Goal: Information Seeking & Learning: Learn about a topic

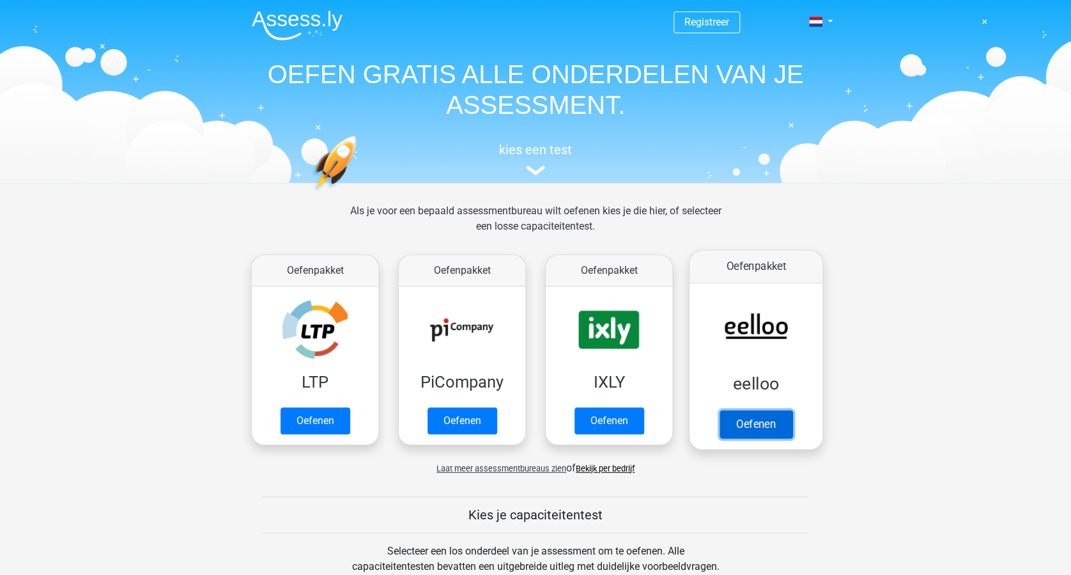
click at [765, 430] on link "Oefenen" at bounding box center [756, 424] width 73 height 28
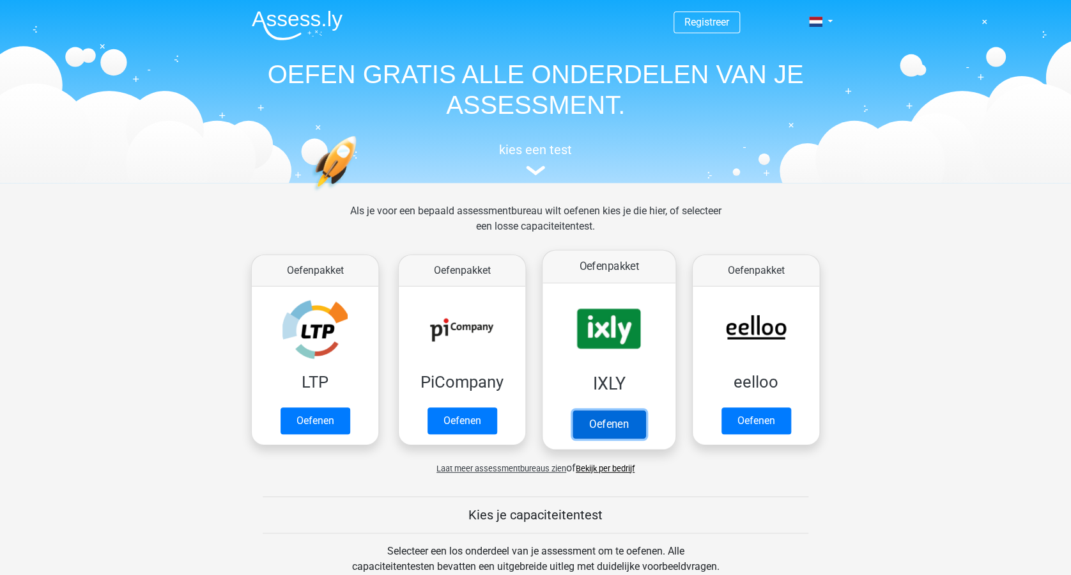
click at [612, 421] on link "Oefenen" at bounding box center [609, 424] width 73 height 28
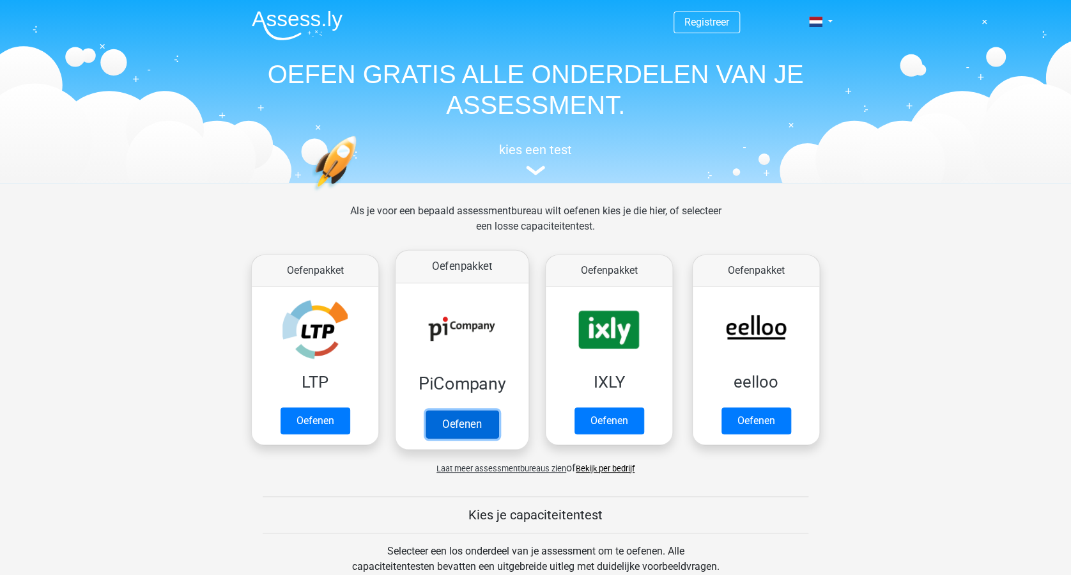
click at [465, 421] on link "Oefenen" at bounding box center [462, 424] width 73 height 28
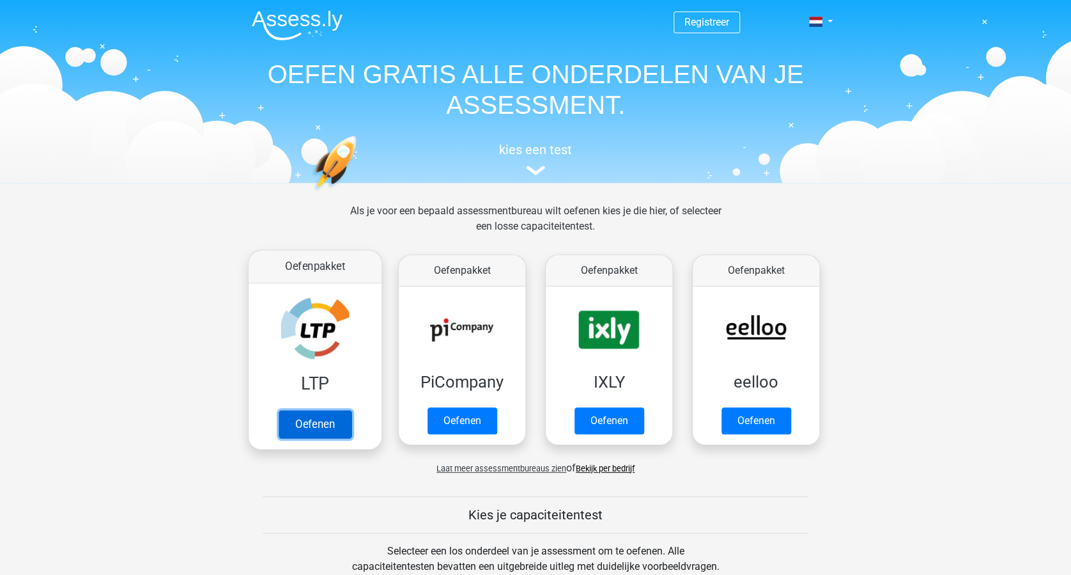
click at [313, 422] on link "Oefenen" at bounding box center [315, 424] width 73 height 28
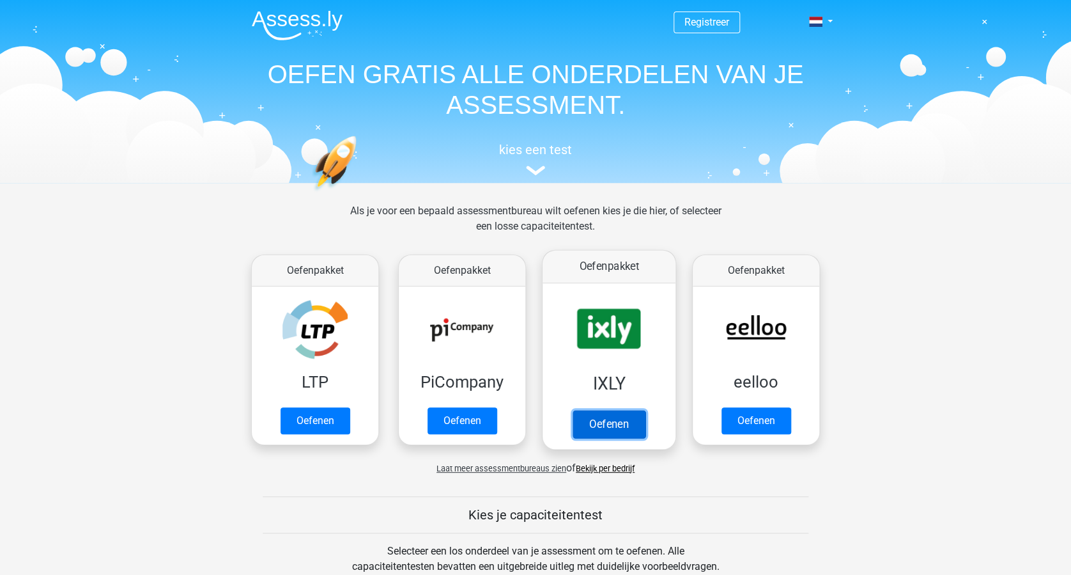
click at [616, 421] on link "Oefenen" at bounding box center [609, 424] width 73 height 28
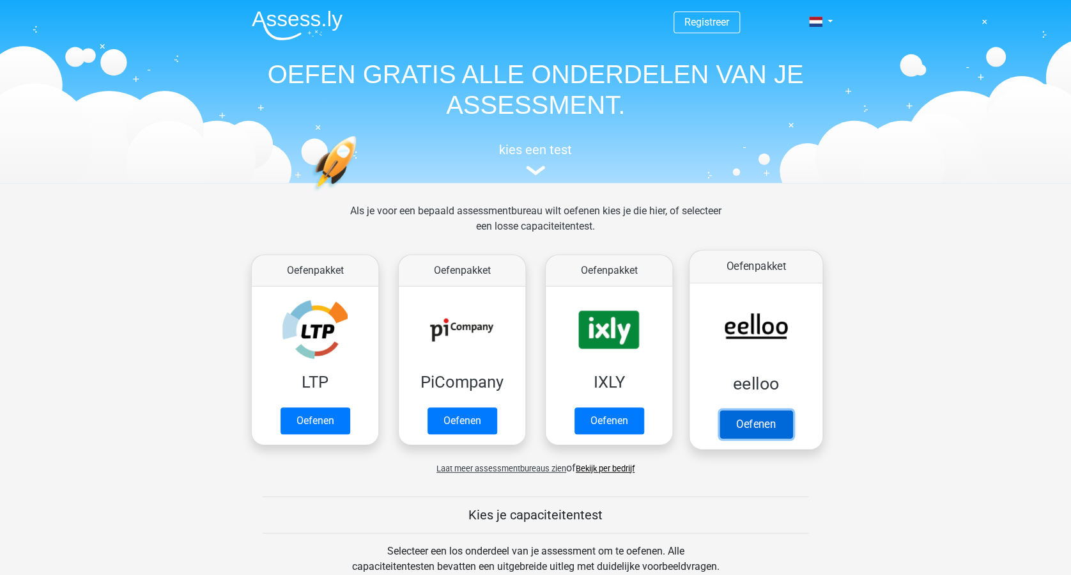
click at [758, 416] on link "Oefenen" at bounding box center [756, 424] width 73 height 28
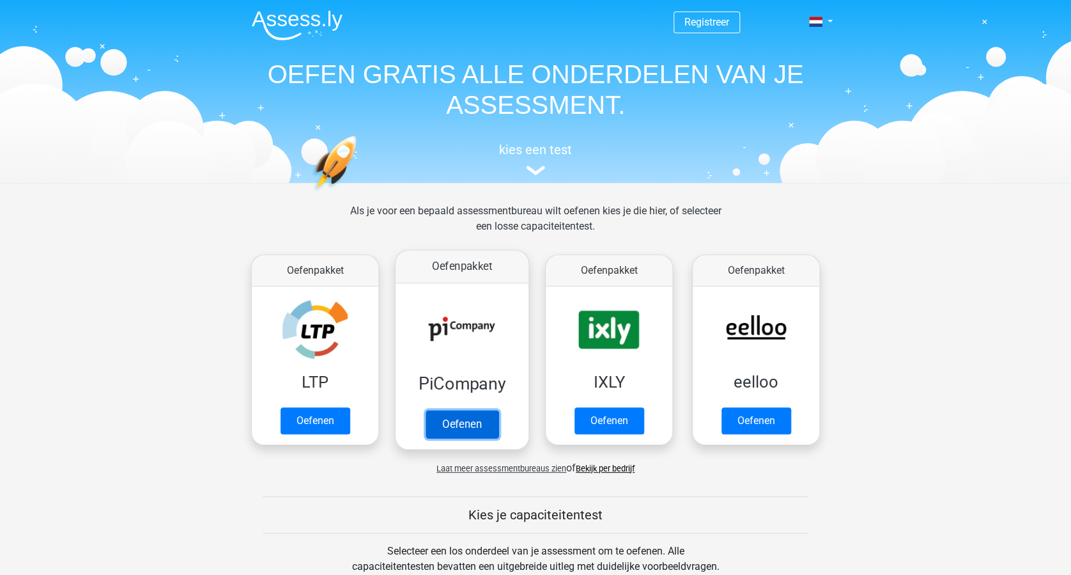
click at [465, 421] on link "Oefenen" at bounding box center [462, 424] width 73 height 28
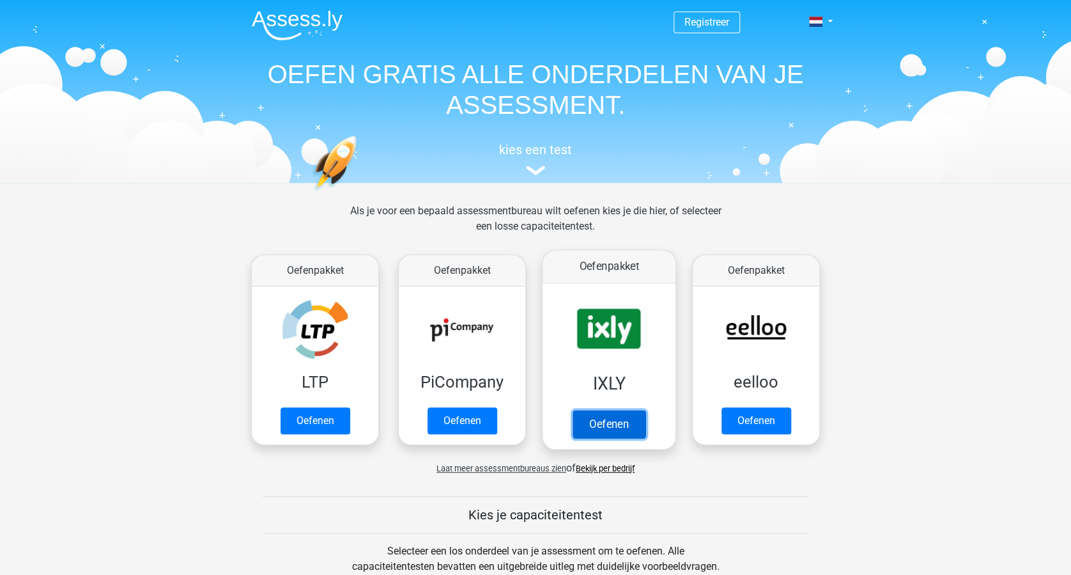
click at [614, 424] on link "Oefenen" at bounding box center [609, 424] width 73 height 28
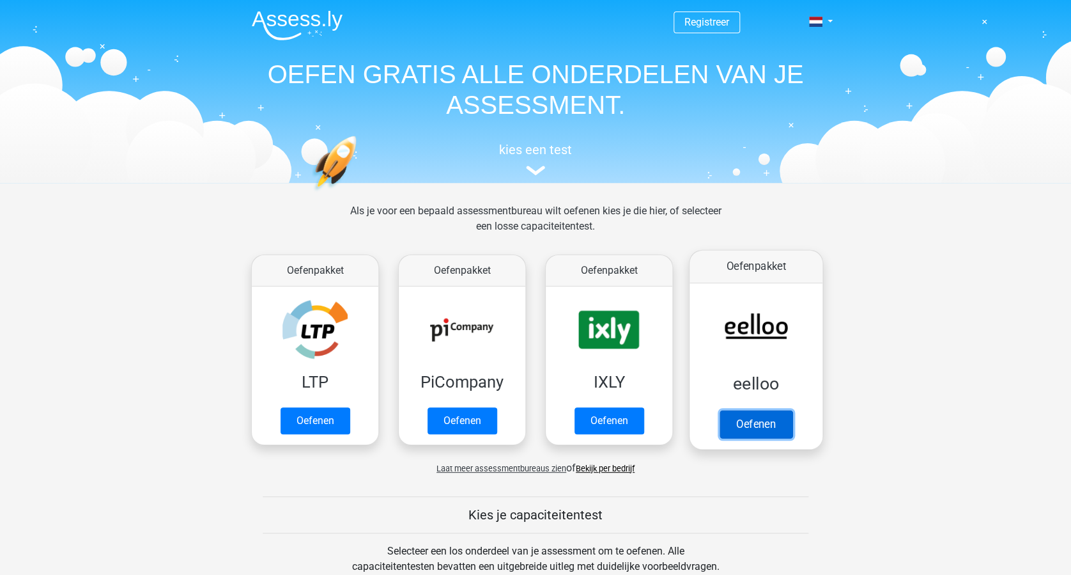
click at [754, 424] on link "Oefenen" at bounding box center [756, 424] width 73 height 28
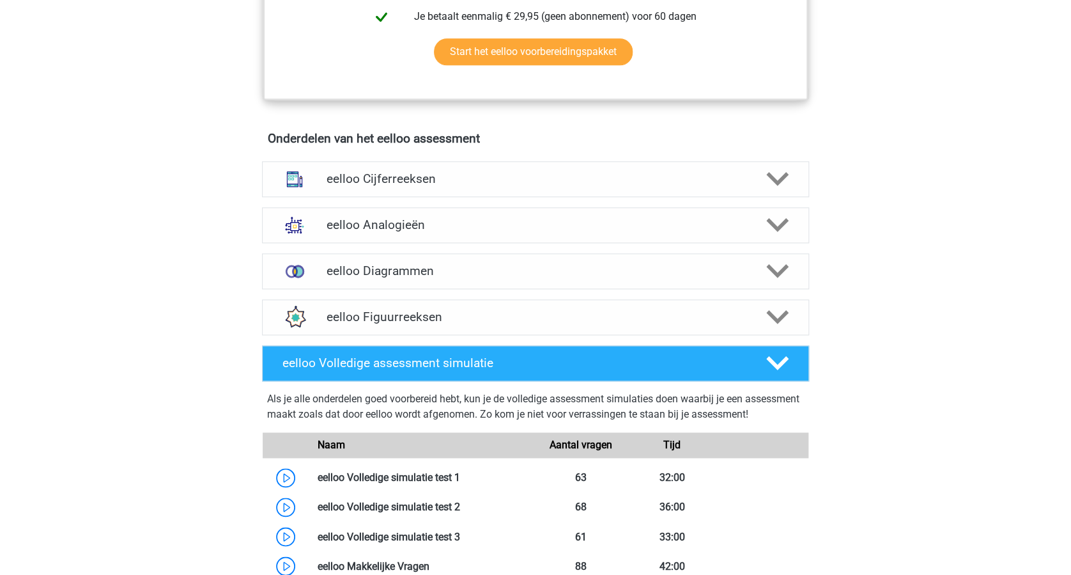
scroll to position [767, 0]
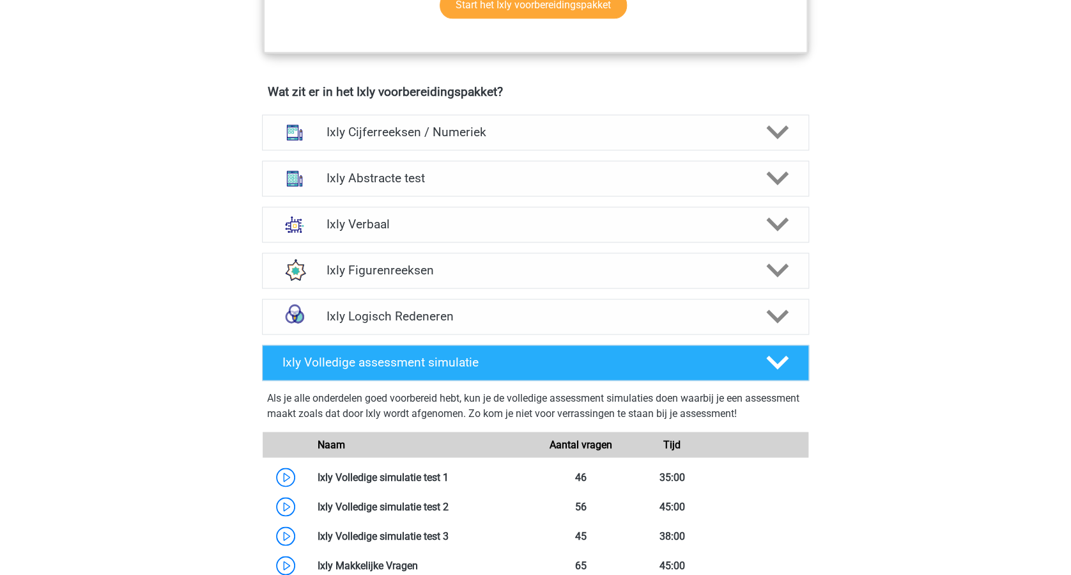
scroll to position [852, 0]
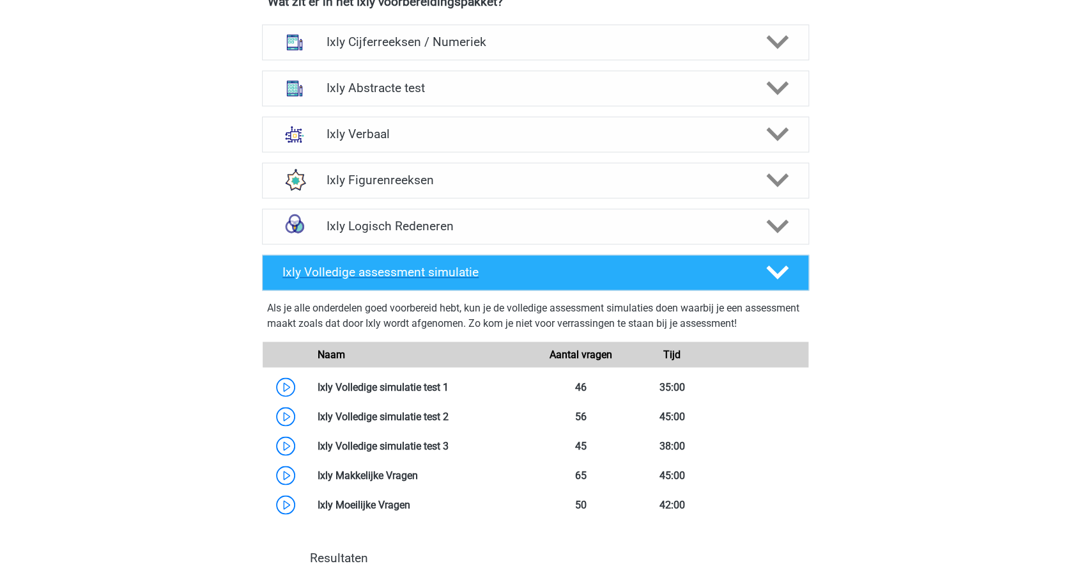
click at [781, 267] on icon at bounding box center [777, 272] width 22 height 22
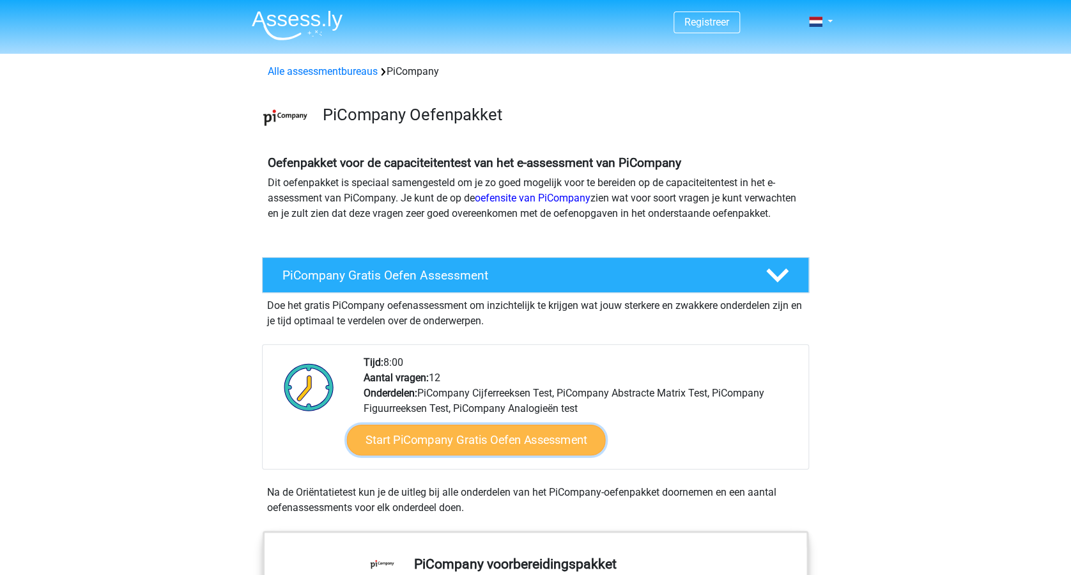
click at [485, 453] on link "Start PiCompany Gratis Oefen Assessment" at bounding box center [476, 439] width 259 height 31
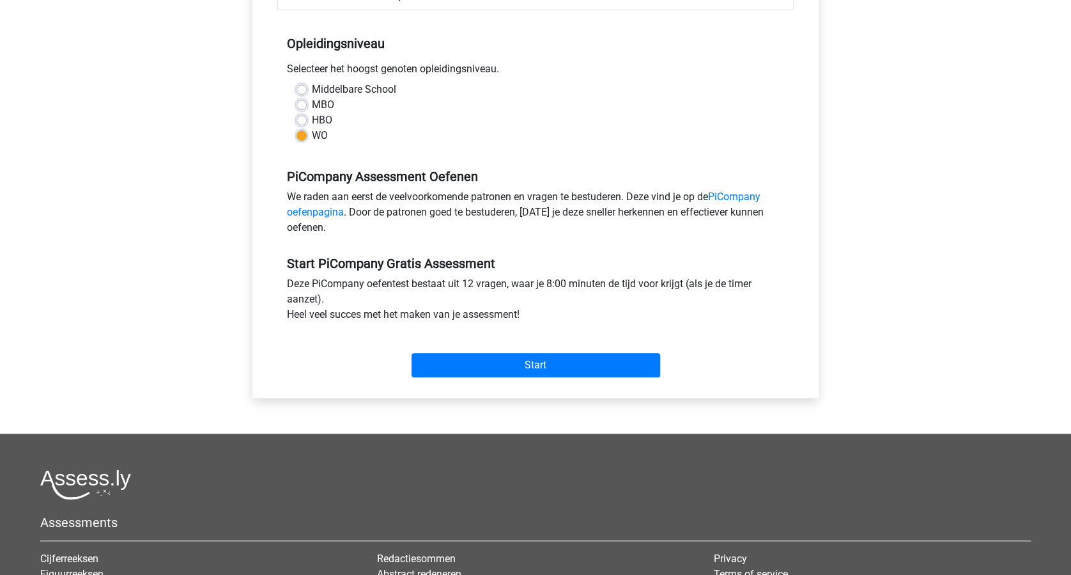
scroll to position [256, 0]
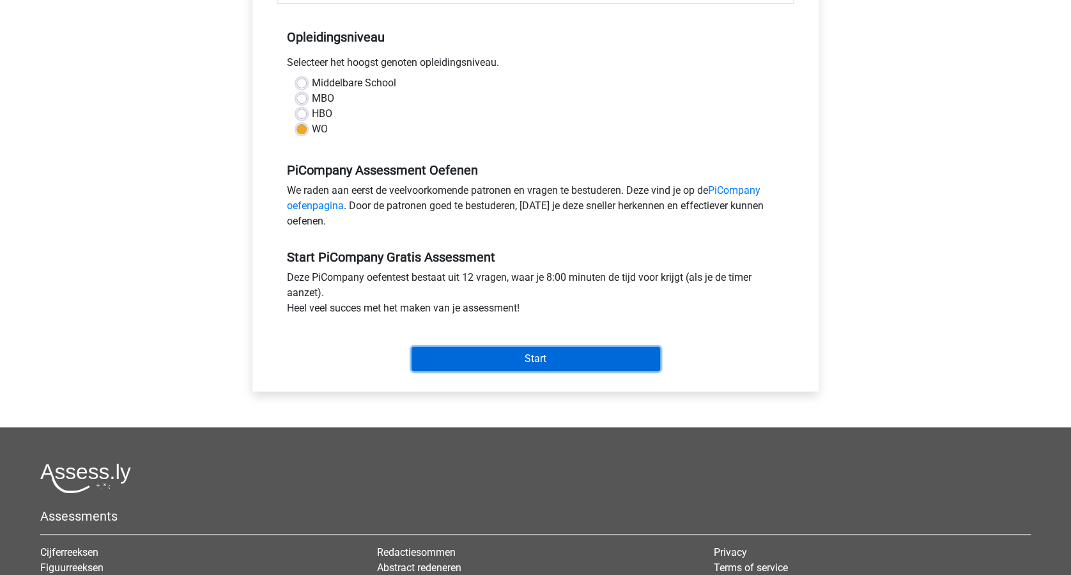
click at [527, 371] on input "Start" at bounding box center [536, 358] width 249 height 24
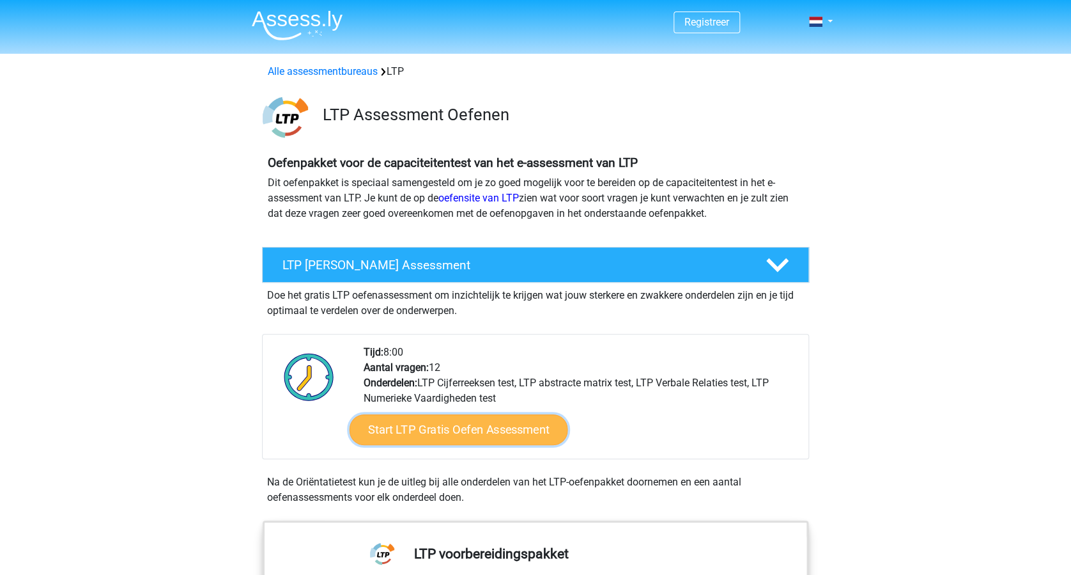
click at [505, 424] on link "Start LTP Gratis Oefen Assessment" at bounding box center [459, 429] width 219 height 31
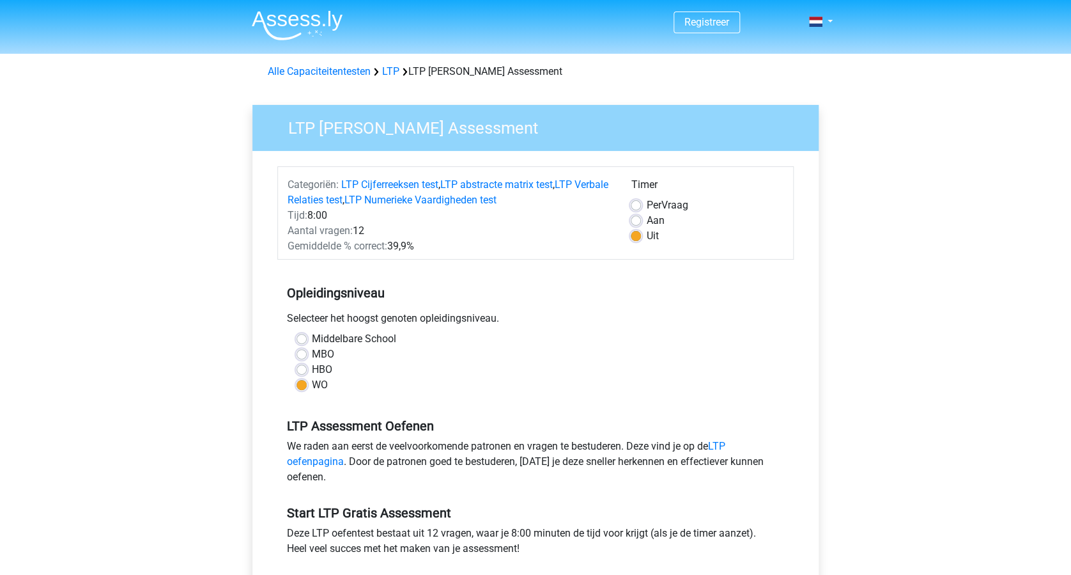
scroll to position [256, 0]
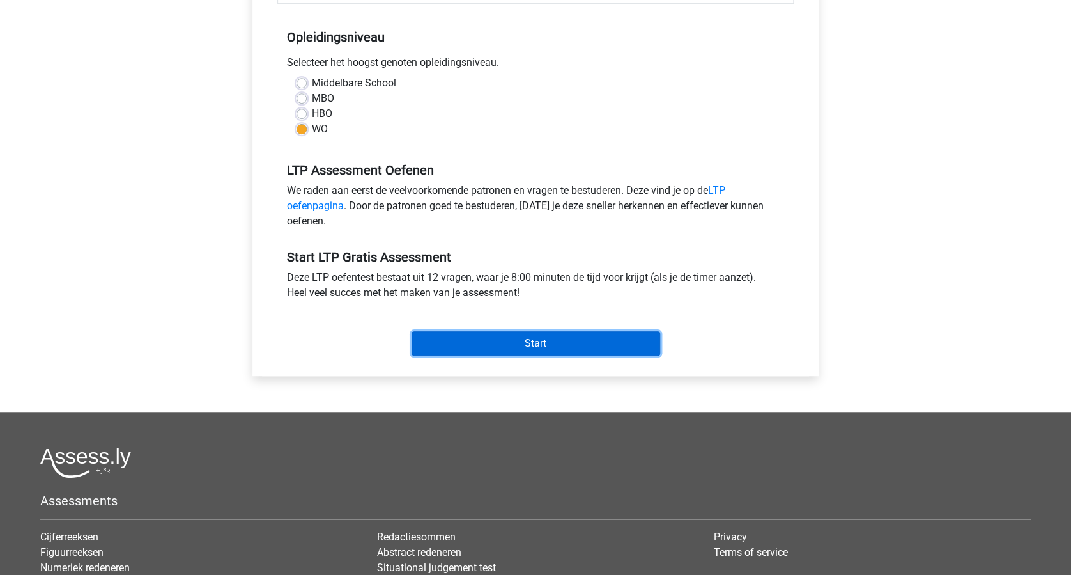
click at [522, 349] on input "Start" at bounding box center [536, 343] width 249 height 24
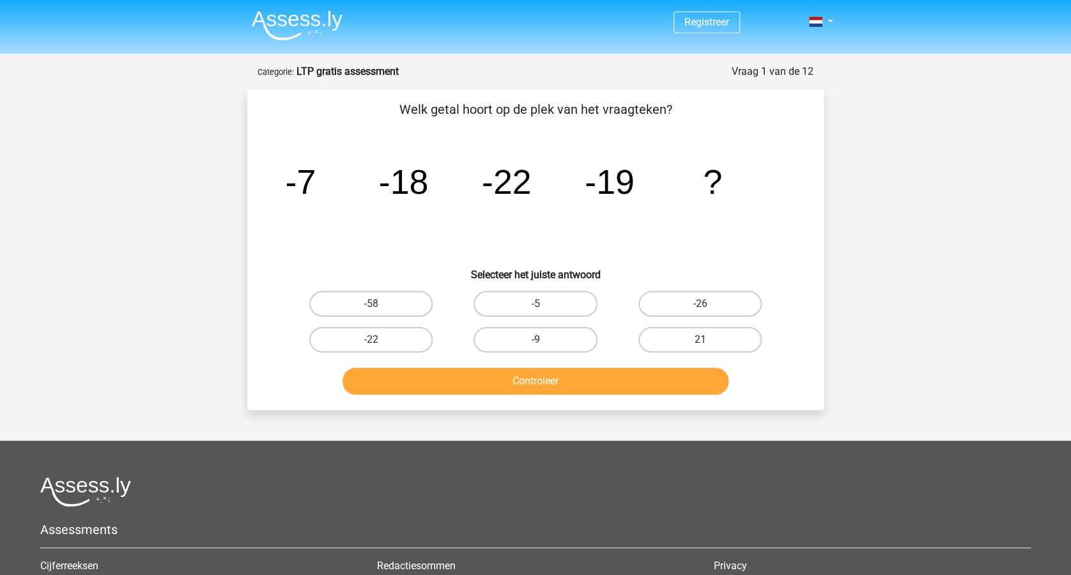
click at [541, 340] on input "-9" at bounding box center [540, 343] width 8 height 8
radio input "true"
click at [564, 375] on button "Controleer" at bounding box center [536, 381] width 387 height 27
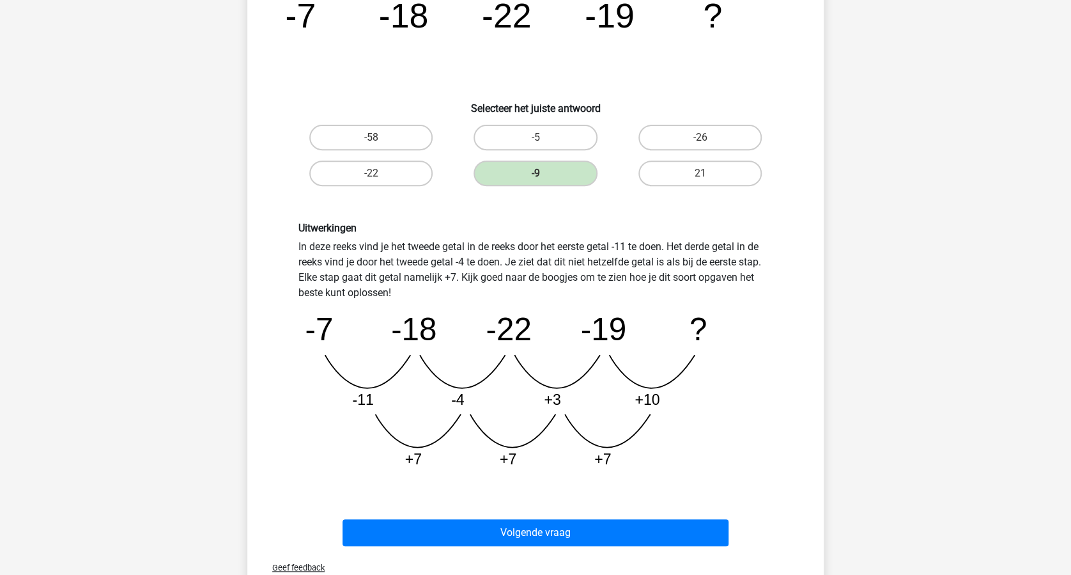
scroll to position [170, 0]
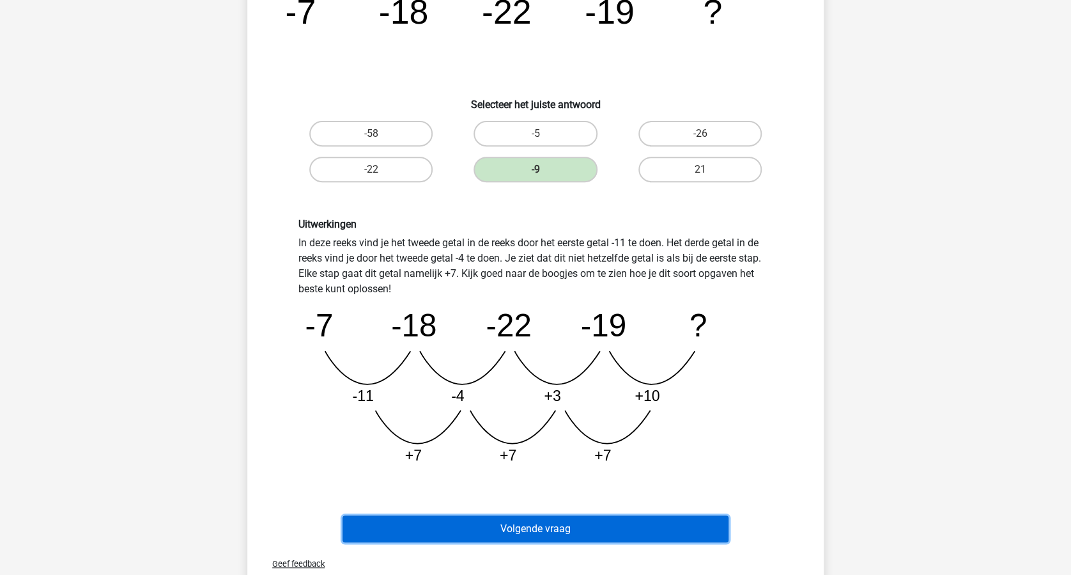
click at [609, 518] on button "Volgende vraag" at bounding box center [536, 528] width 387 height 27
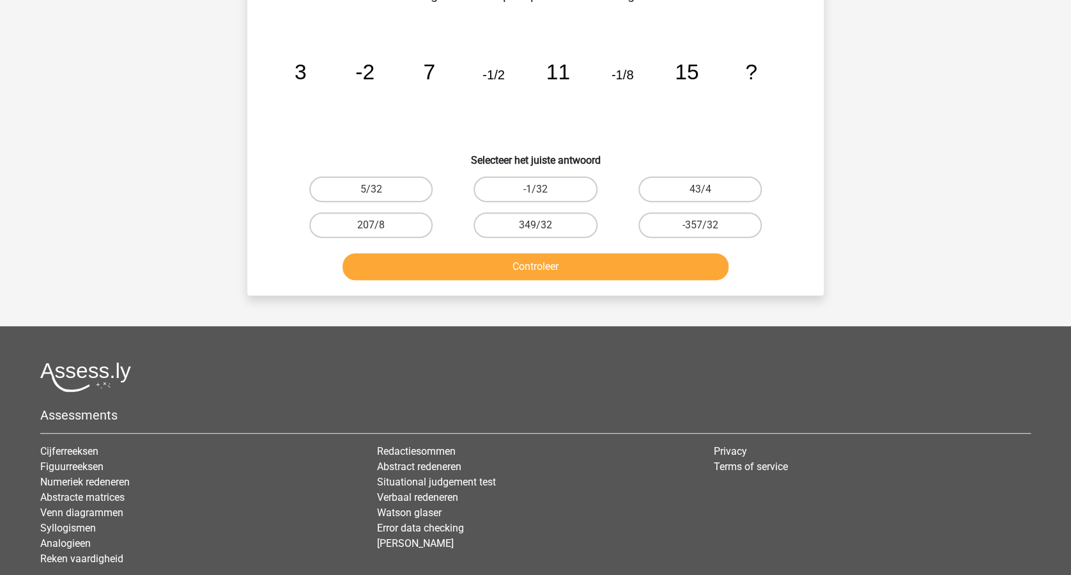
scroll to position [64, 0]
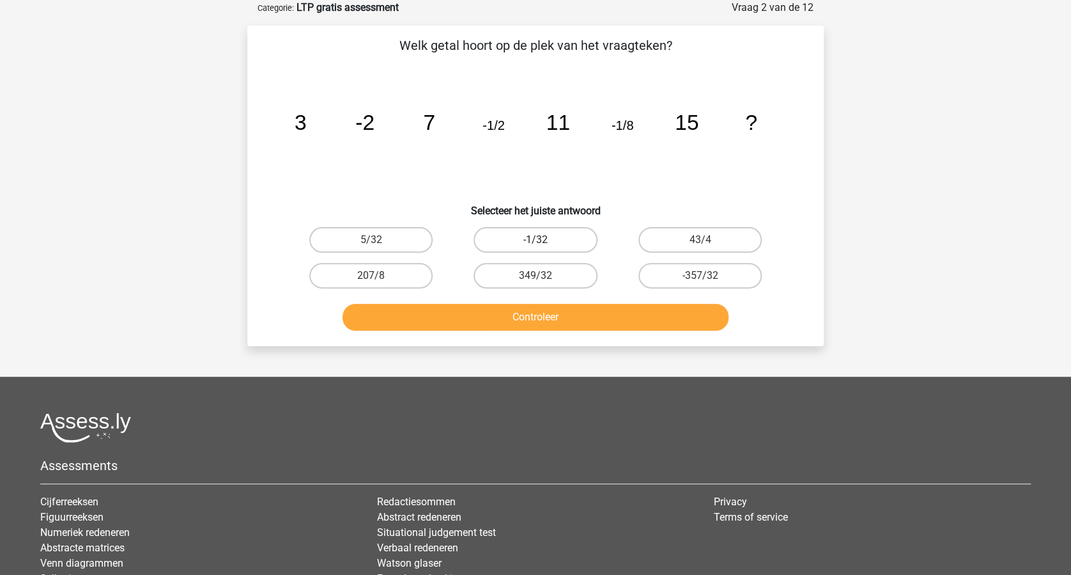
click at [552, 235] on label "-1/32" at bounding box center [535, 240] width 123 height 26
click at [544, 240] on input "-1/32" at bounding box center [540, 244] width 8 height 8
radio input "true"
click at [576, 314] on button "Controleer" at bounding box center [536, 317] width 387 height 27
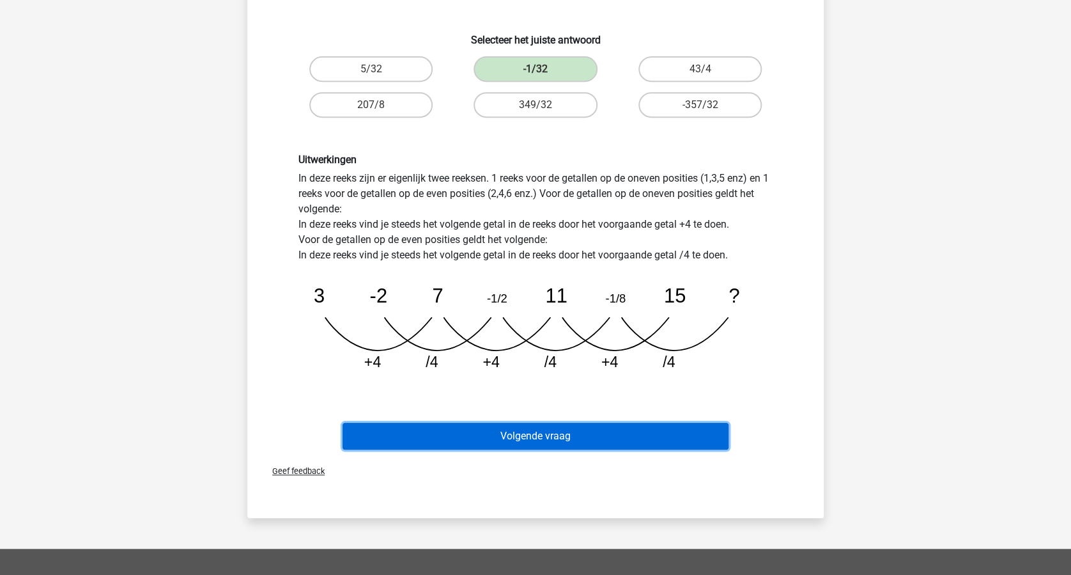
click at [607, 435] on button "Volgende vraag" at bounding box center [536, 436] width 387 height 27
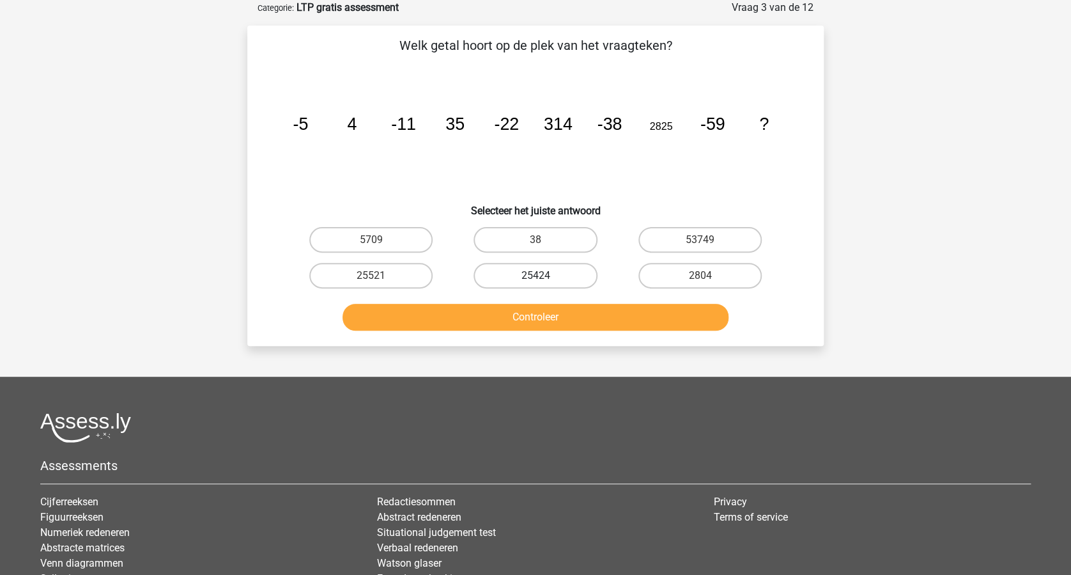
click at [548, 275] on label "25424" at bounding box center [535, 276] width 123 height 26
click at [544, 276] on input "25424" at bounding box center [540, 280] width 8 height 8
radio input "true"
click at [602, 316] on button "Controleer" at bounding box center [536, 317] width 387 height 27
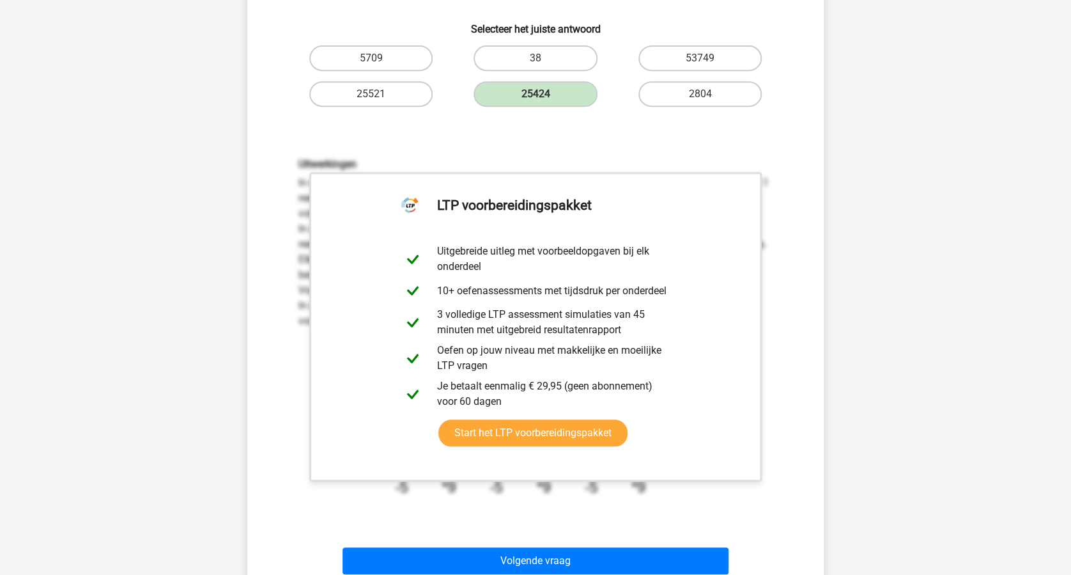
scroll to position [320, 0]
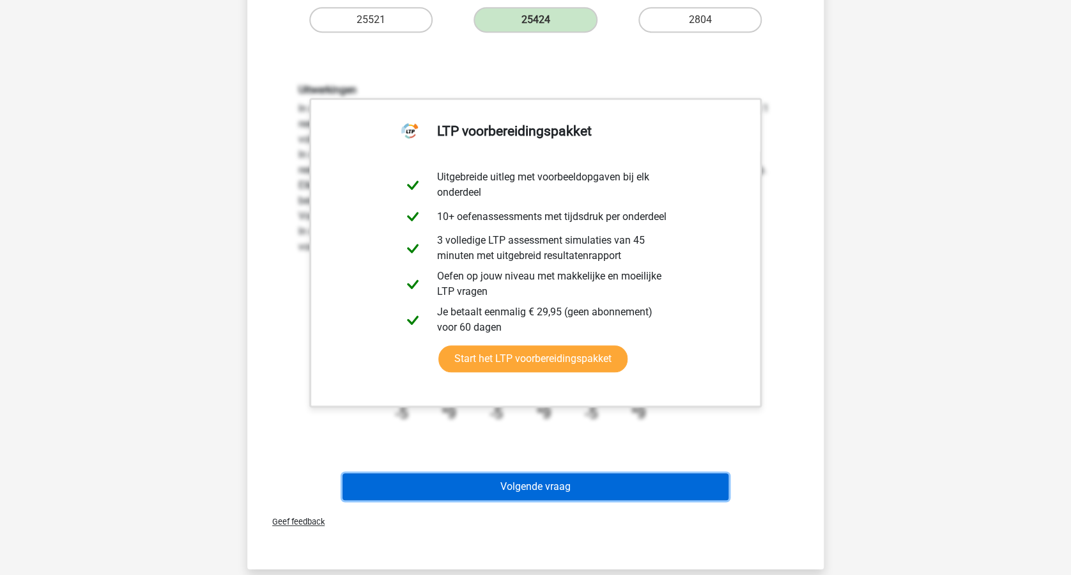
click at [602, 485] on button "Volgende vraag" at bounding box center [536, 486] width 387 height 27
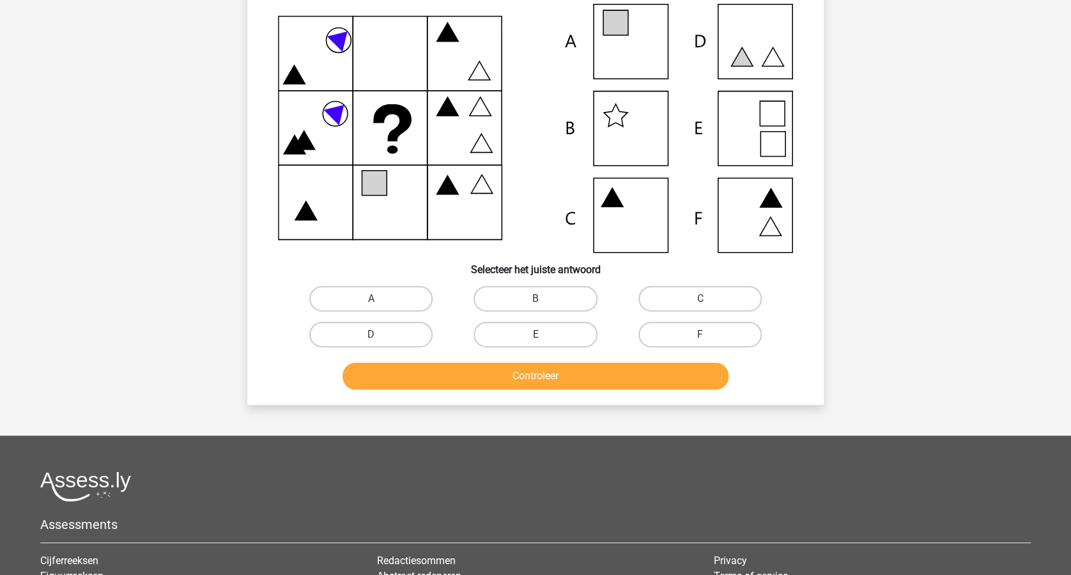
scroll to position [64, 0]
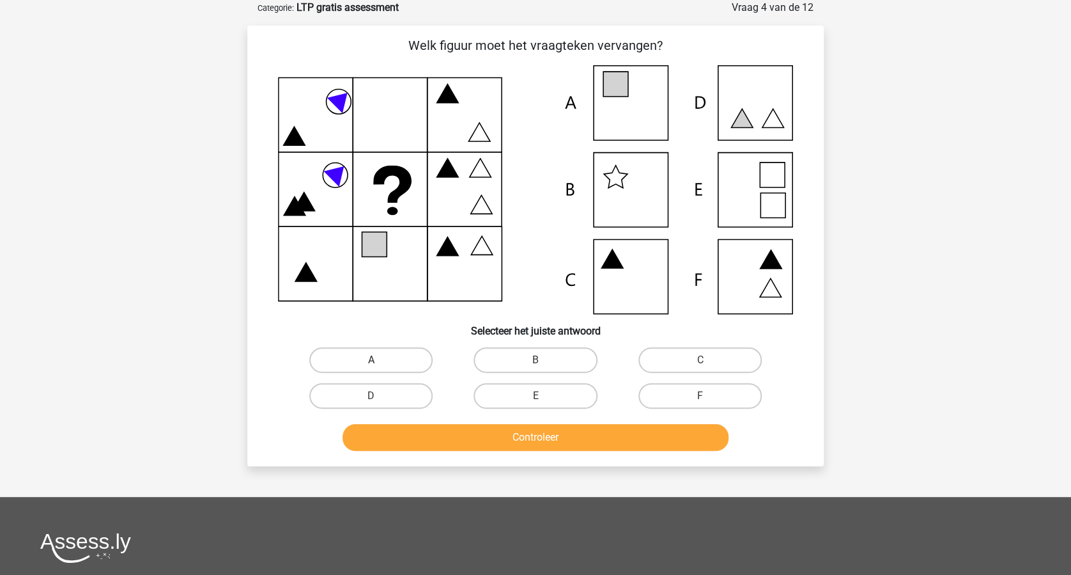
click at [392, 358] on label "A" at bounding box center [370, 360] width 123 height 26
click at [380, 360] on input "A" at bounding box center [375, 364] width 8 height 8
radio input "true"
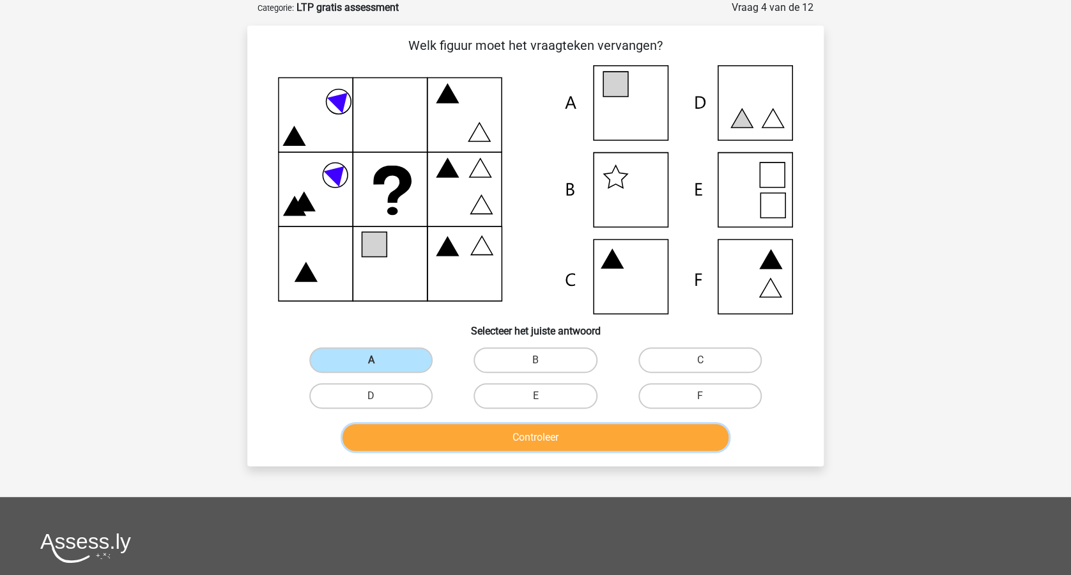
click at [555, 431] on button "Controleer" at bounding box center [536, 437] width 387 height 27
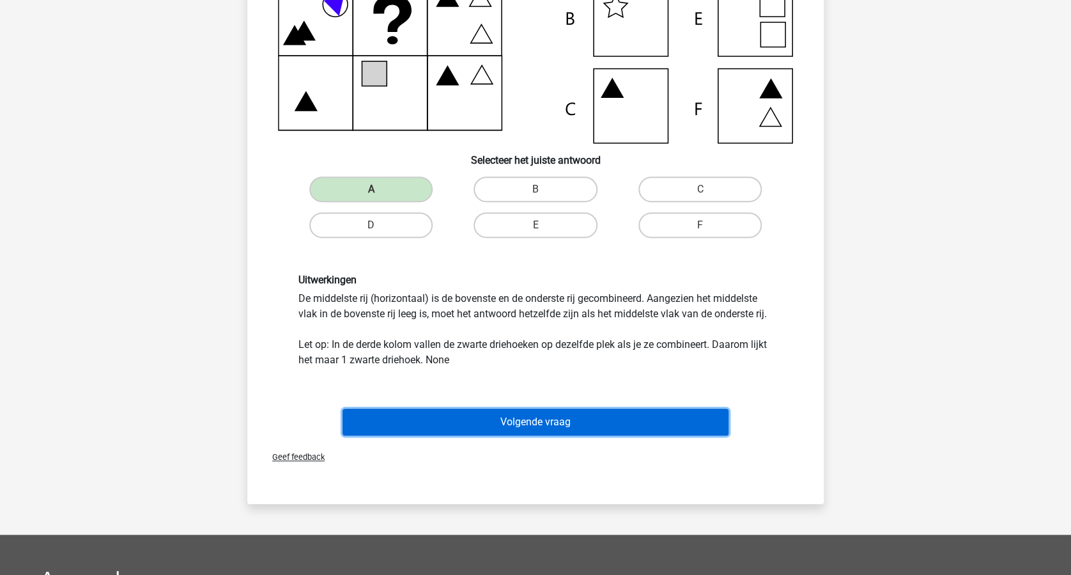
click at [556, 424] on button "Volgende vraag" at bounding box center [536, 421] width 387 height 27
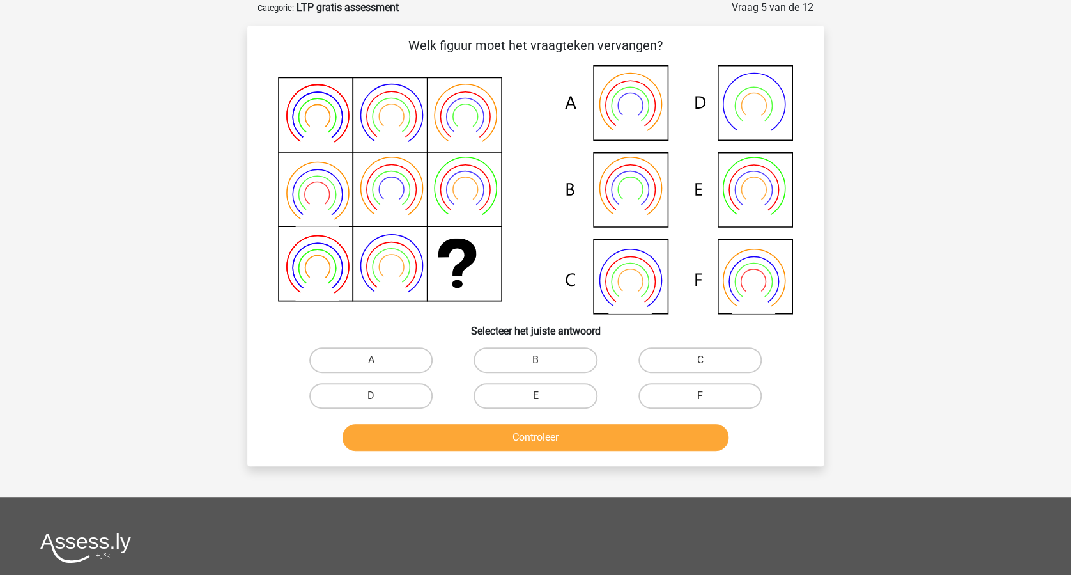
click at [543, 360] on input "B" at bounding box center [540, 364] width 8 height 8
radio input "true"
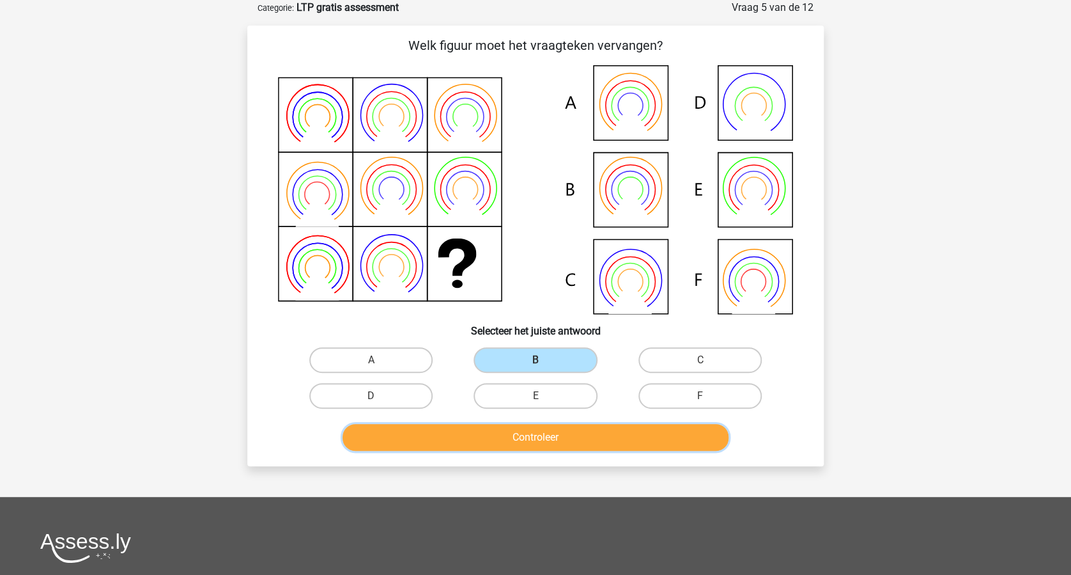
click at [573, 434] on button "Controleer" at bounding box center [536, 437] width 387 height 27
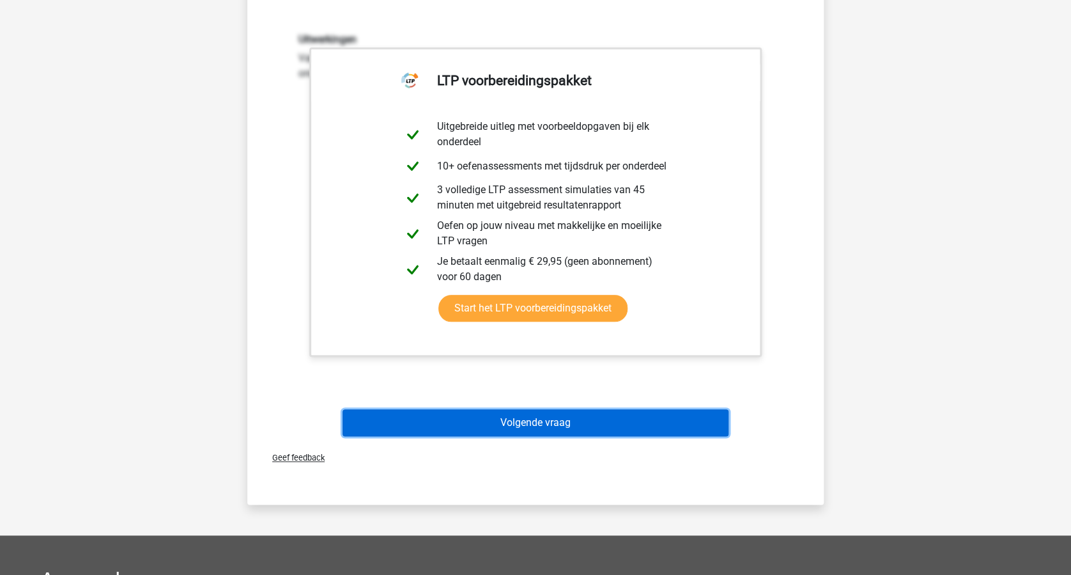
click at [626, 421] on button "Volgende vraag" at bounding box center [536, 422] width 387 height 27
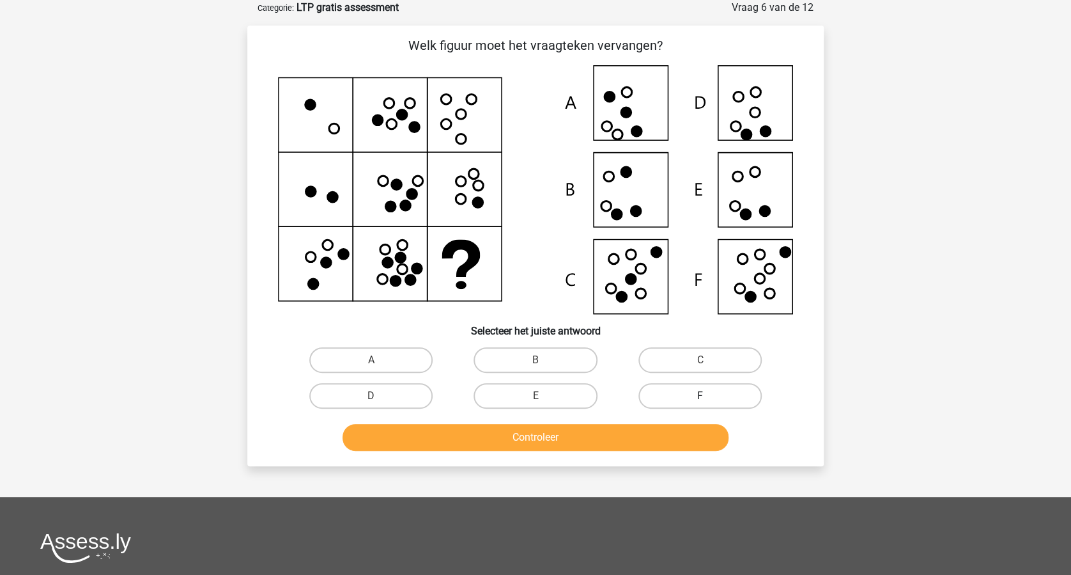
click at [713, 394] on label "F" at bounding box center [700, 396] width 123 height 26
click at [708, 396] on input "F" at bounding box center [704, 400] width 8 height 8
radio input "true"
click at [634, 425] on button "Controleer" at bounding box center [536, 437] width 387 height 27
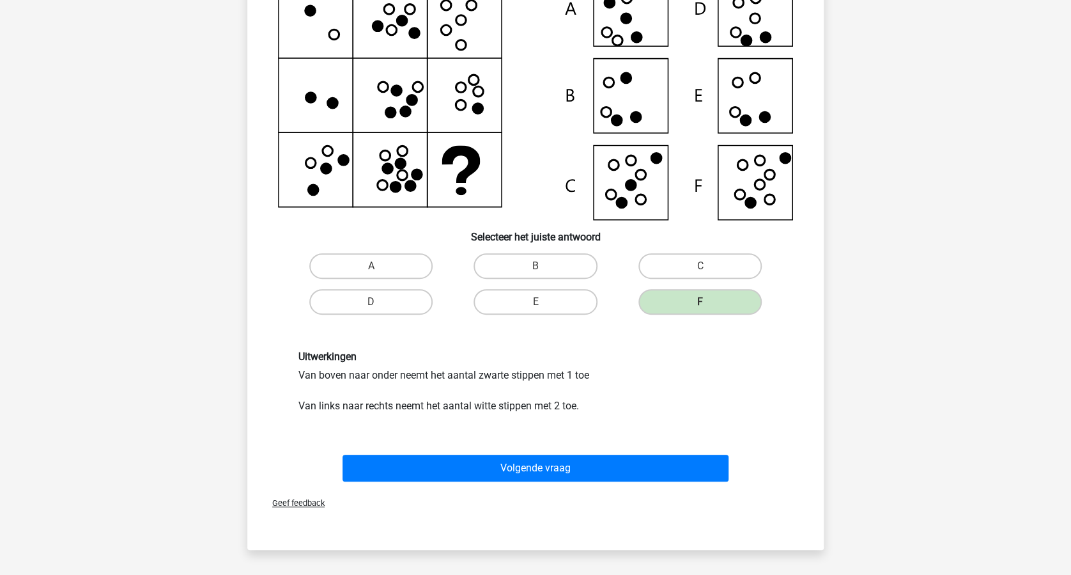
scroll to position [320, 0]
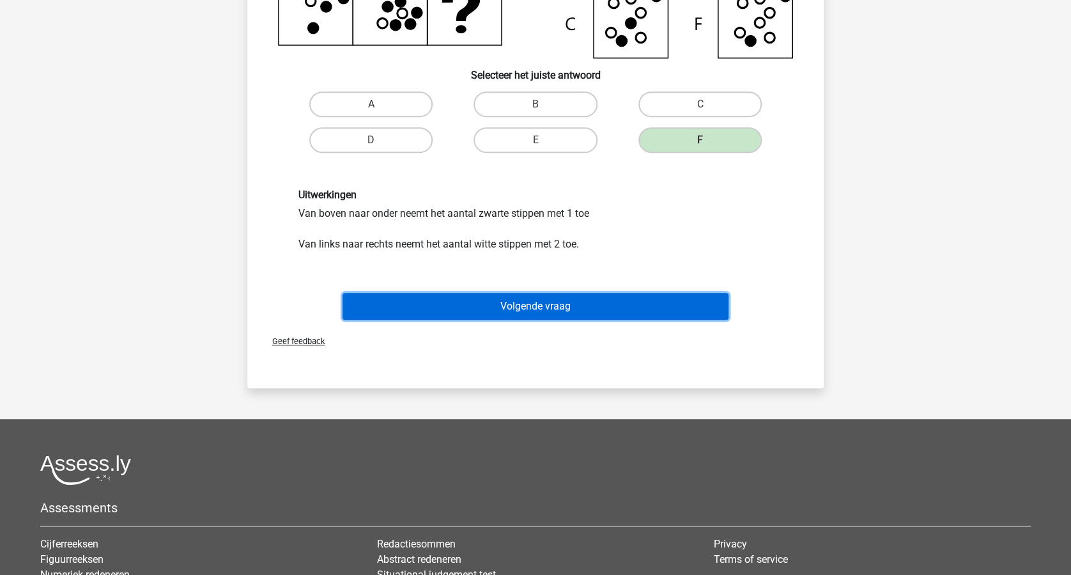
click at [594, 303] on button "Volgende vraag" at bounding box center [536, 306] width 387 height 27
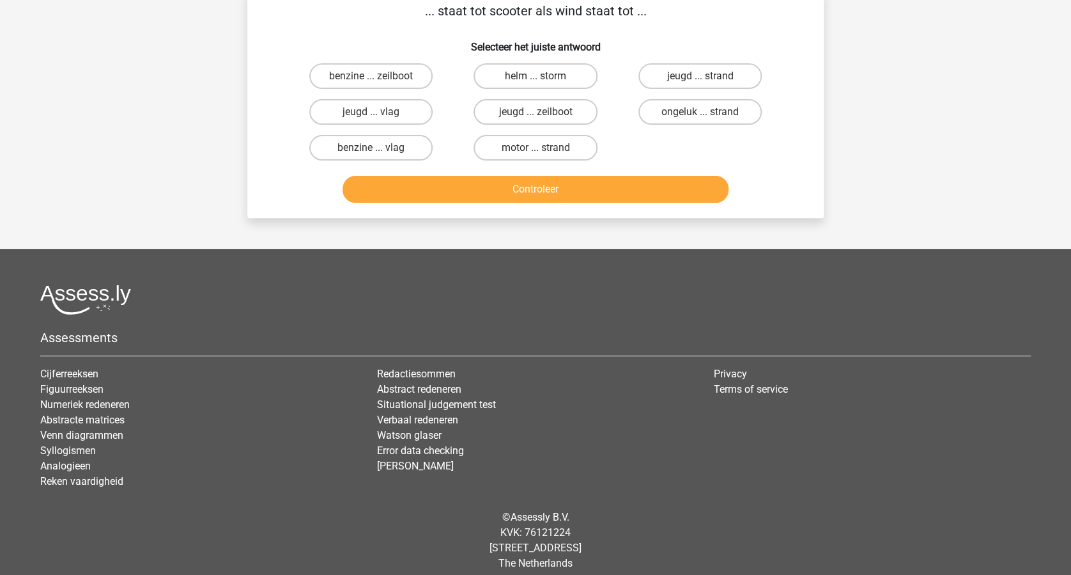
scroll to position [64, 0]
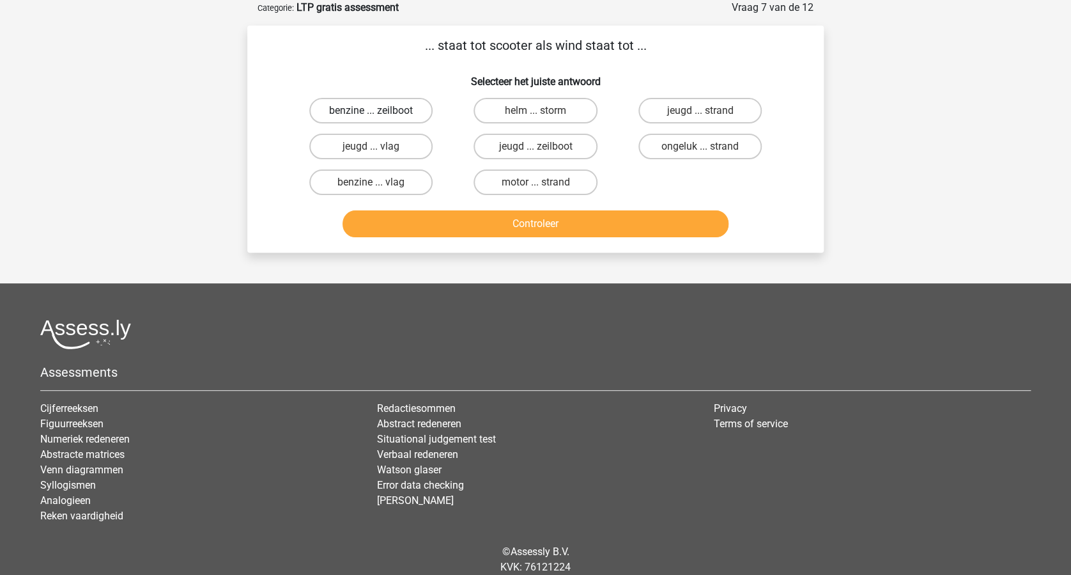
click at [368, 106] on label "benzine ... zeilboot" at bounding box center [370, 111] width 123 height 26
click at [371, 111] on input "benzine ... zeilboot" at bounding box center [375, 115] width 8 height 8
radio input "true"
click at [527, 214] on button "Controleer" at bounding box center [536, 223] width 387 height 27
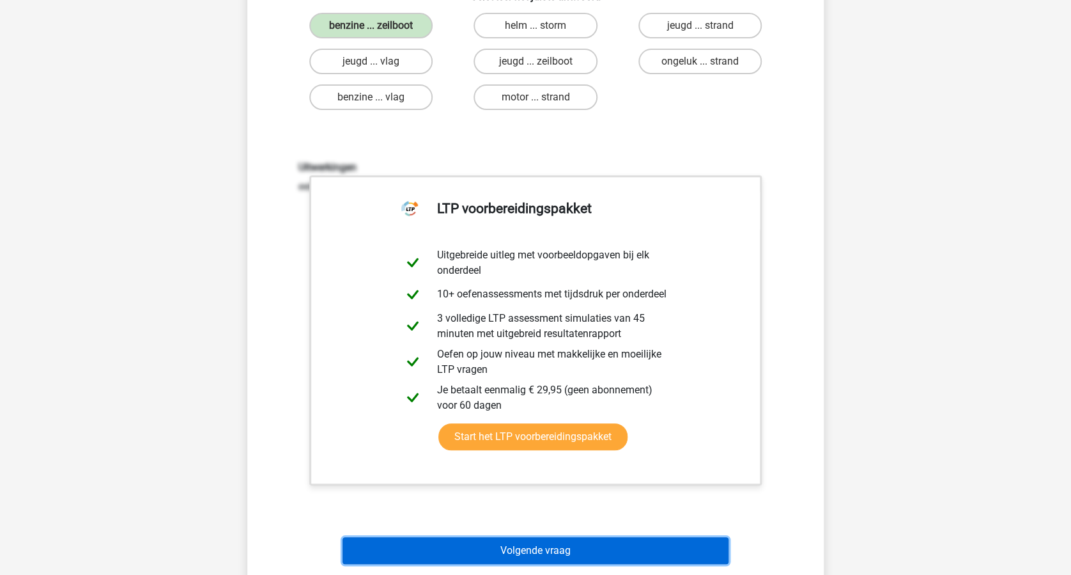
click at [573, 542] on button "Volgende vraag" at bounding box center [536, 550] width 387 height 27
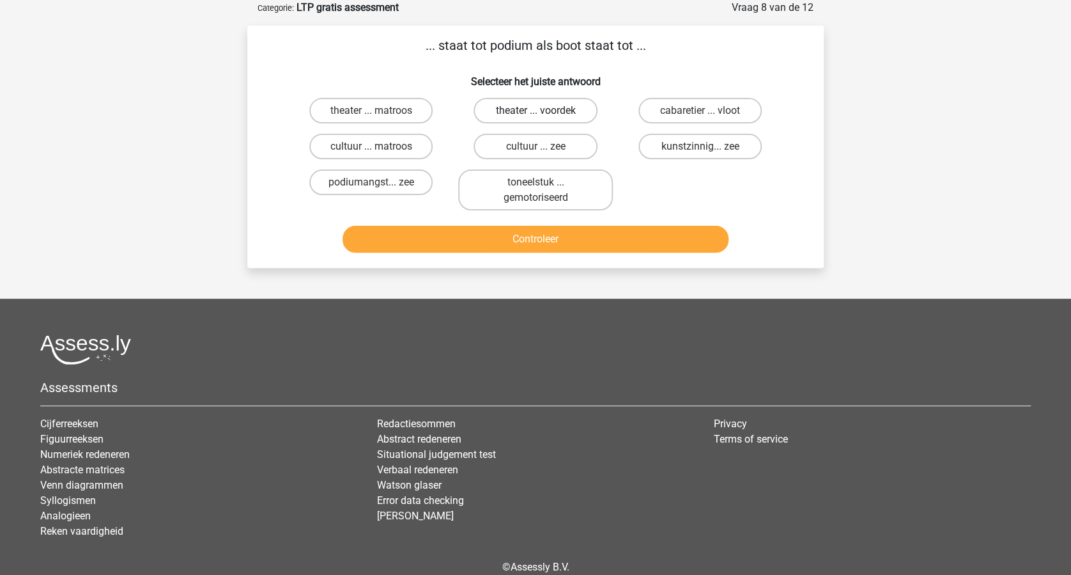
click at [510, 112] on label "theater ... voordek" at bounding box center [535, 111] width 123 height 26
click at [536, 112] on input "theater ... voordek" at bounding box center [540, 115] width 8 height 8
radio input "true"
click at [552, 235] on button "Controleer" at bounding box center [536, 239] width 387 height 27
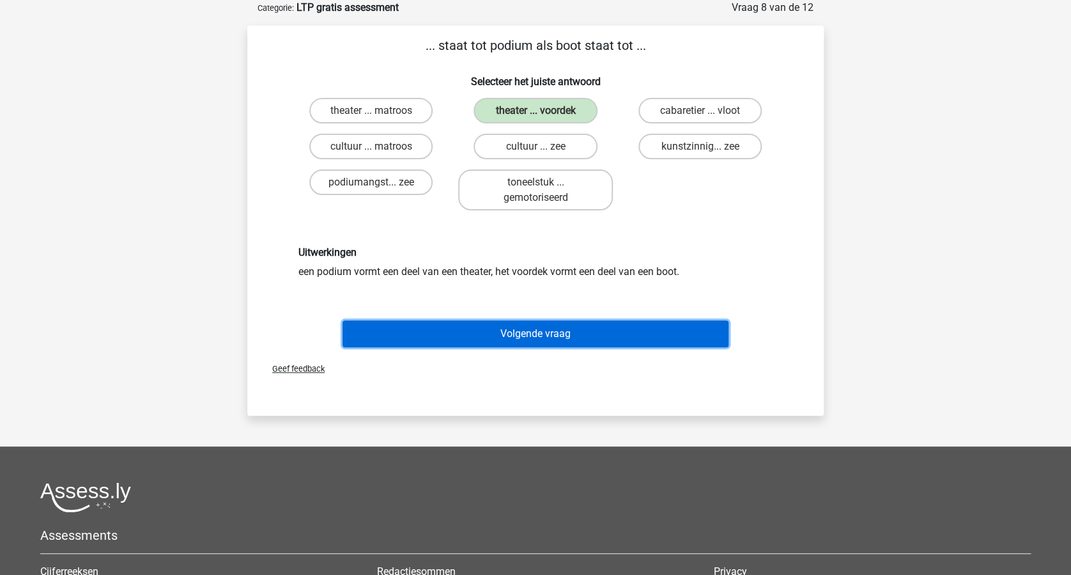
click at [561, 327] on button "Volgende vraag" at bounding box center [536, 333] width 387 height 27
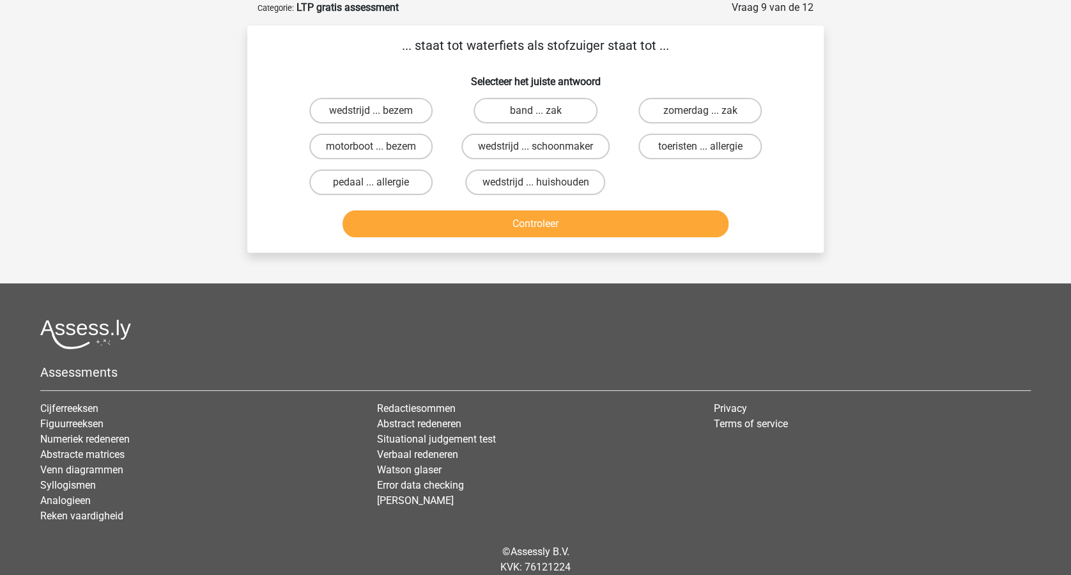
click at [371, 146] on input "motorboot ... bezem" at bounding box center [375, 150] width 8 height 8
radio input "true"
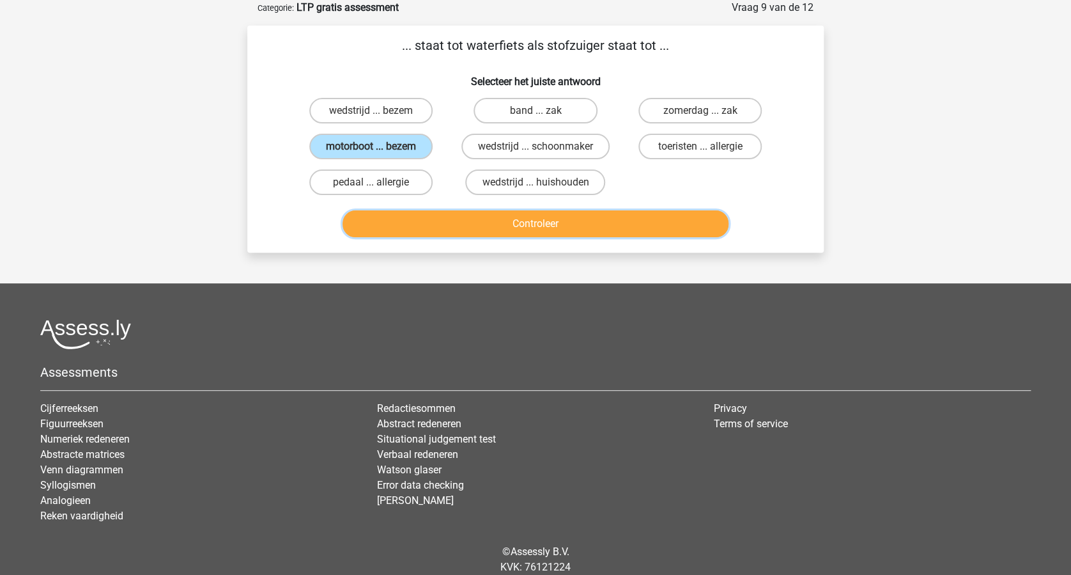
click at [543, 218] on button "Controleer" at bounding box center [536, 223] width 387 height 27
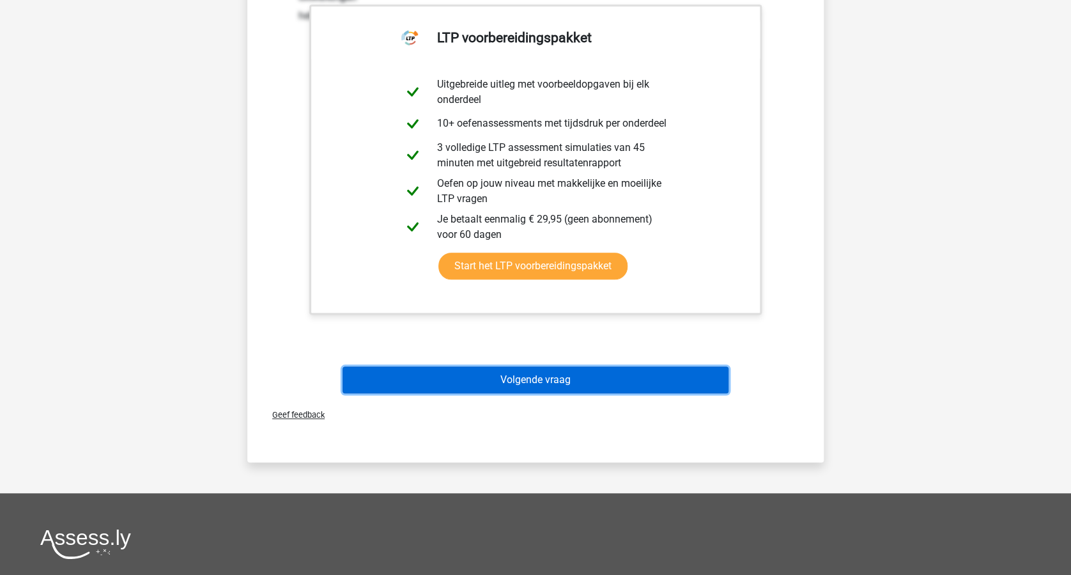
click at [557, 368] on button "Volgende vraag" at bounding box center [536, 379] width 387 height 27
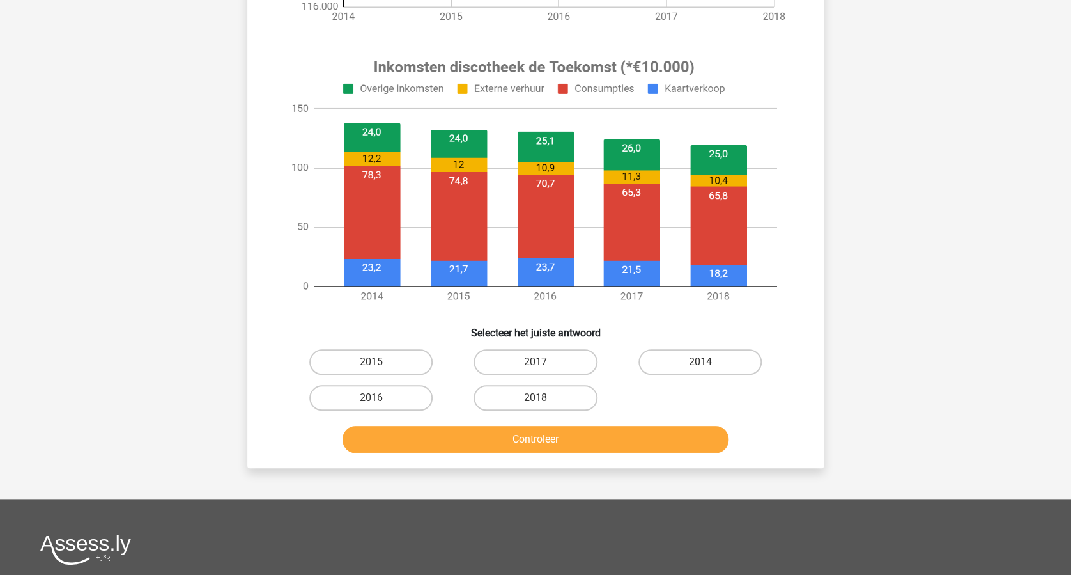
scroll to position [490, 0]
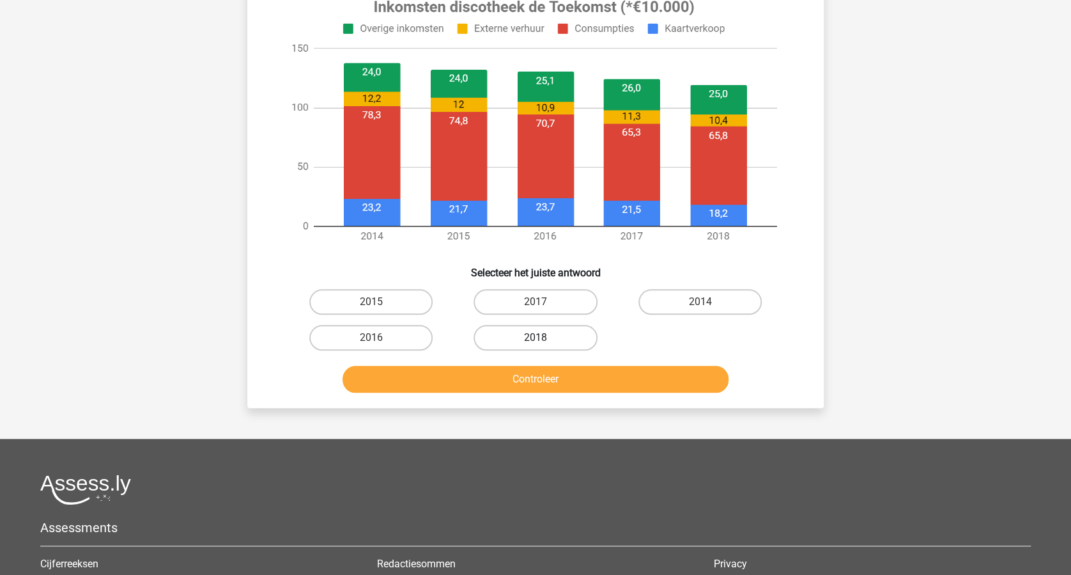
click at [534, 338] on label "2018" at bounding box center [535, 338] width 123 height 26
click at [536, 338] on input "2018" at bounding box center [540, 342] width 8 height 8
radio input "true"
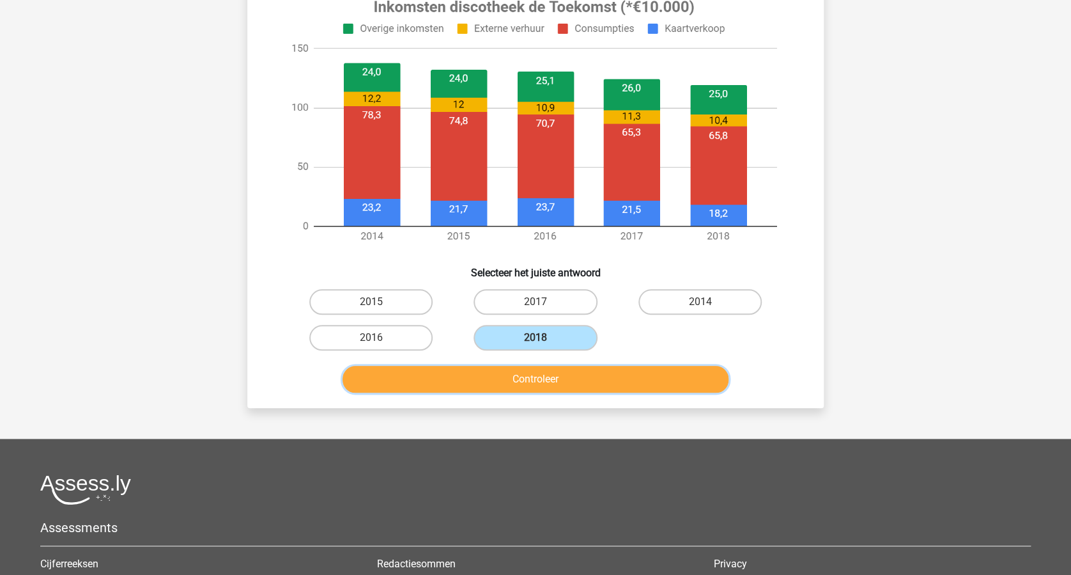
click at [562, 377] on button "Controleer" at bounding box center [536, 379] width 387 height 27
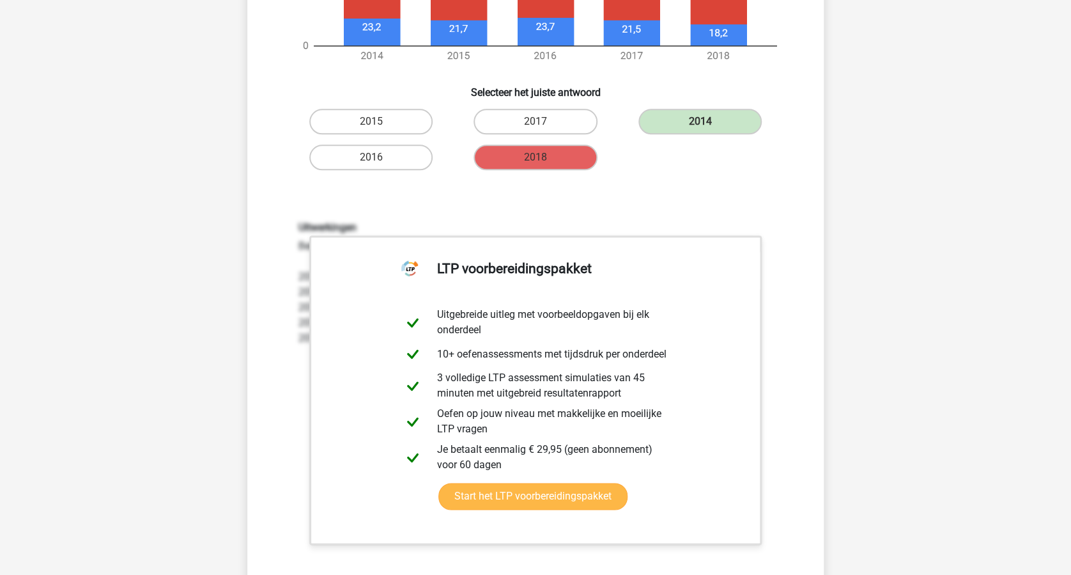
scroll to position [746, 0]
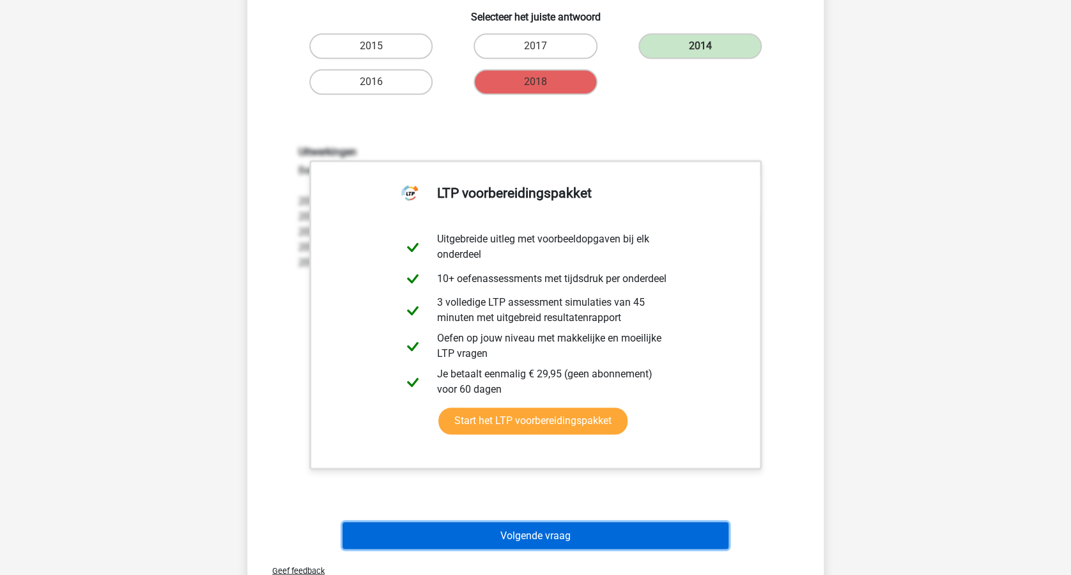
click at [547, 531] on button "Volgende vraag" at bounding box center [536, 535] width 387 height 27
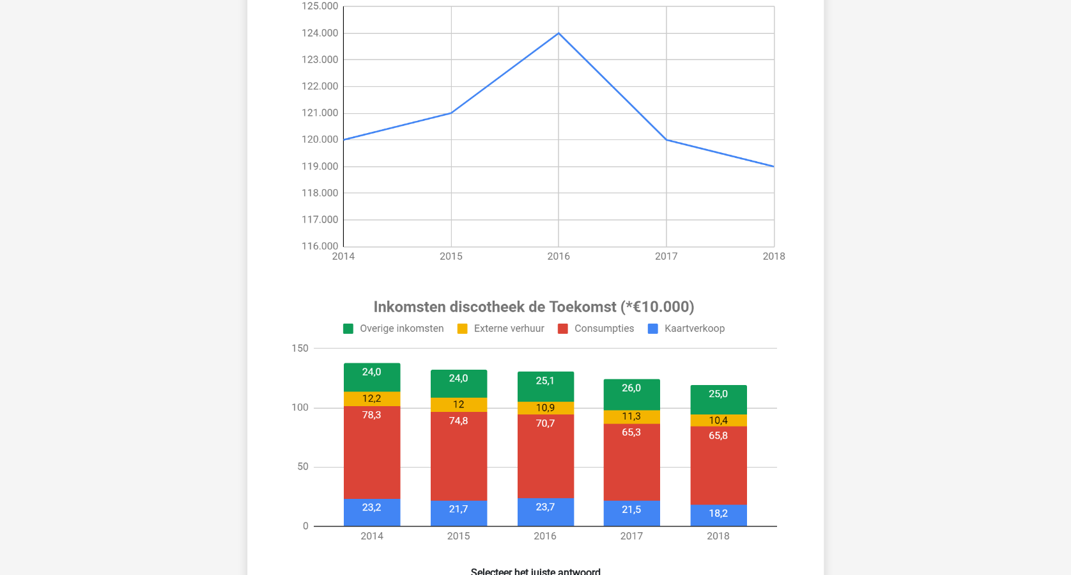
scroll to position [320, 0]
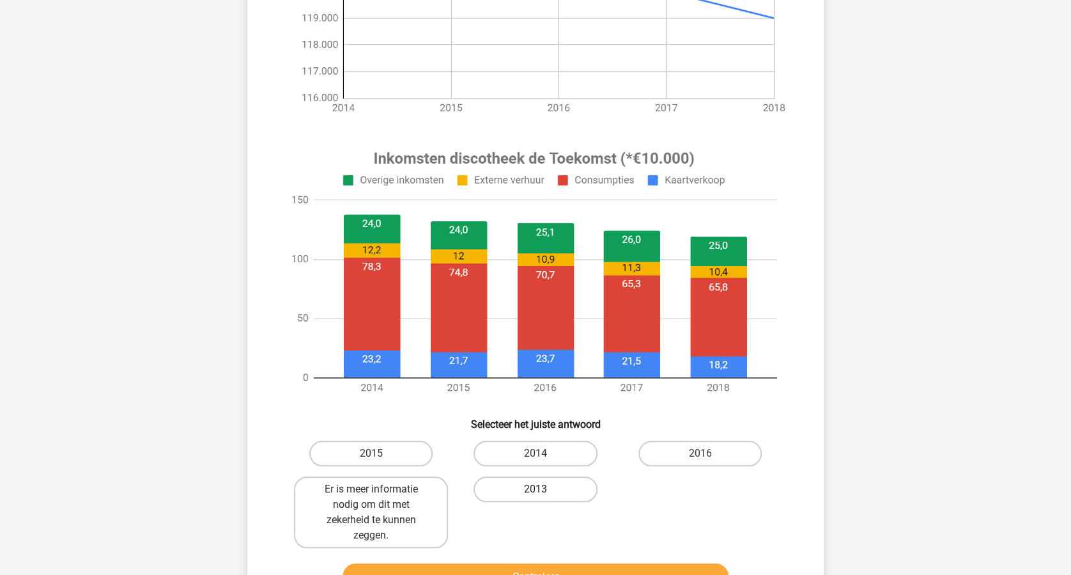
click at [534, 483] on label "2013" at bounding box center [535, 489] width 123 height 26
click at [536, 489] on input "2013" at bounding box center [540, 493] width 8 height 8
radio input "true"
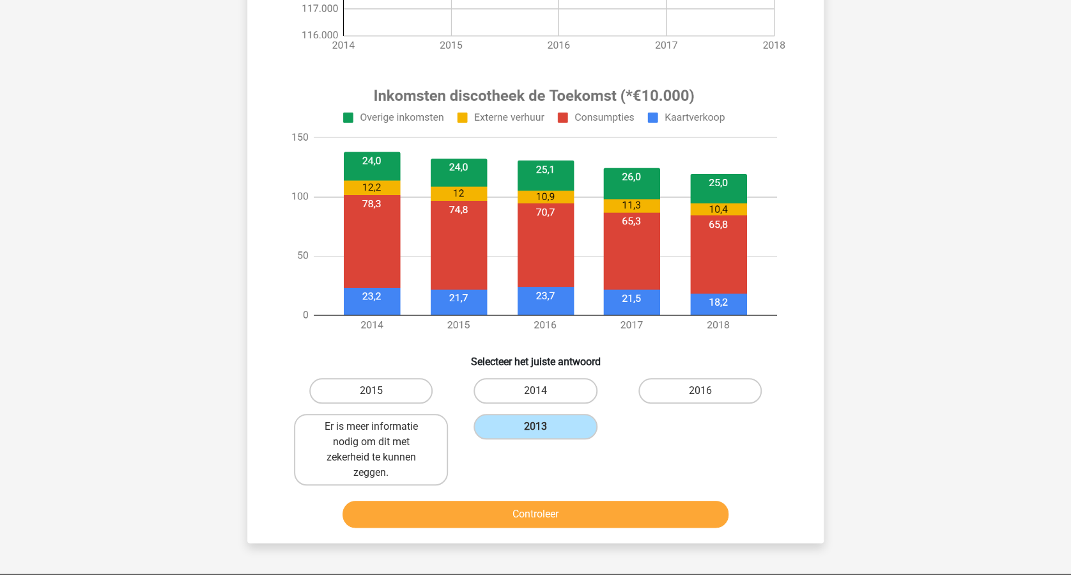
scroll to position [575, 0]
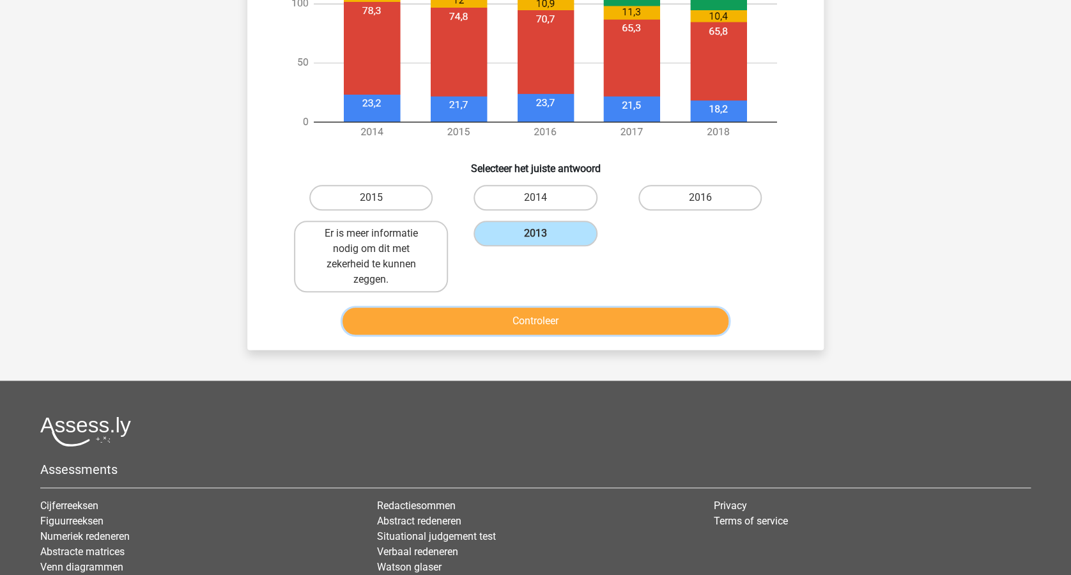
click at [579, 321] on button "Controleer" at bounding box center [536, 320] width 387 height 27
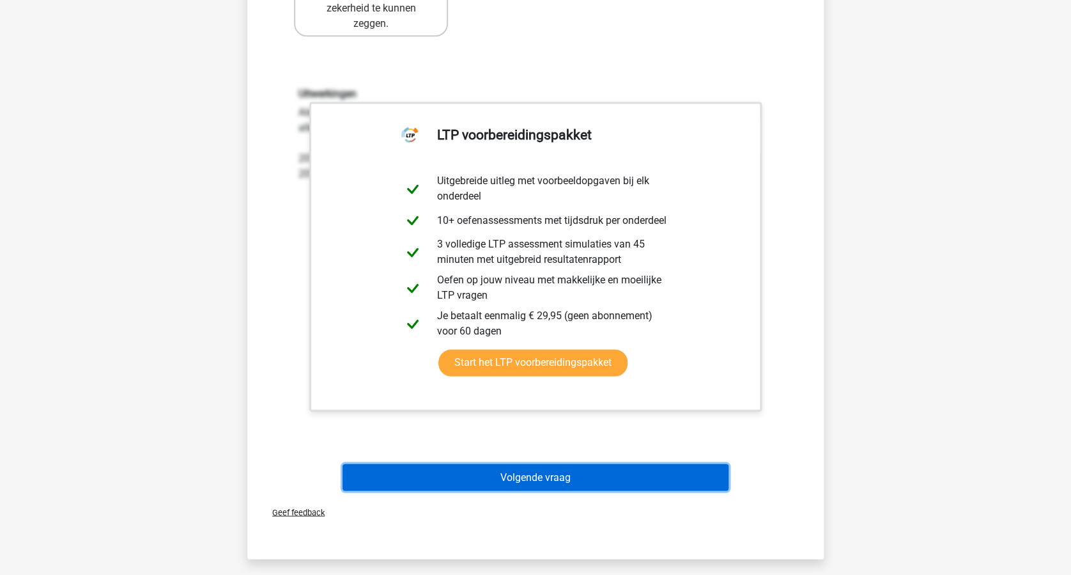
click at [574, 478] on button "Volgende vraag" at bounding box center [536, 476] width 387 height 27
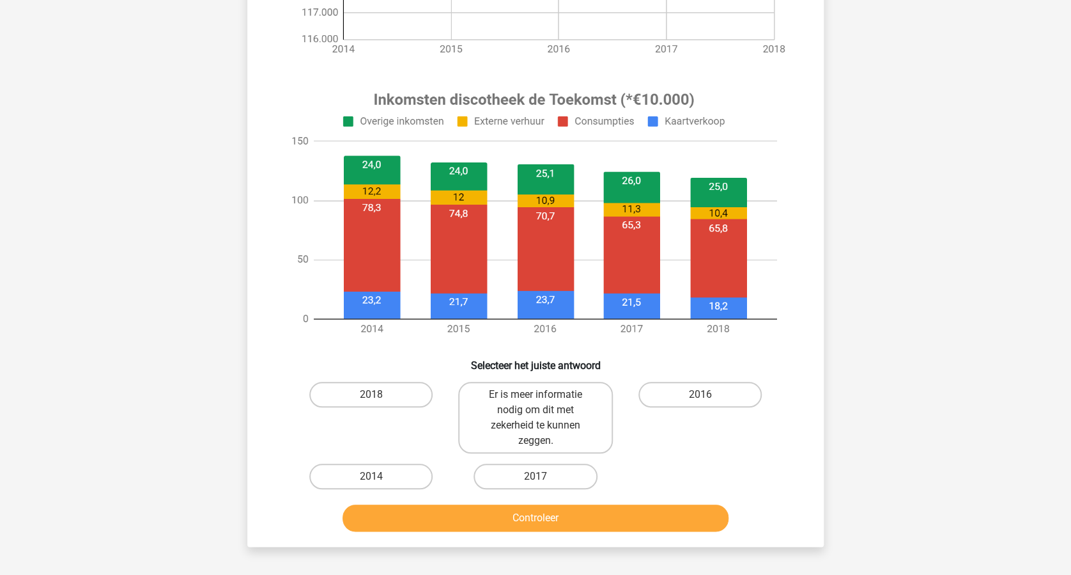
scroll to position [405, 0]
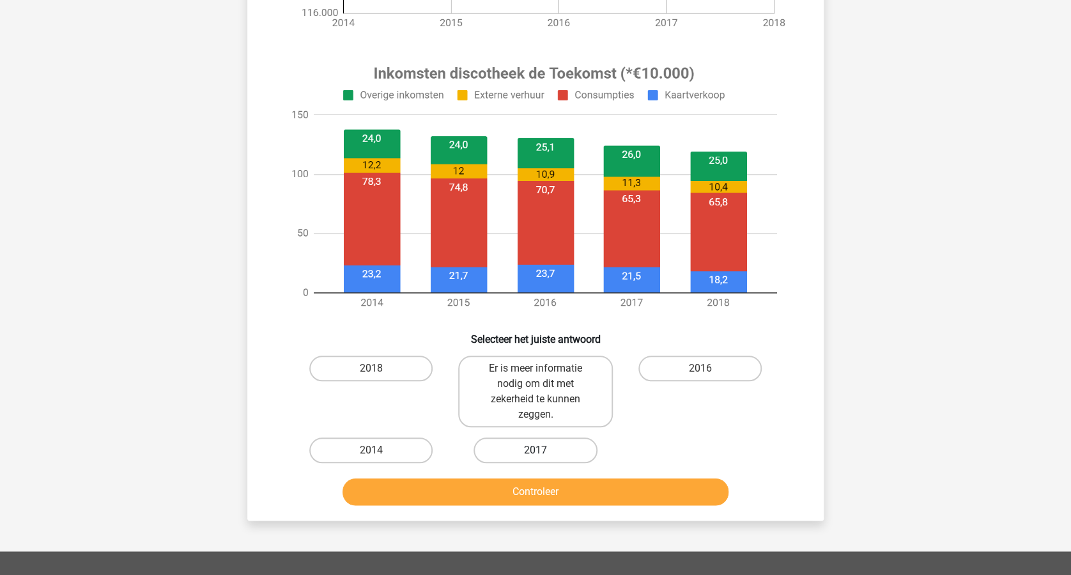
click at [552, 450] on label "2017" at bounding box center [535, 450] width 123 height 26
click at [544, 450] on input "2017" at bounding box center [540, 454] width 8 height 8
radio input "true"
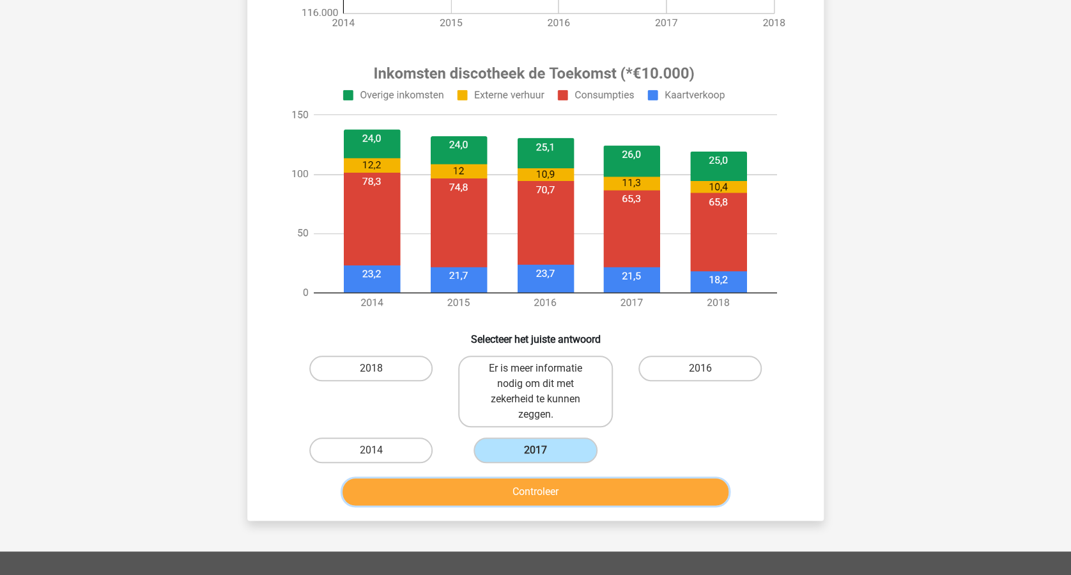
click at [577, 488] on button "Controleer" at bounding box center [536, 491] width 387 height 27
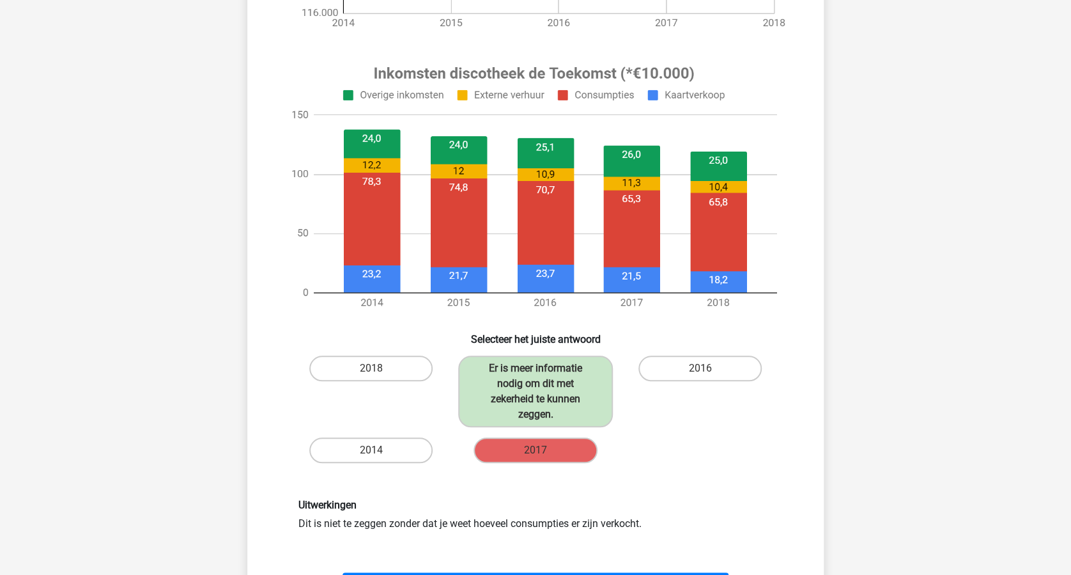
scroll to position [660, 0]
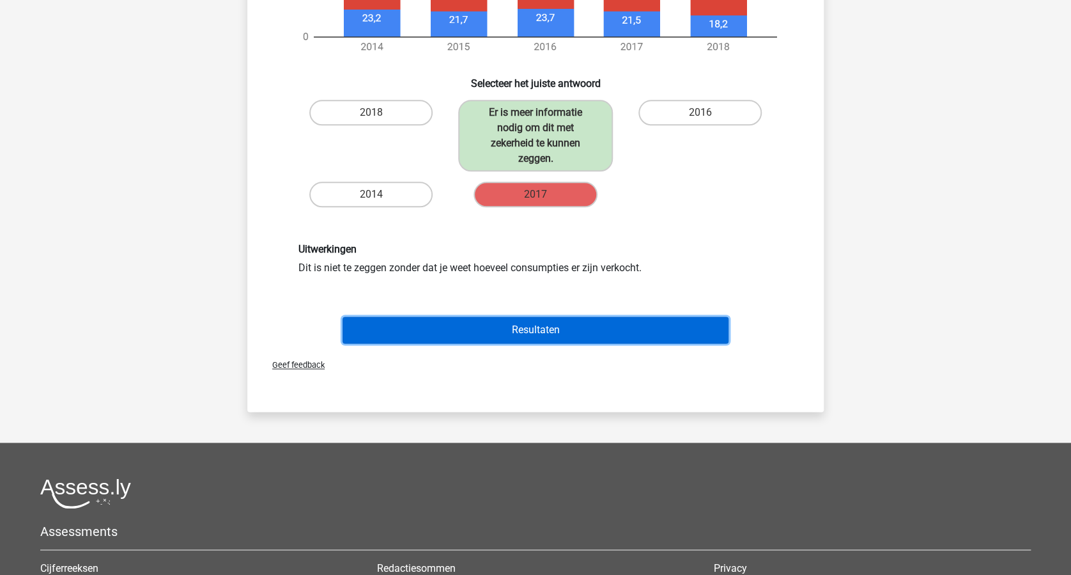
click at [583, 332] on button "Resultaten" at bounding box center [536, 329] width 387 height 27
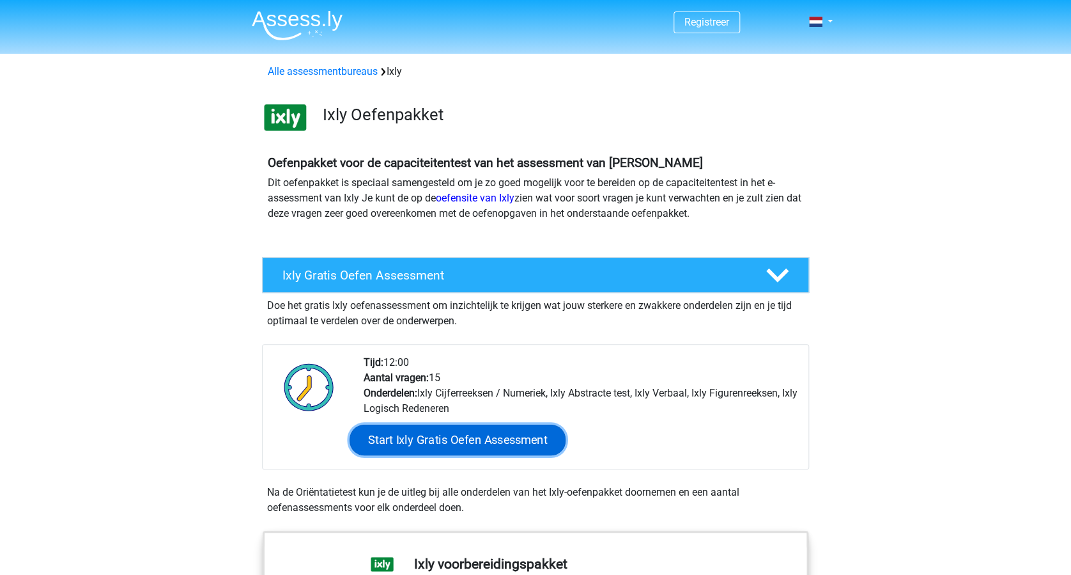
click at [462, 437] on link "Start Ixly Gratis Oefen Assessment" at bounding box center [458, 439] width 216 height 31
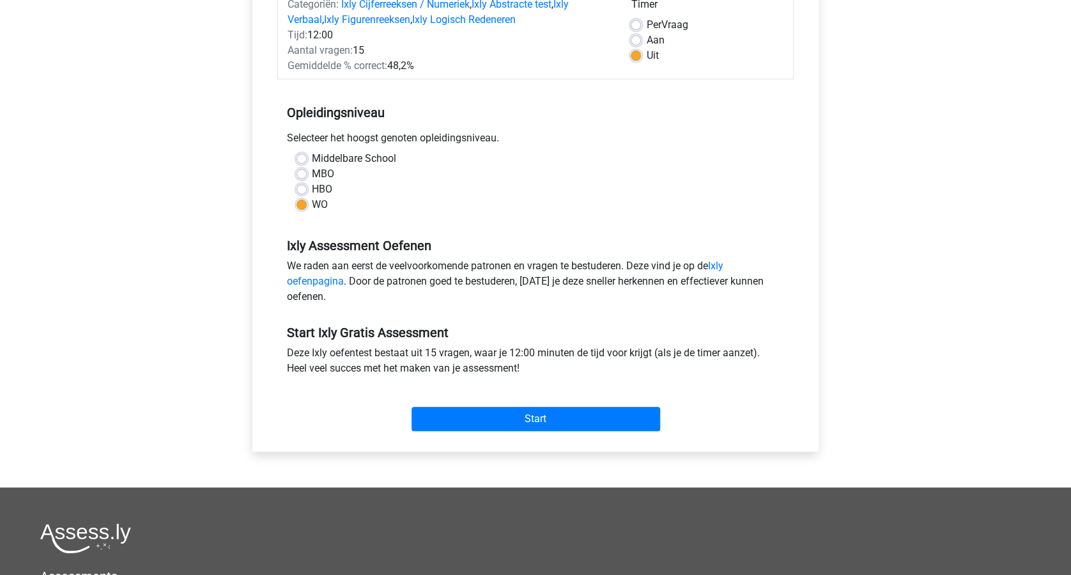
scroll to position [256, 0]
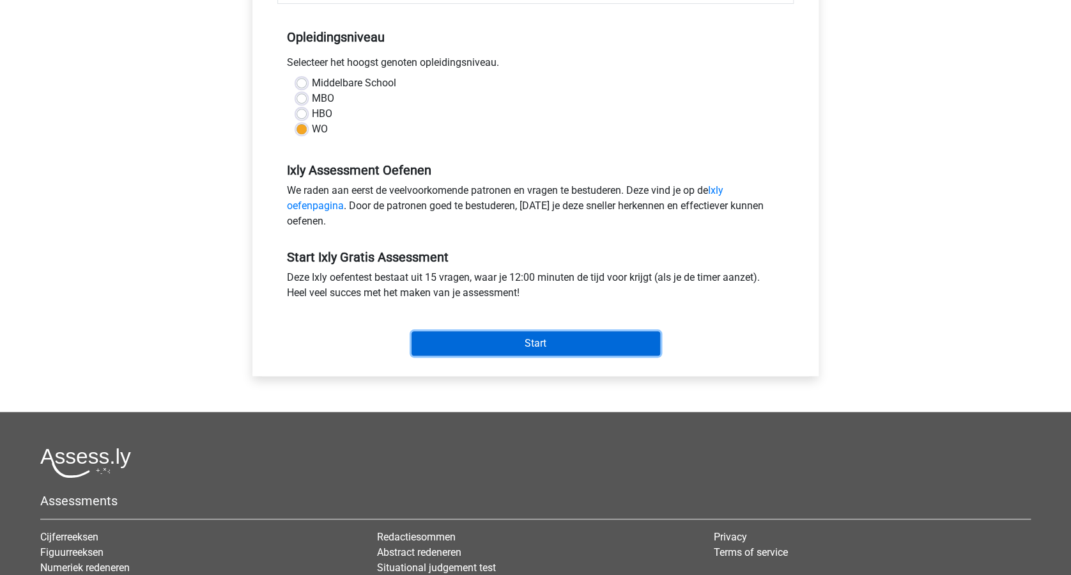
click at [537, 343] on input "Start" at bounding box center [536, 343] width 249 height 24
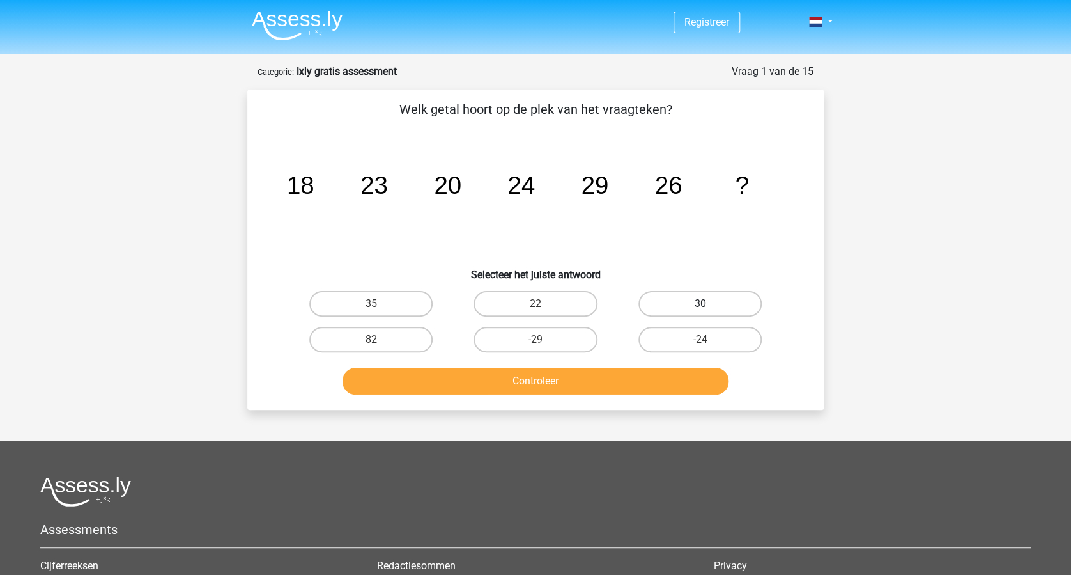
click at [685, 308] on label "30" at bounding box center [700, 304] width 123 height 26
click at [700, 308] on input "30" at bounding box center [704, 308] width 8 height 8
radio input "true"
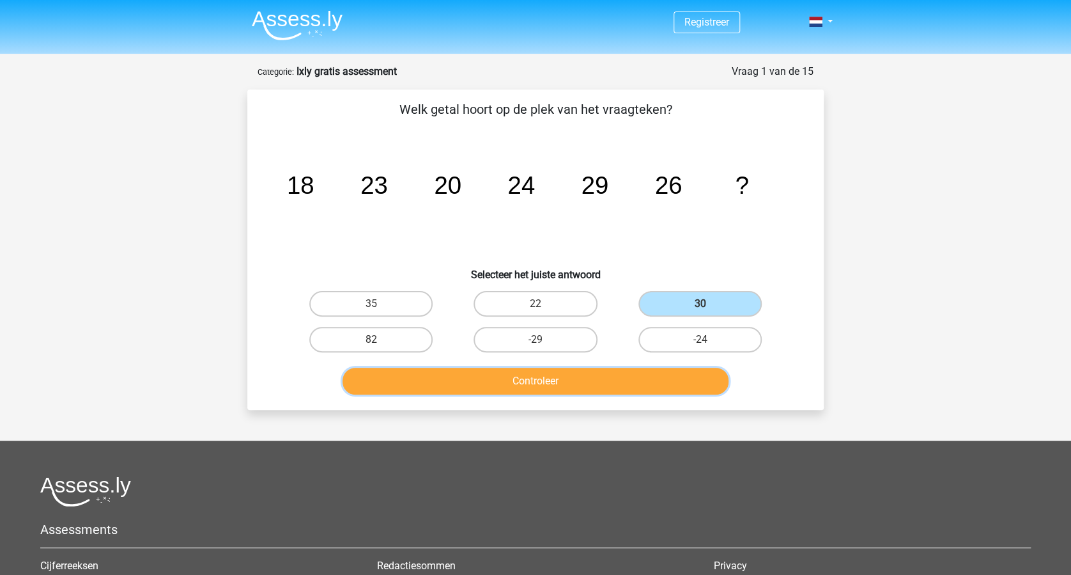
click at [573, 376] on button "Controleer" at bounding box center [536, 381] width 387 height 27
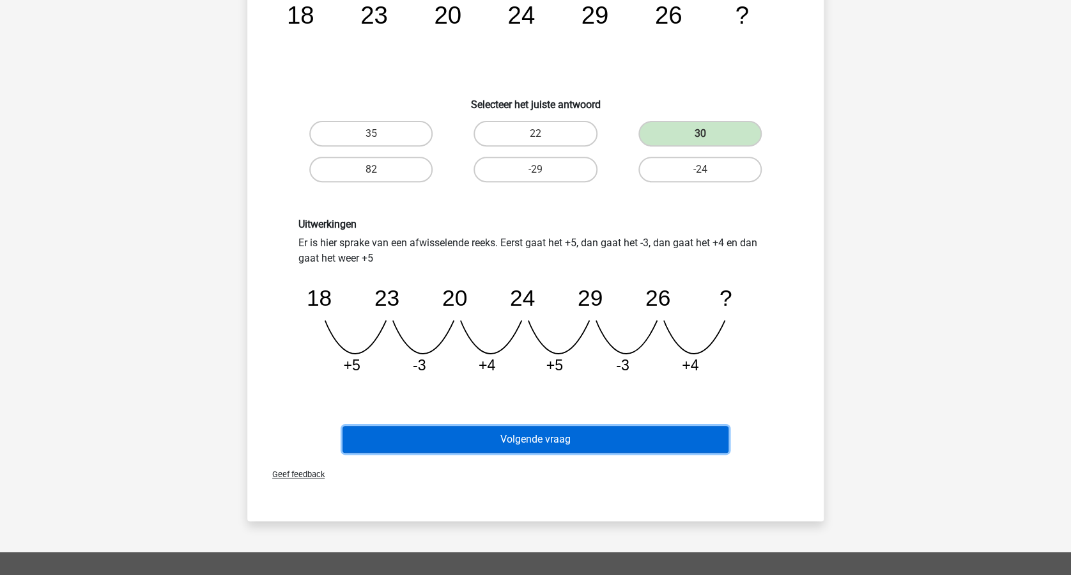
click at [580, 435] on button "Volgende vraag" at bounding box center [536, 439] width 387 height 27
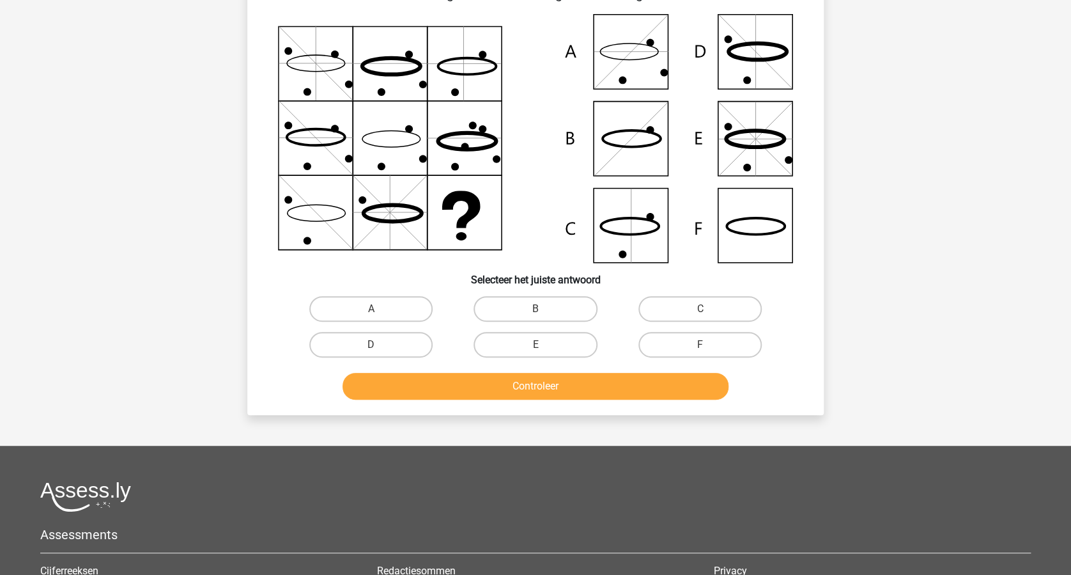
scroll to position [64, 0]
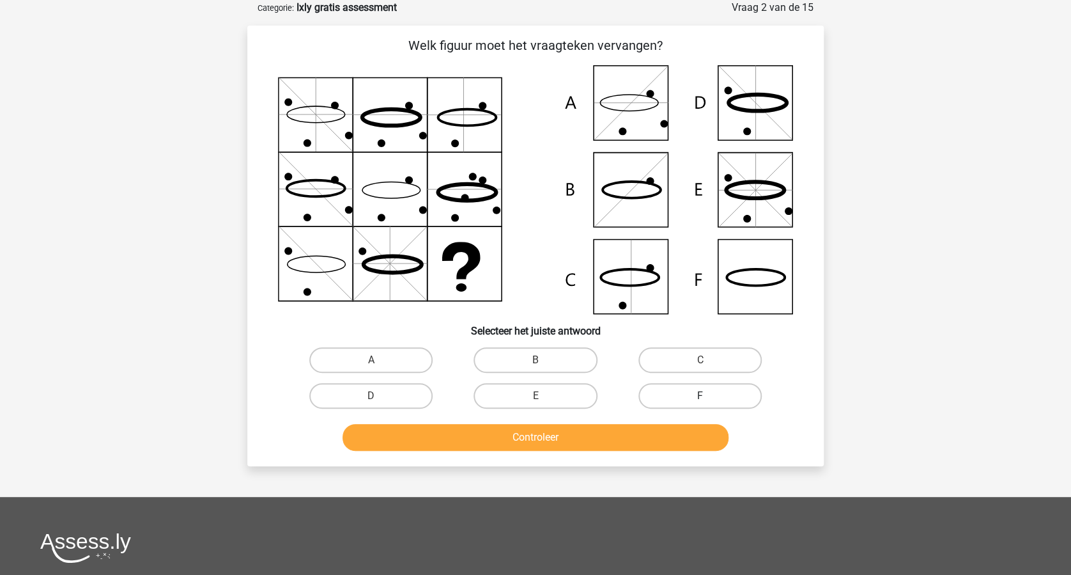
click at [701, 391] on label "F" at bounding box center [700, 396] width 123 height 26
click at [701, 396] on input "F" at bounding box center [704, 400] width 8 height 8
radio input "true"
click at [597, 432] on button "Controleer" at bounding box center [536, 437] width 387 height 27
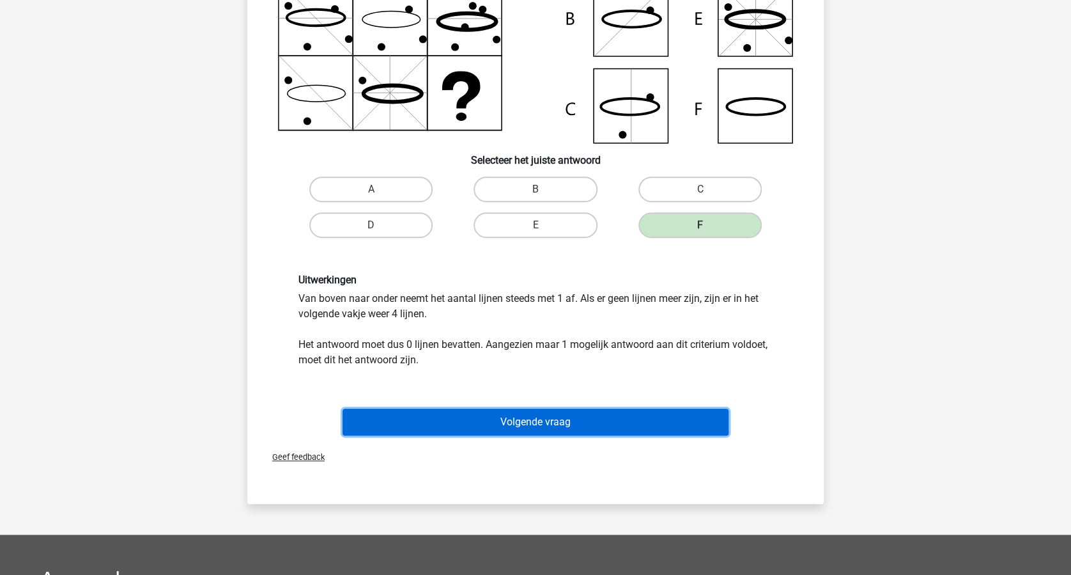
click at [582, 428] on button "Volgende vraag" at bounding box center [536, 421] width 387 height 27
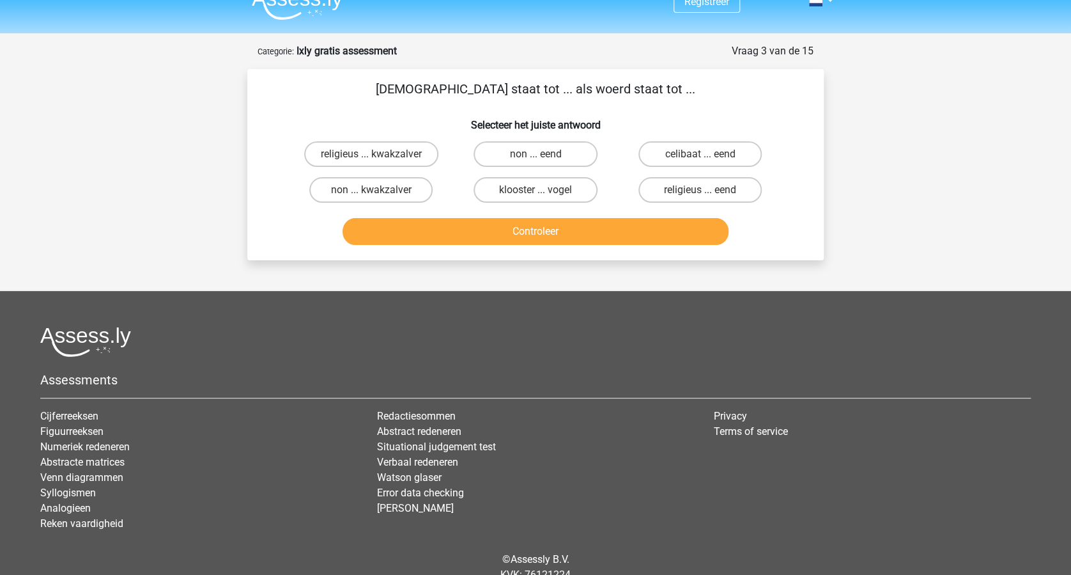
scroll to position [0, 0]
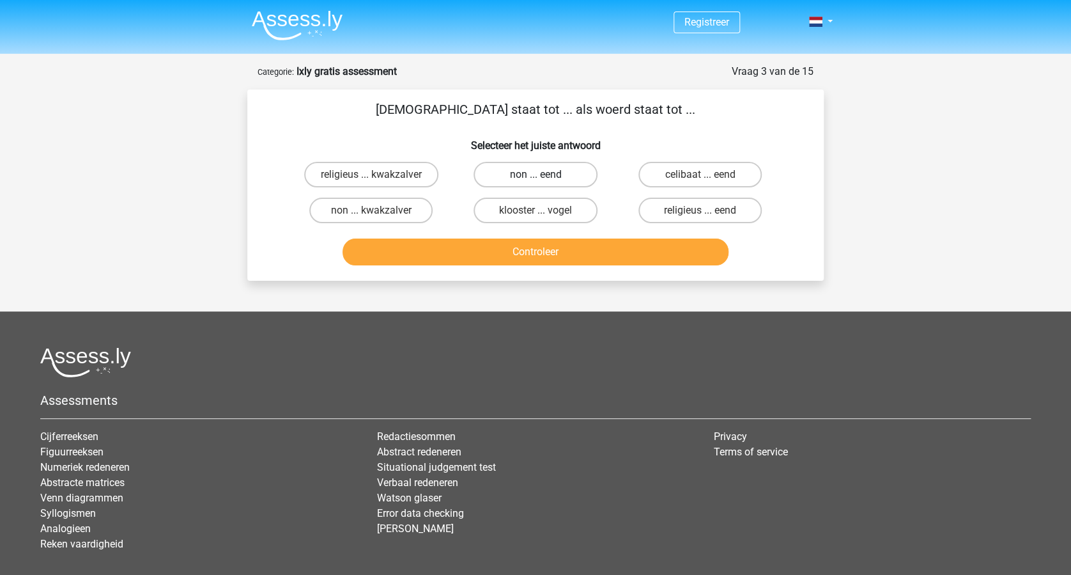
click at [542, 172] on label "non ... eend" at bounding box center [535, 175] width 123 height 26
click at [542, 175] on input "non ... eend" at bounding box center [540, 179] width 8 height 8
radio input "true"
click at [542, 247] on button "Controleer" at bounding box center [536, 251] width 387 height 27
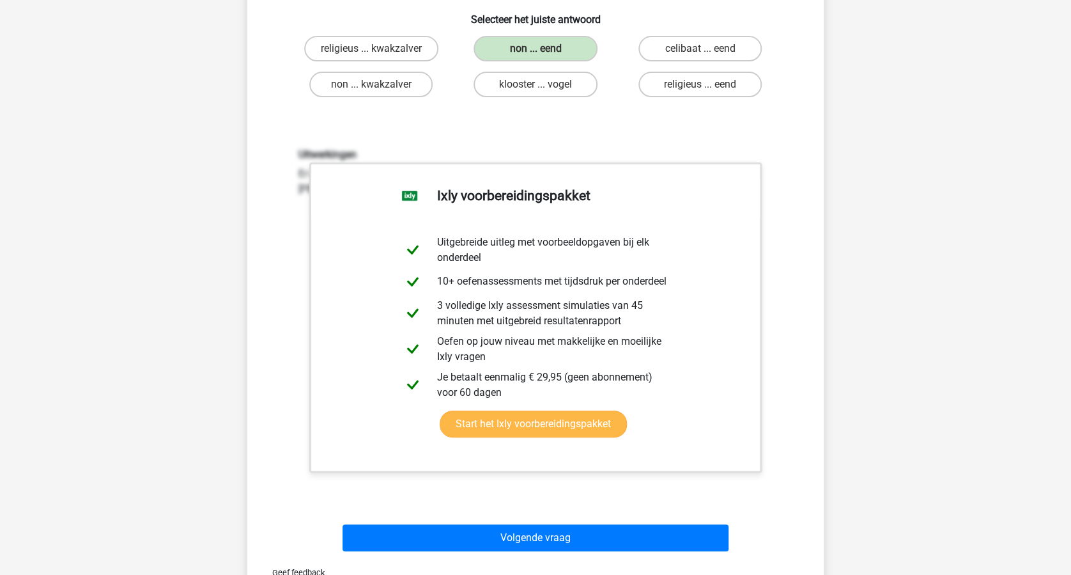
scroll to position [256, 0]
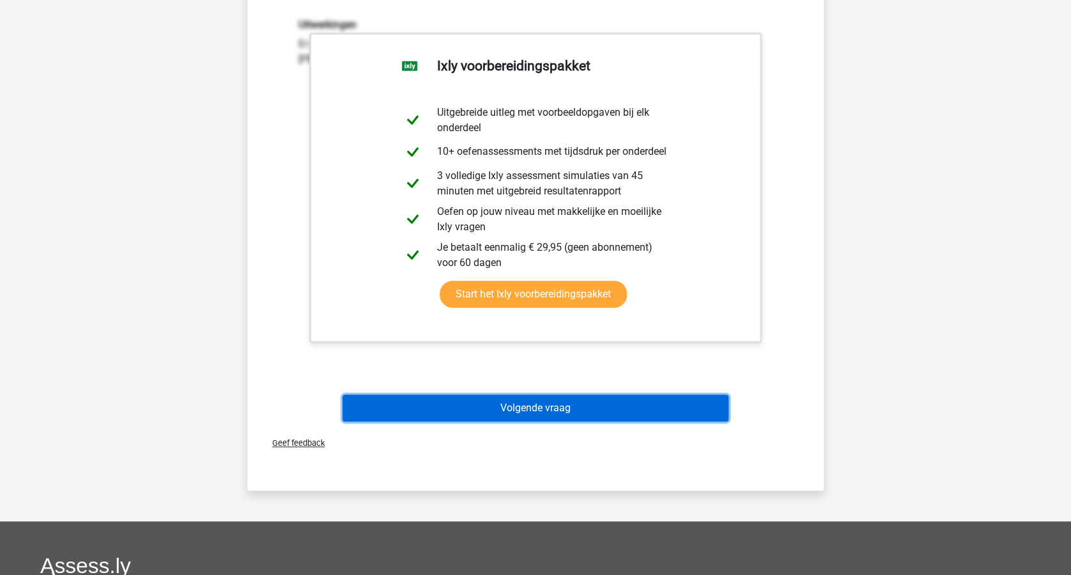
click at [550, 398] on button "Volgende vraag" at bounding box center [536, 407] width 387 height 27
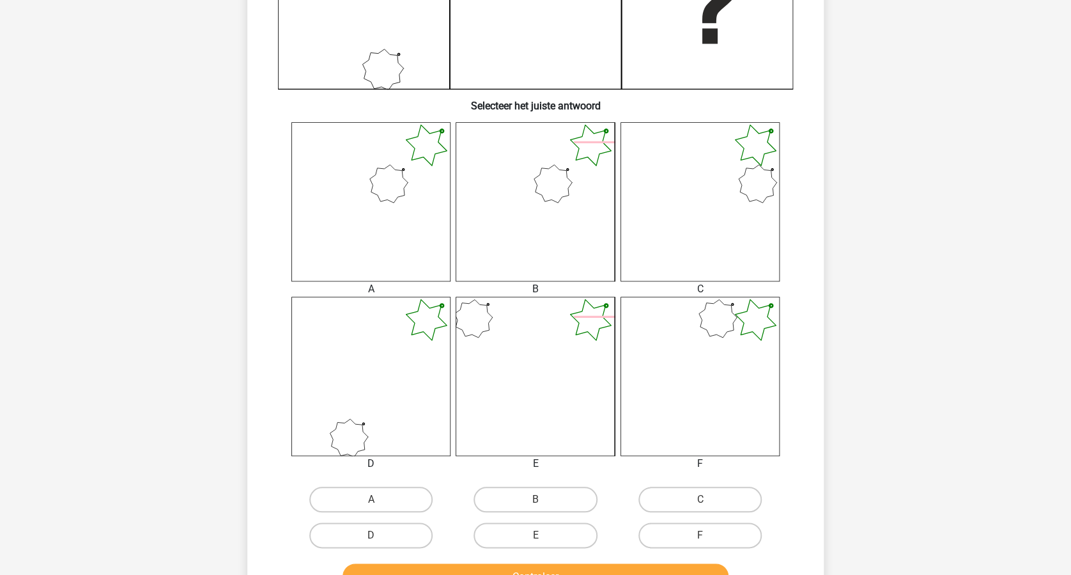
scroll to position [490, 0]
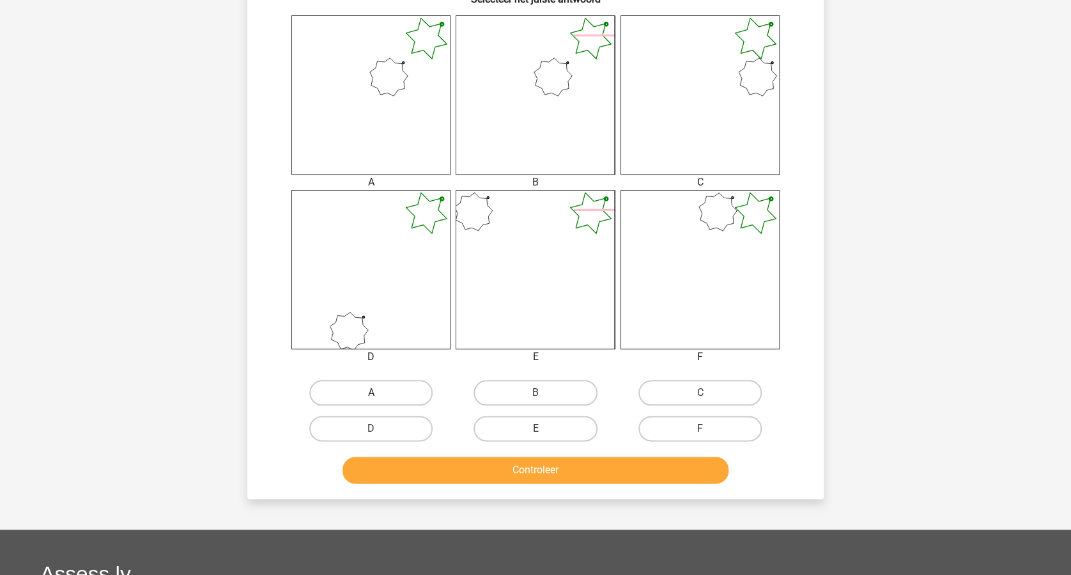
click at [351, 396] on label "A" at bounding box center [370, 393] width 123 height 26
click at [371, 396] on input "A" at bounding box center [375, 397] width 8 height 8
radio input "true"
click at [527, 474] on button "Controleer" at bounding box center [536, 469] width 387 height 27
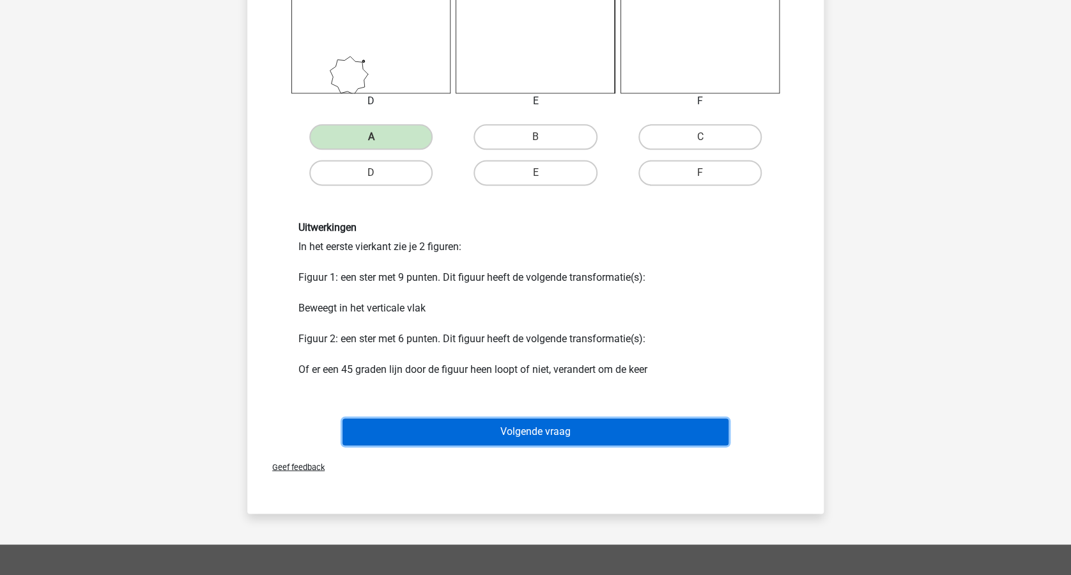
click at [539, 437] on button "Volgende vraag" at bounding box center [536, 431] width 387 height 27
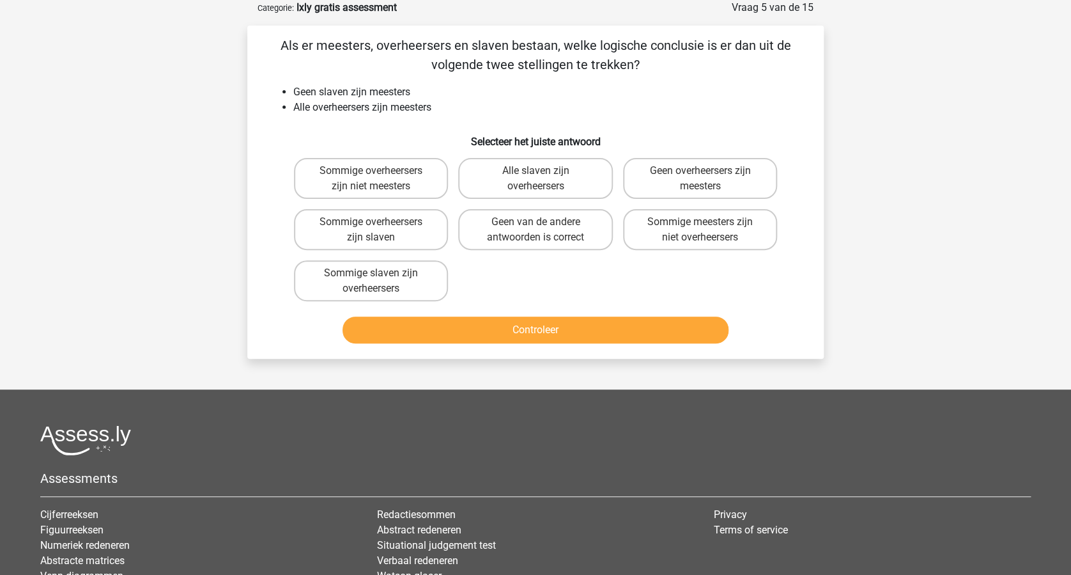
scroll to position [0, 0]
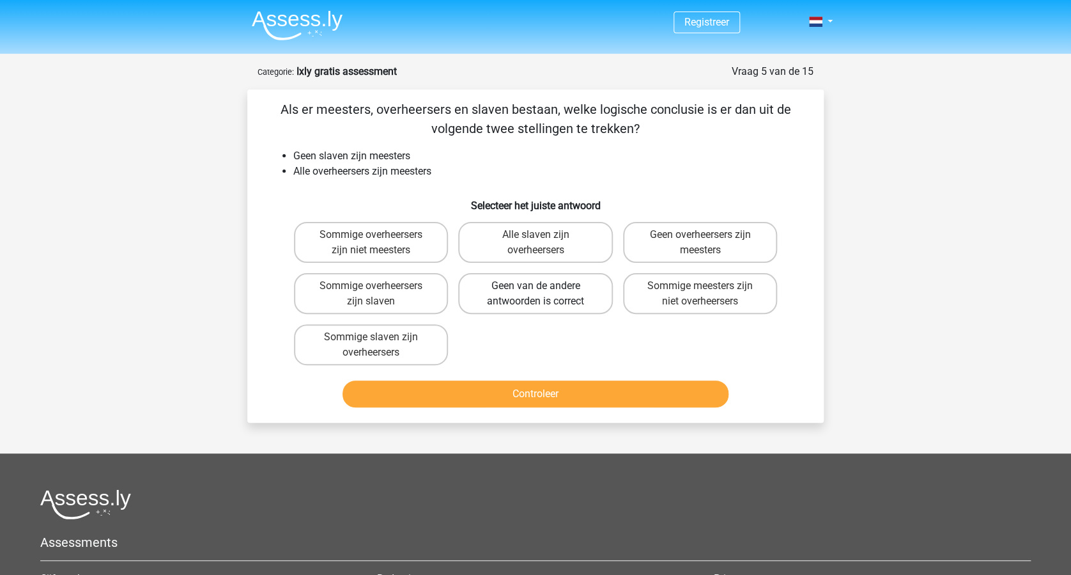
click at [541, 295] on label "Geen van de andere antwoorden is correct" at bounding box center [535, 293] width 154 height 41
click at [541, 294] on input "Geen van de andere antwoorden is correct" at bounding box center [540, 290] width 8 height 8
radio input "true"
click at [522, 393] on button "Controleer" at bounding box center [536, 393] width 387 height 27
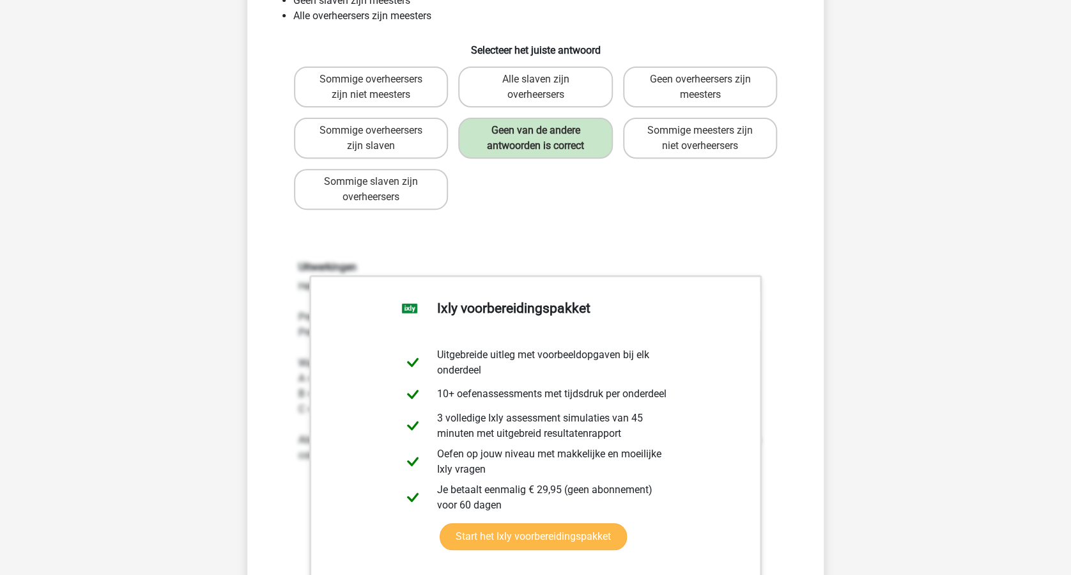
scroll to position [341, 0]
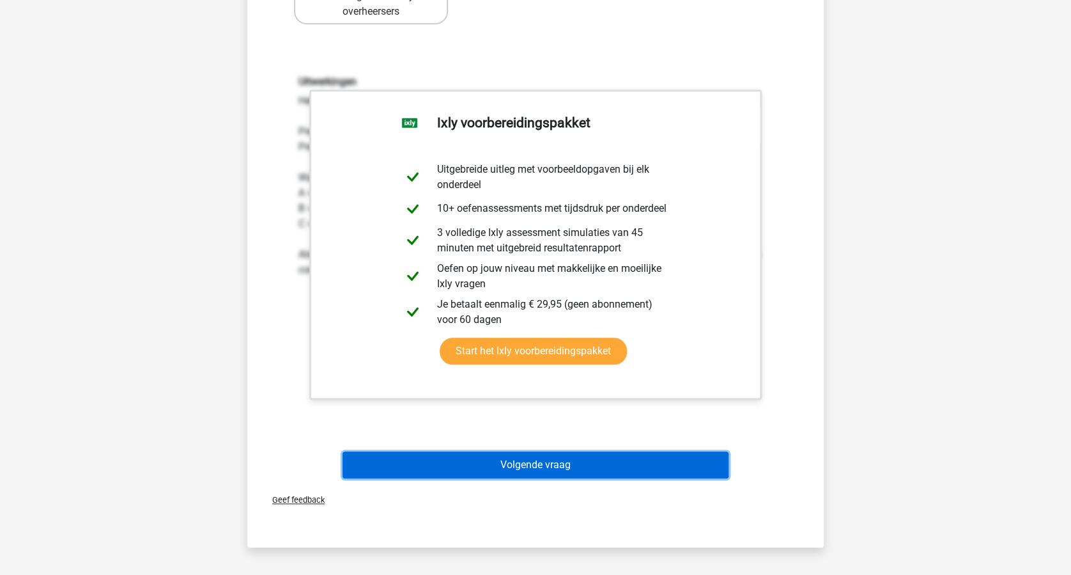
click at [531, 464] on button "Volgende vraag" at bounding box center [536, 464] width 387 height 27
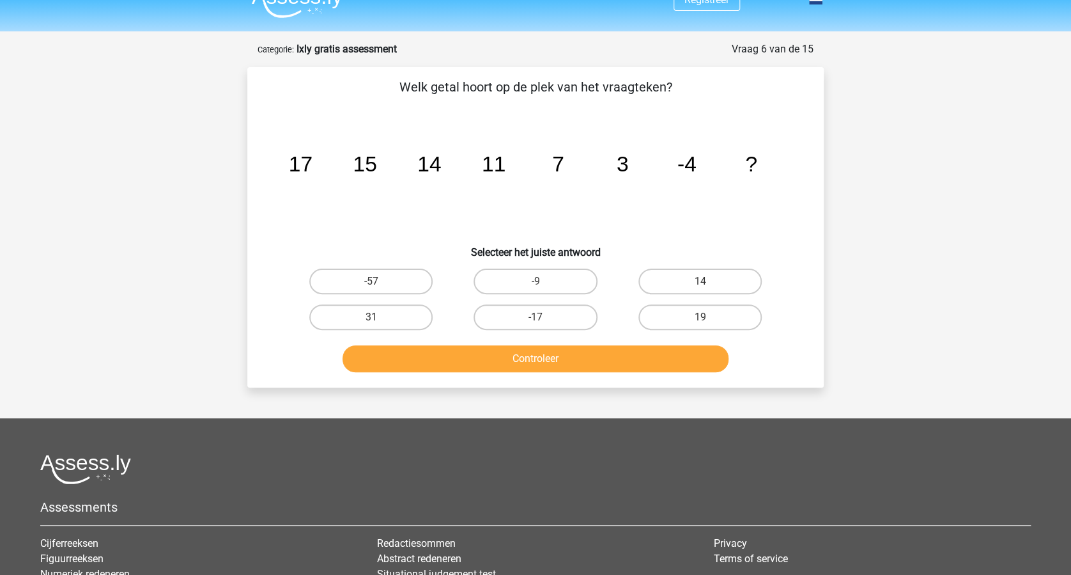
scroll to position [0, 0]
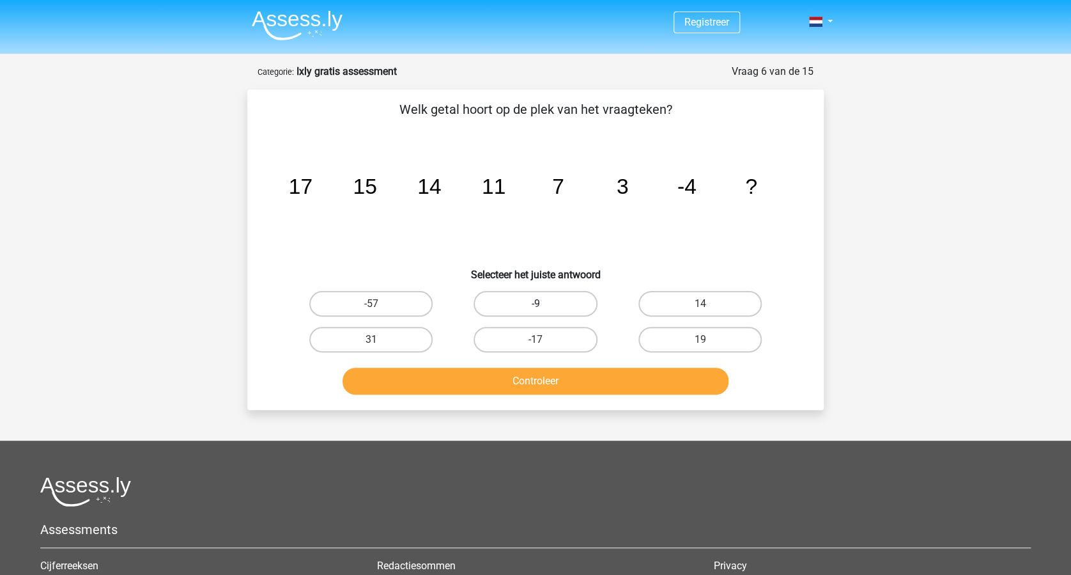
click at [536, 297] on label "-9" at bounding box center [535, 304] width 123 height 26
click at [536, 304] on input "-9" at bounding box center [540, 308] width 8 height 8
radio input "true"
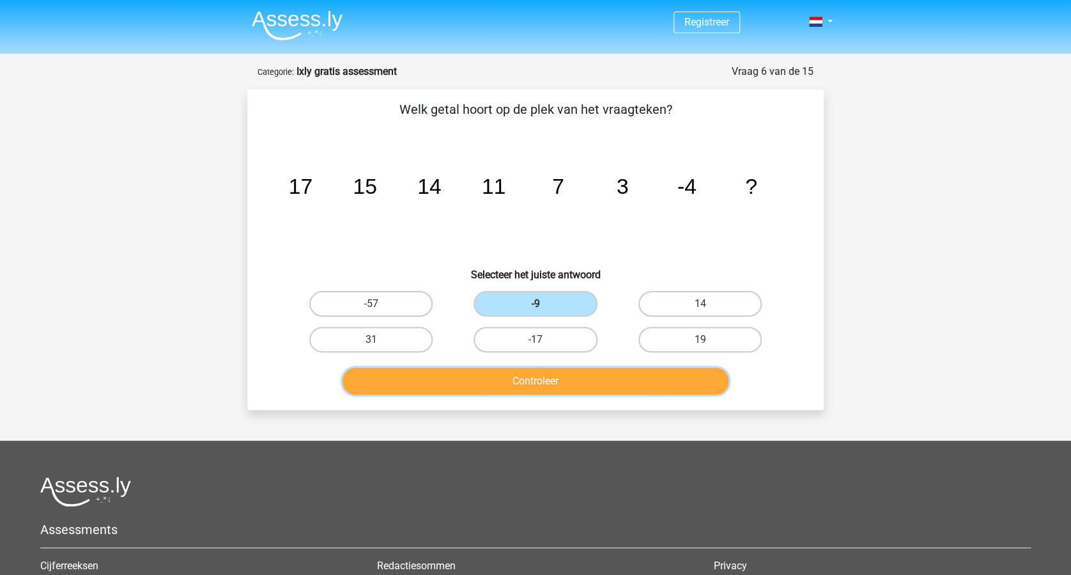
click at [546, 381] on button "Controleer" at bounding box center [536, 381] width 387 height 27
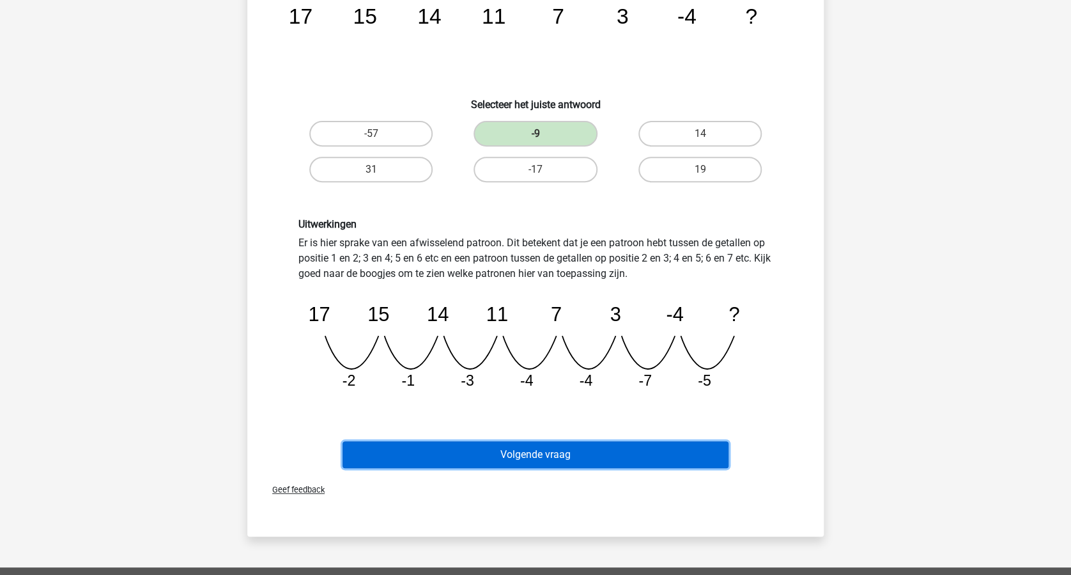
click at [605, 452] on button "Volgende vraag" at bounding box center [536, 454] width 387 height 27
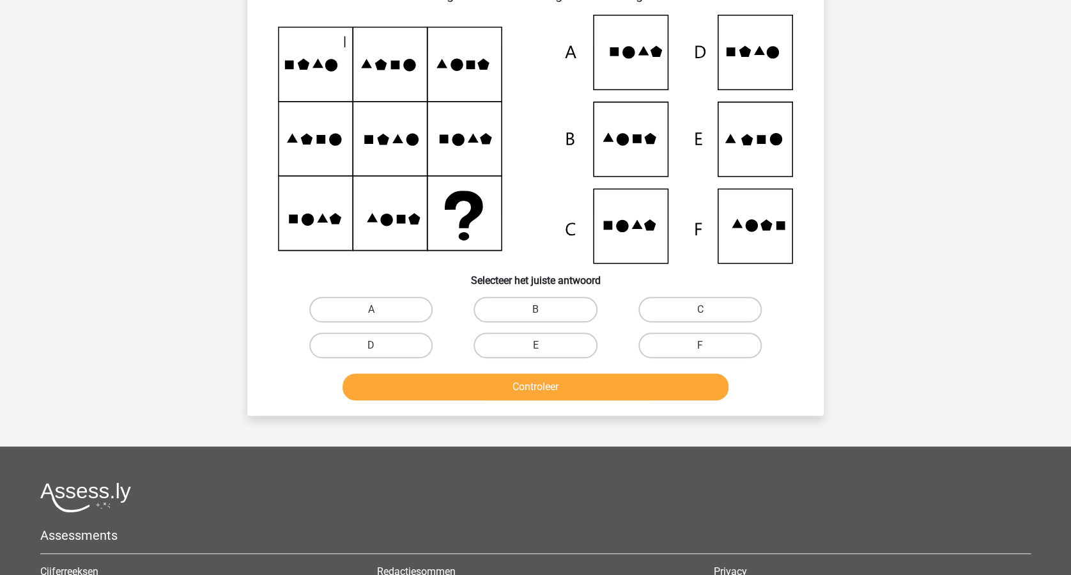
scroll to position [64, 0]
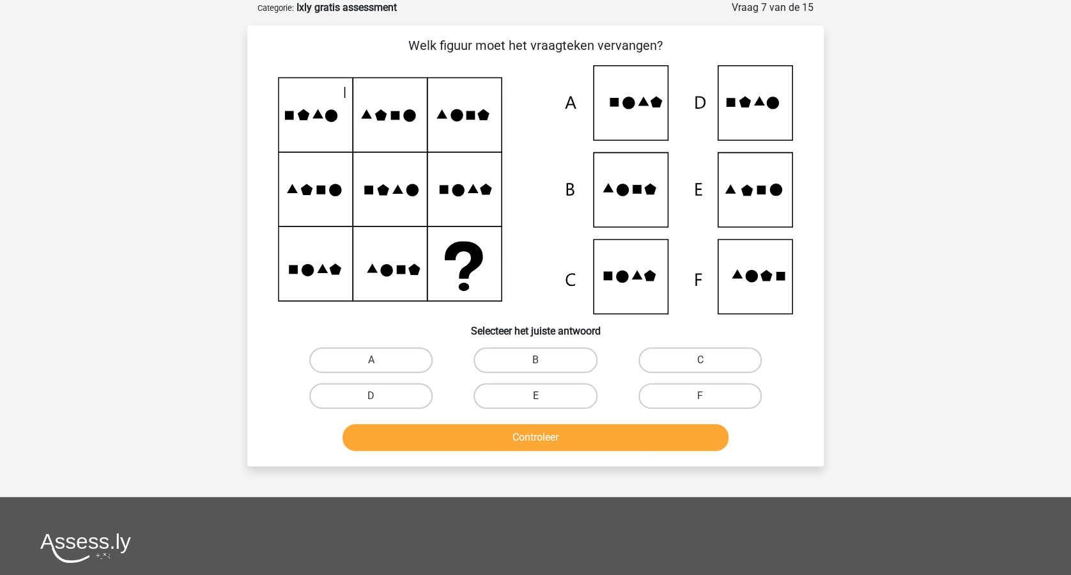
click at [536, 394] on label "E" at bounding box center [535, 396] width 123 height 26
click at [536, 396] on input "E" at bounding box center [540, 400] width 8 height 8
radio input "true"
click at [553, 435] on button "Controleer" at bounding box center [536, 437] width 387 height 27
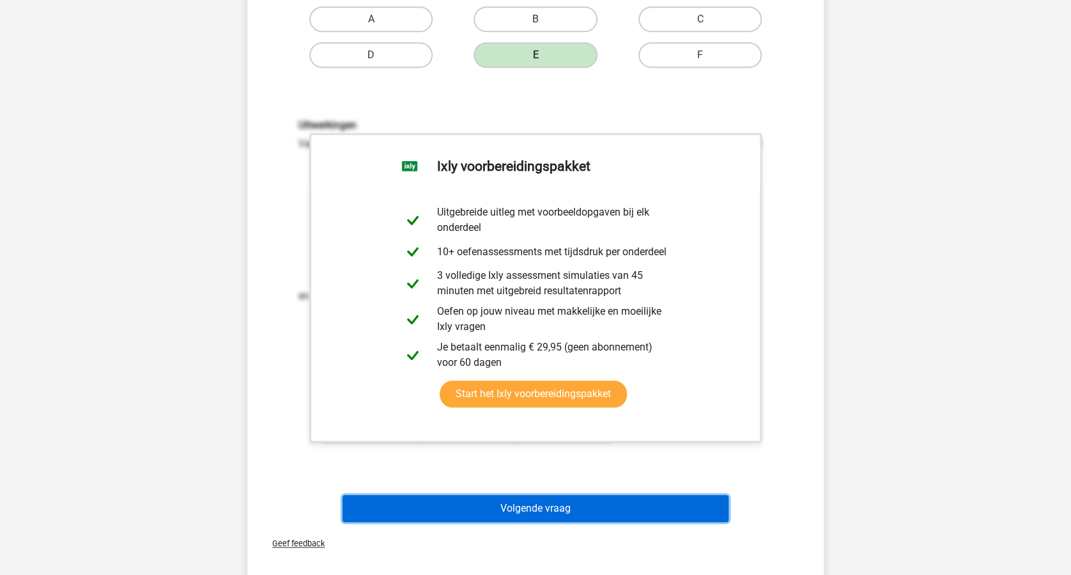
click at [558, 504] on button "Volgende vraag" at bounding box center [536, 508] width 387 height 27
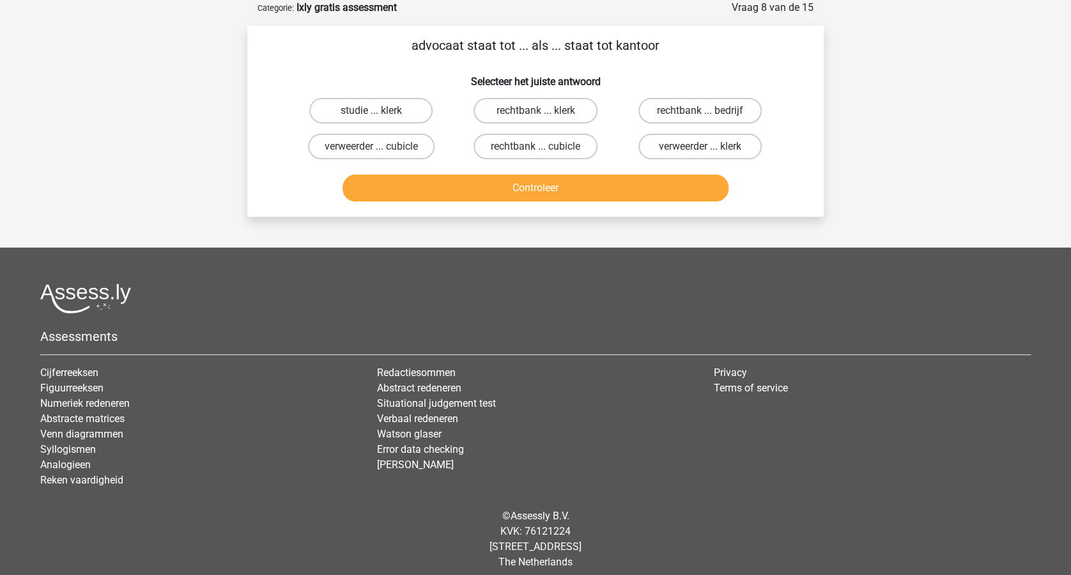
scroll to position [0, 0]
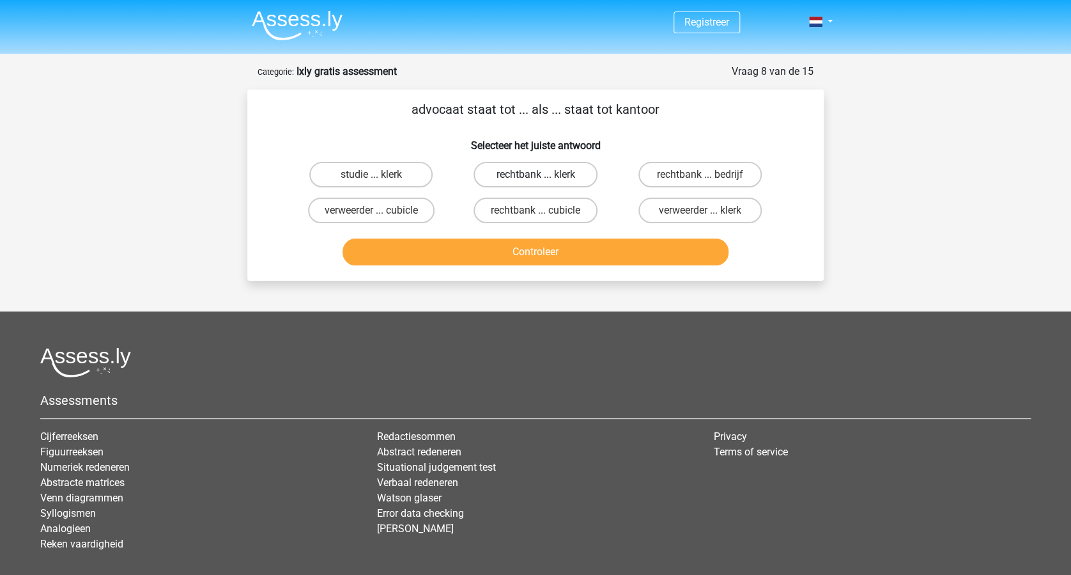
click at [532, 177] on label "rechtbank ... klerk" at bounding box center [535, 175] width 123 height 26
click at [536, 177] on input "rechtbank ... klerk" at bounding box center [540, 179] width 8 height 8
radio input "true"
click at [532, 248] on button "Controleer" at bounding box center [536, 251] width 387 height 27
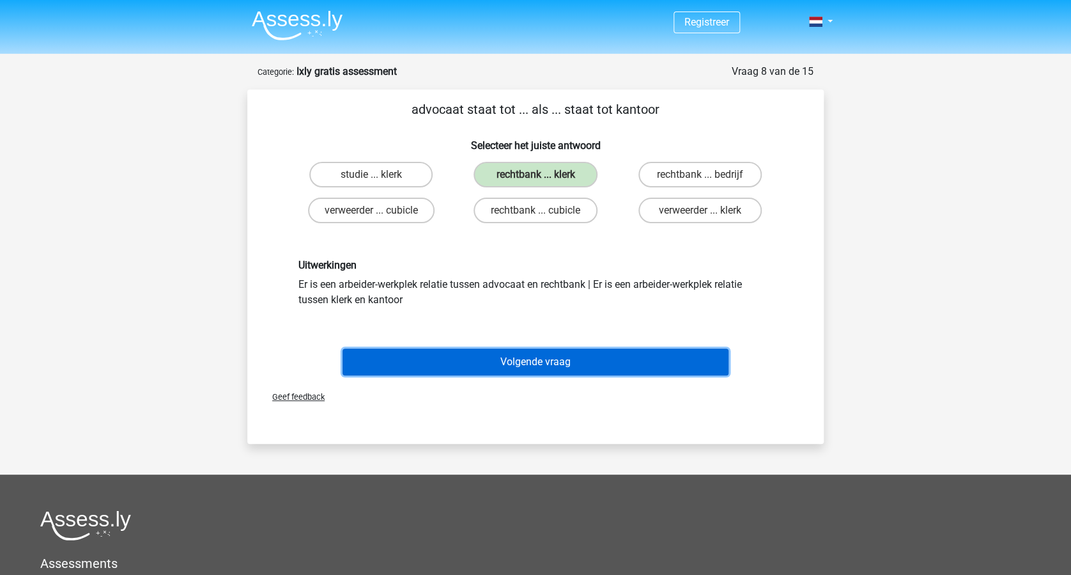
click at [563, 365] on button "Volgende vraag" at bounding box center [536, 361] width 387 height 27
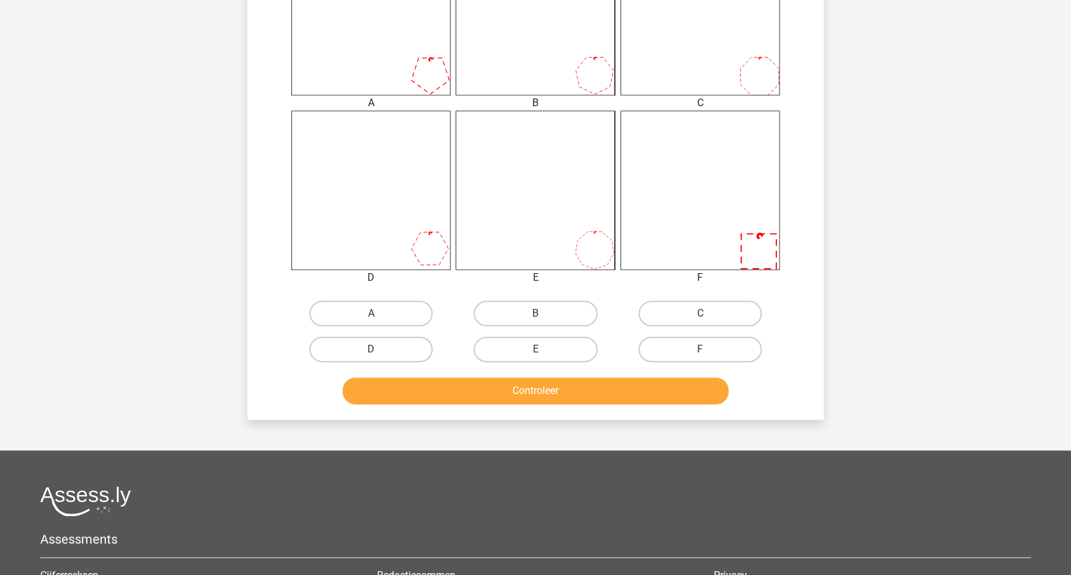
scroll to position [575, 0]
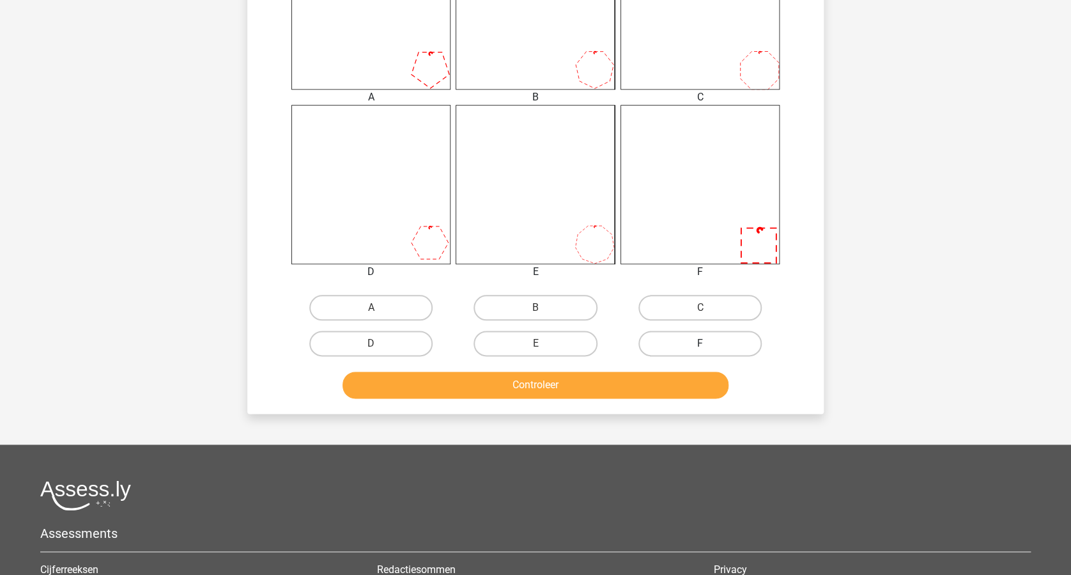
click at [714, 343] on label "F" at bounding box center [700, 344] width 123 height 26
click at [708, 343] on input "F" at bounding box center [704, 347] width 8 height 8
radio input "true"
click at [569, 381] on button "Controleer" at bounding box center [536, 384] width 387 height 27
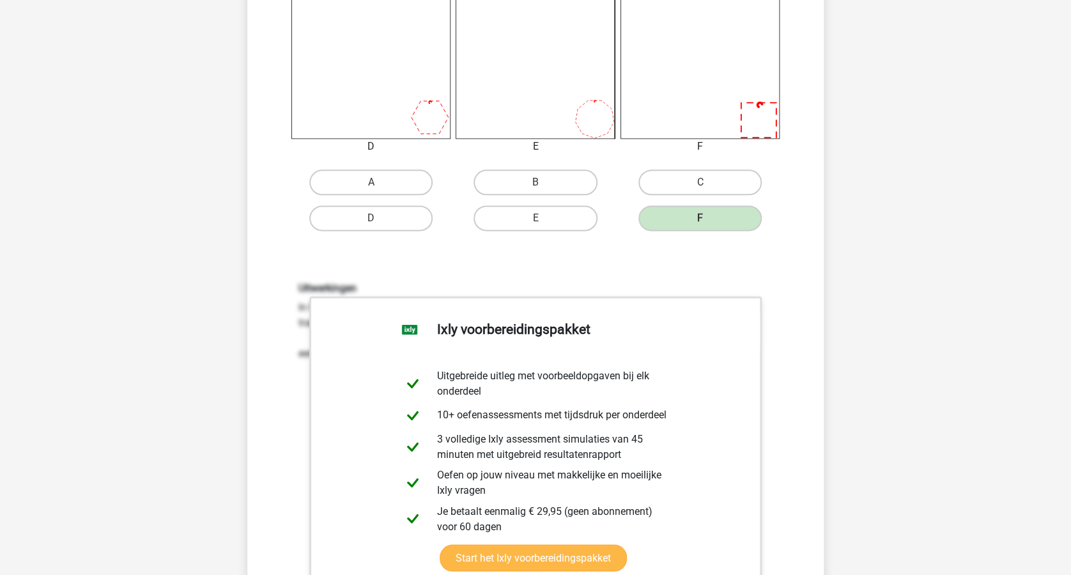
scroll to position [831, 0]
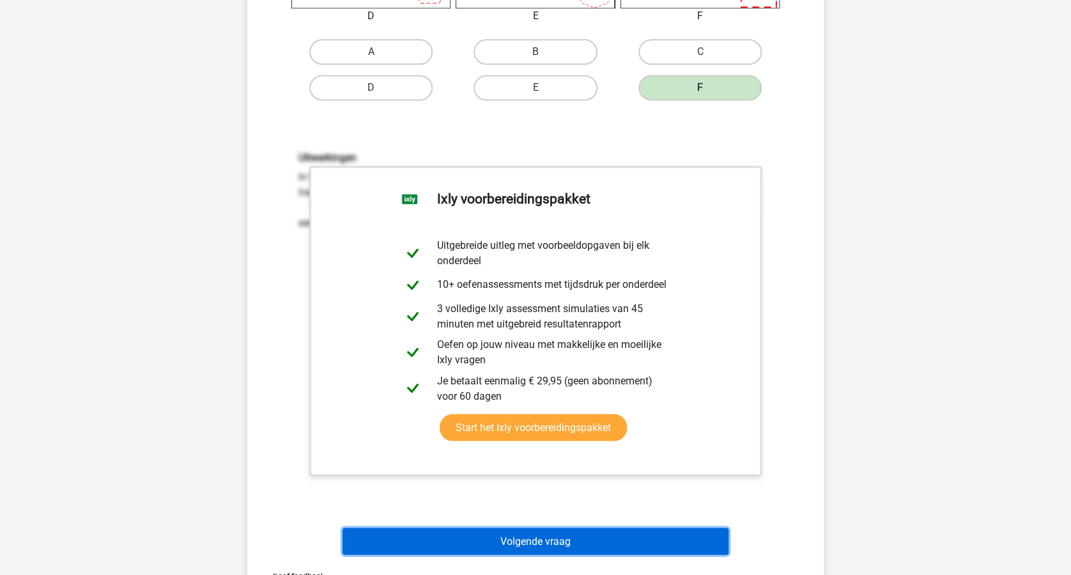
click at [569, 537] on button "Volgende vraag" at bounding box center [536, 540] width 387 height 27
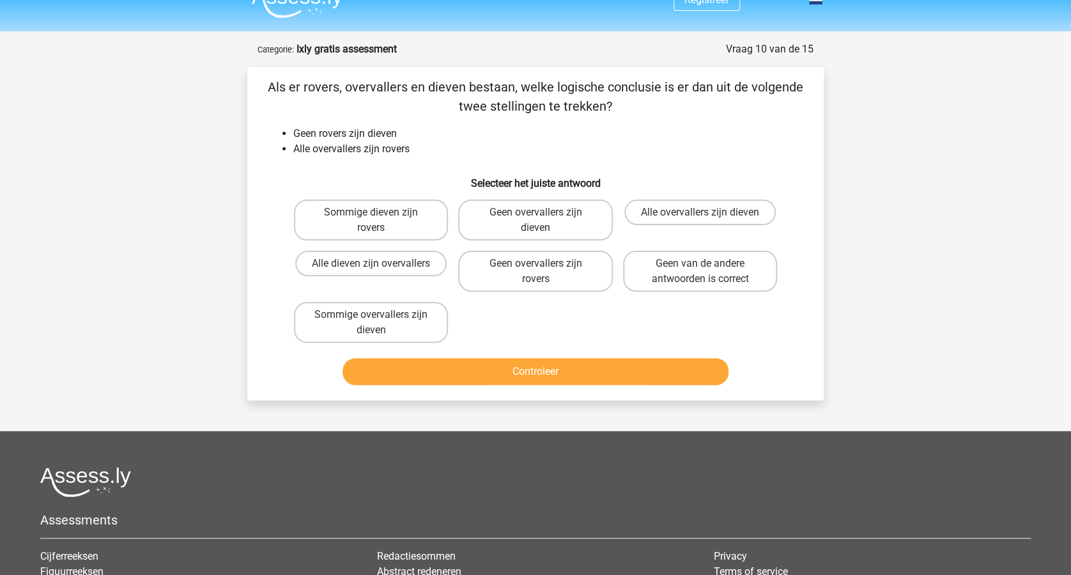
scroll to position [0, 0]
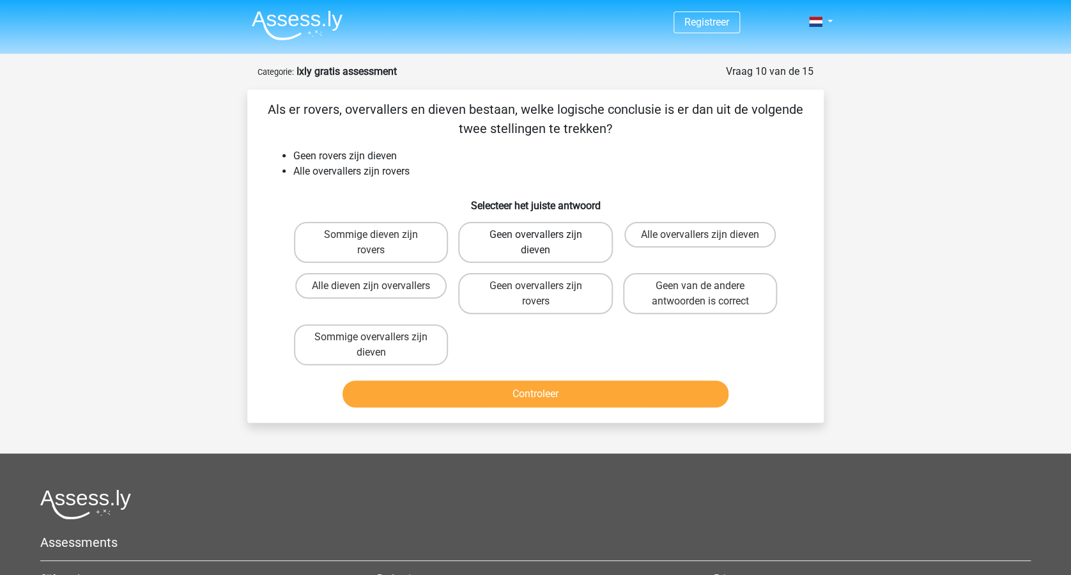
click at [502, 243] on label "Geen overvallers zijn dieven" at bounding box center [535, 242] width 154 height 41
click at [536, 243] on input "Geen overvallers zijn dieven" at bounding box center [540, 239] width 8 height 8
radio input "true"
click at [549, 394] on button "Controleer" at bounding box center [536, 393] width 387 height 27
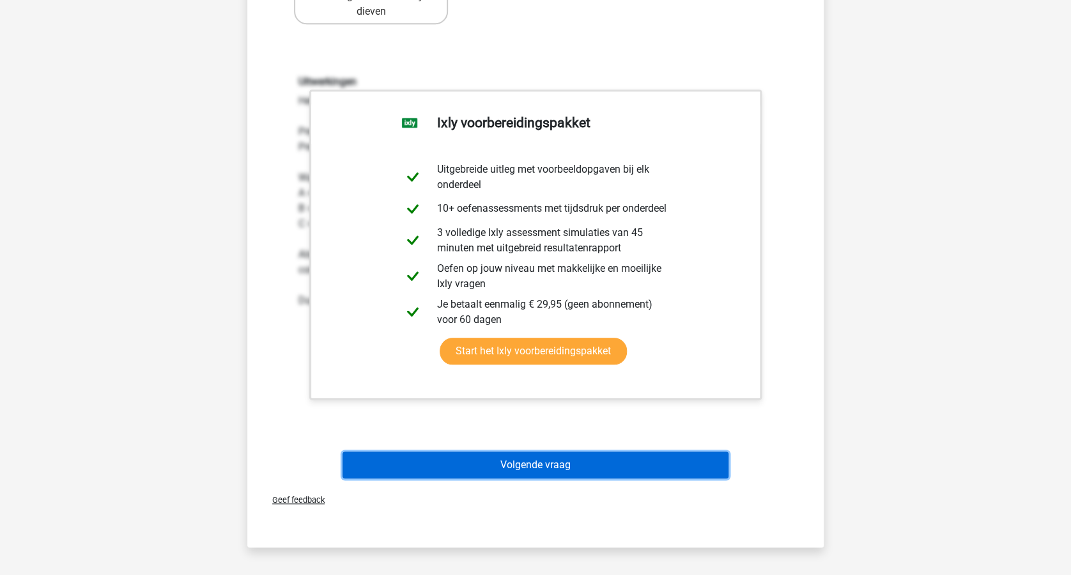
click at [552, 464] on button "Volgende vraag" at bounding box center [536, 464] width 387 height 27
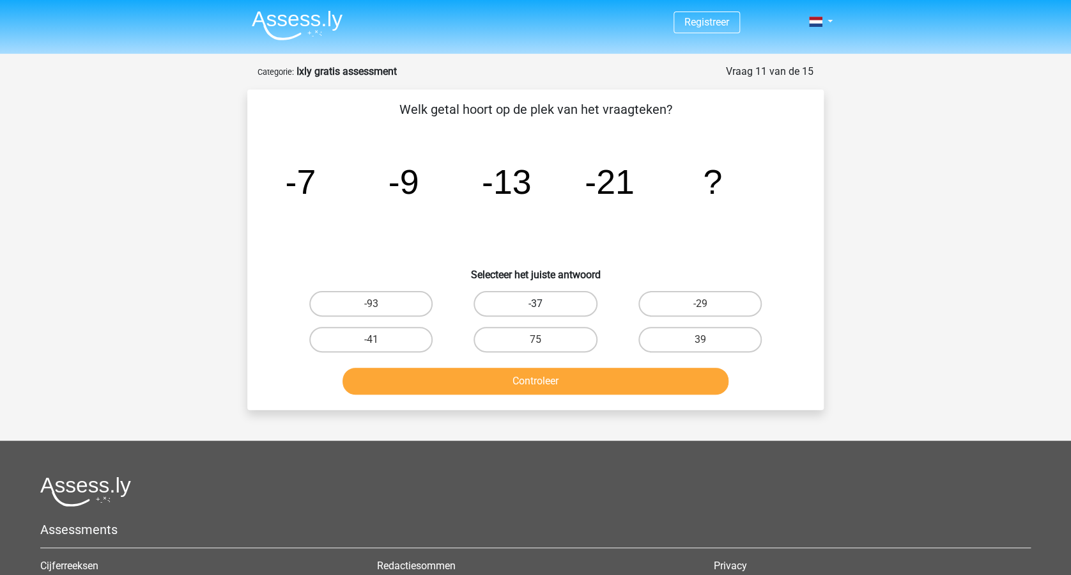
click at [544, 304] on label "-37" at bounding box center [535, 304] width 123 height 26
click at [544, 304] on input "-37" at bounding box center [540, 308] width 8 height 8
radio input "true"
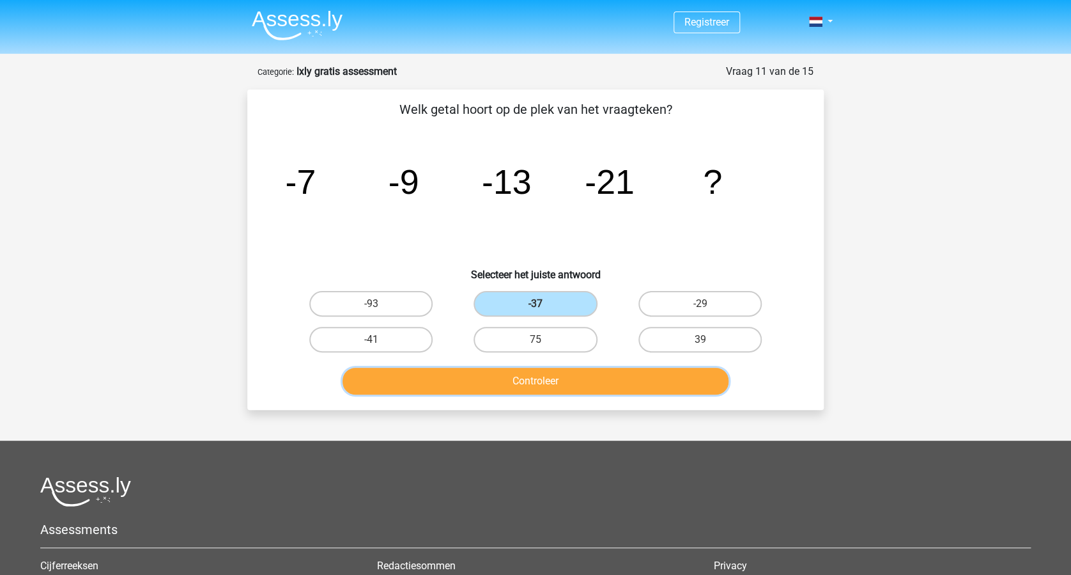
click at [547, 380] on button "Controleer" at bounding box center [536, 381] width 387 height 27
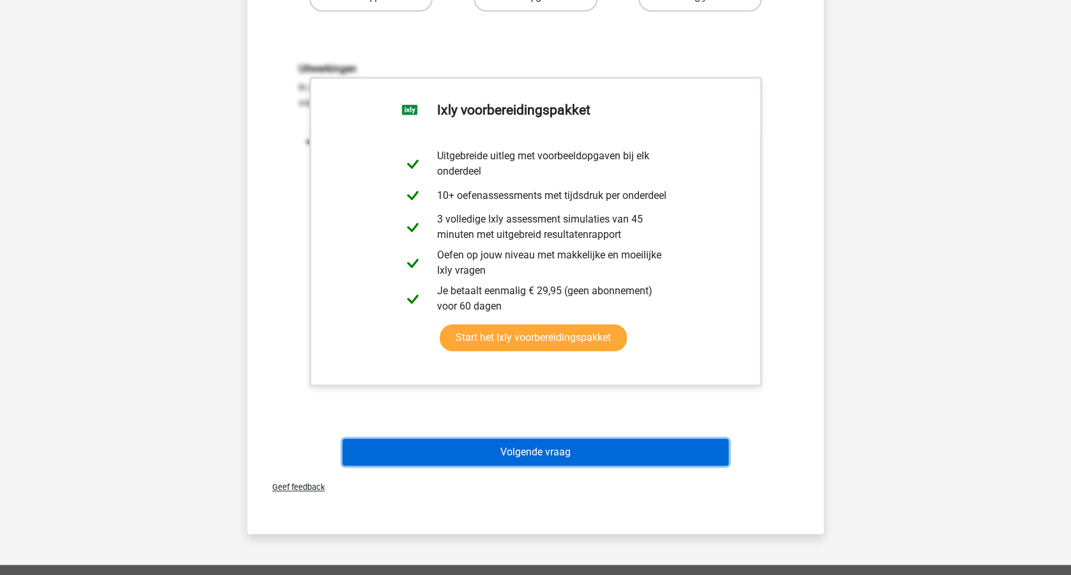
click at [576, 454] on button "Volgende vraag" at bounding box center [536, 452] width 387 height 27
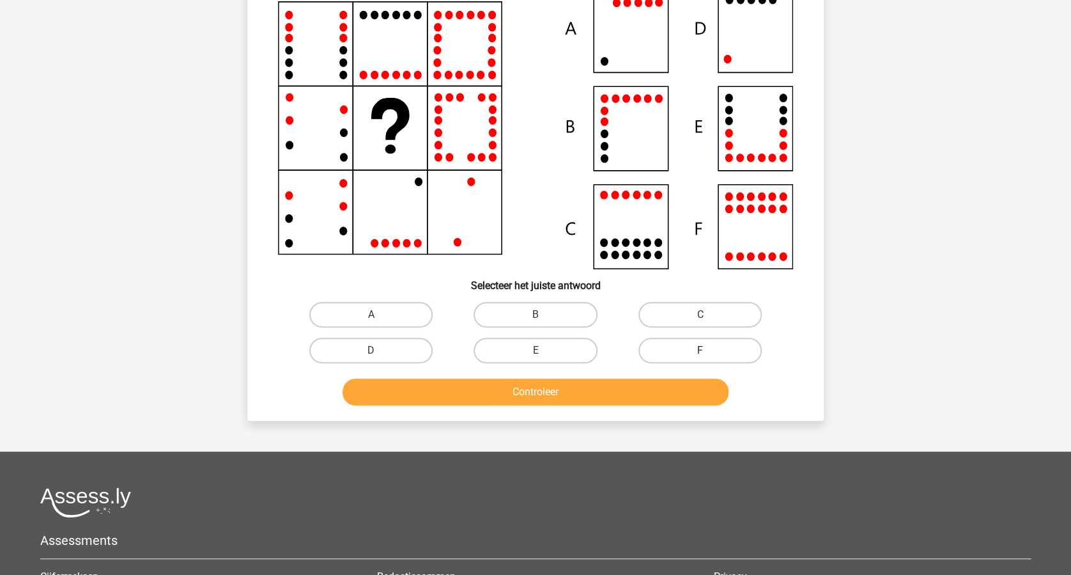
scroll to position [64, 0]
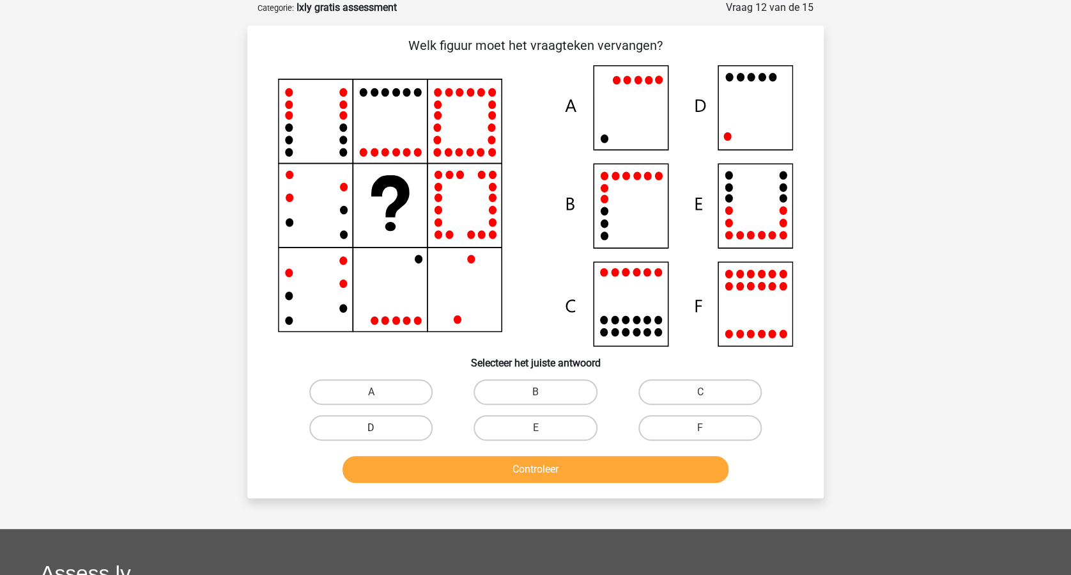
click at [384, 430] on label "D" at bounding box center [370, 428] width 123 height 26
click at [380, 430] on input "D" at bounding box center [375, 432] width 8 height 8
radio input "true"
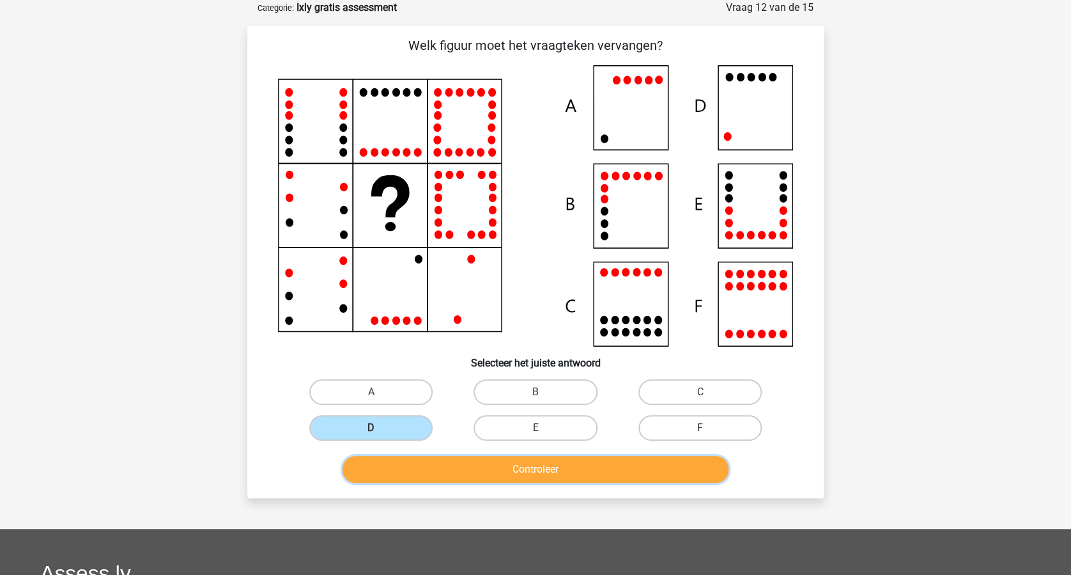
click at [538, 463] on button "Controleer" at bounding box center [536, 469] width 387 height 27
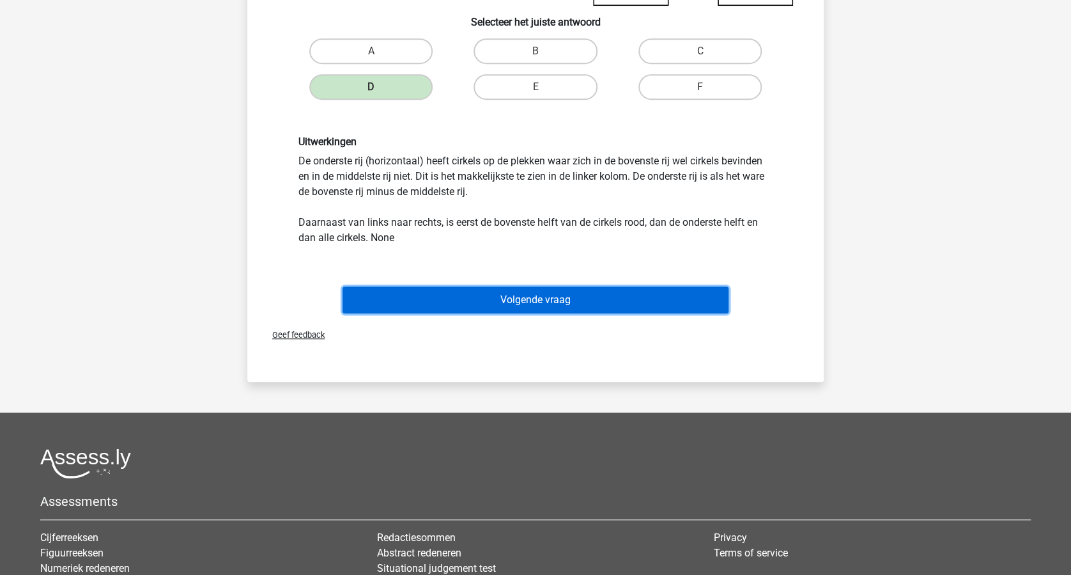
click at [552, 292] on button "Volgende vraag" at bounding box center [536, 299] width 387 height 27
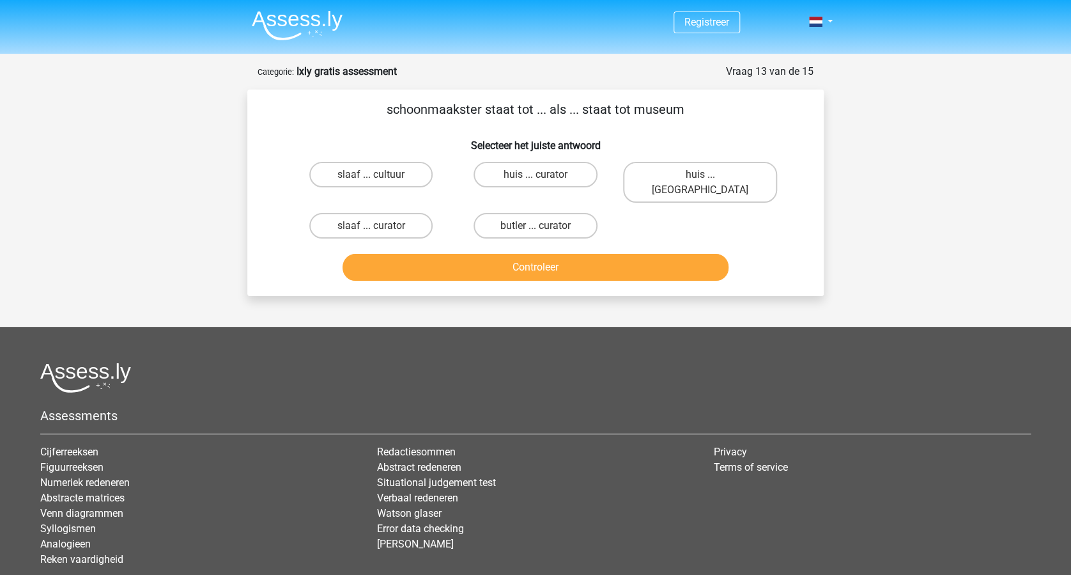
scroll to position [0, 0]
click at [539, 173] on label "huis ... curator" at bounding box center [535, 175] width 123 height 26
click at [539, 175] on input "huis ... curator" at bounding box center [540, 179] width 8 height 8
radio input "true"
click at [548, 254] on button "Controleer" at bounding box center [536, 267] width 387 height 27
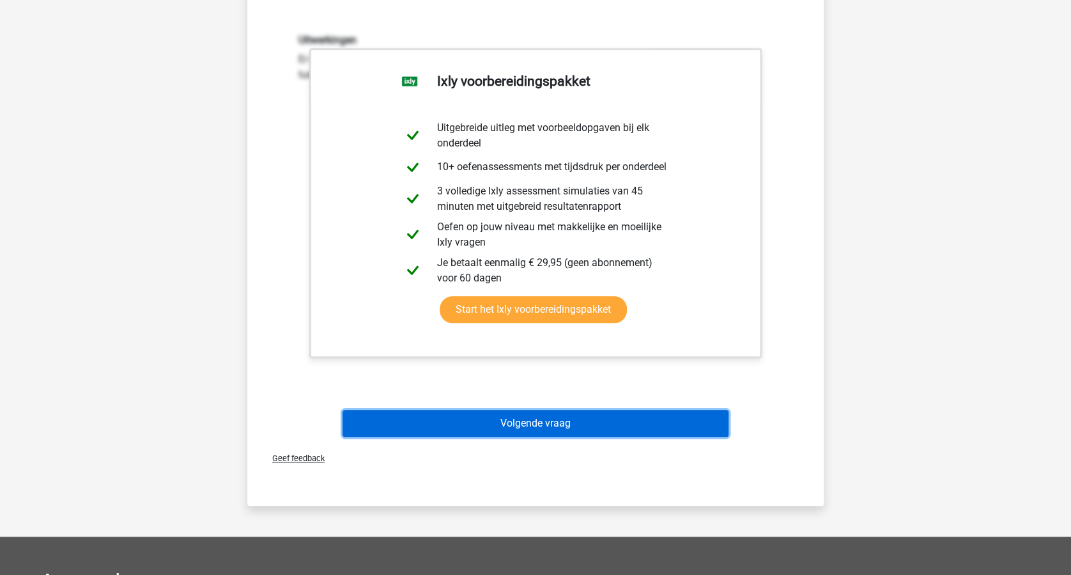
click at [544, 410] on button "Volgende vraag" at bounding box center [536, 423] width 387 height 27
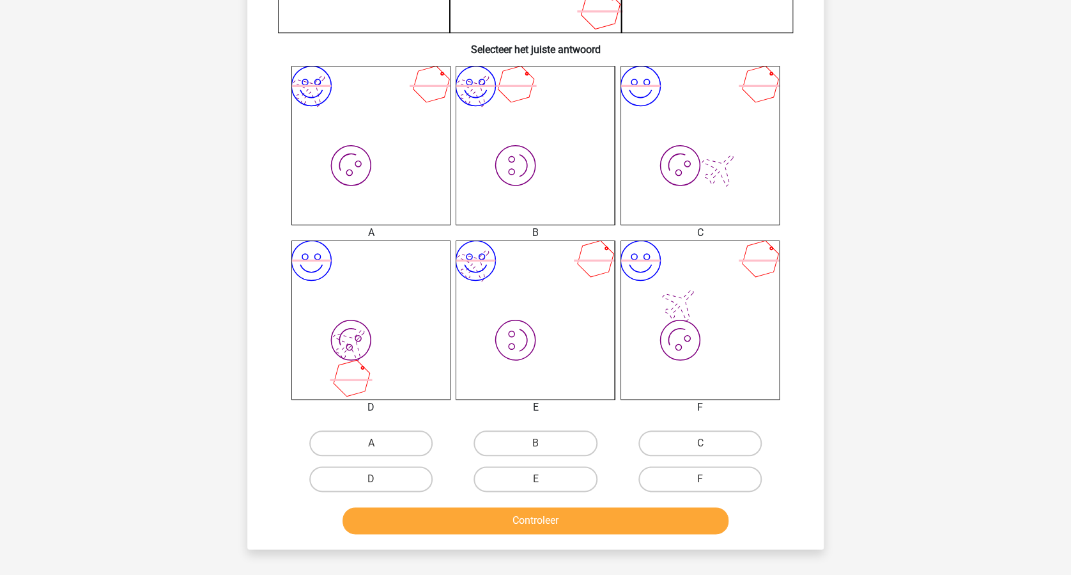
scroll to position [511, 0]
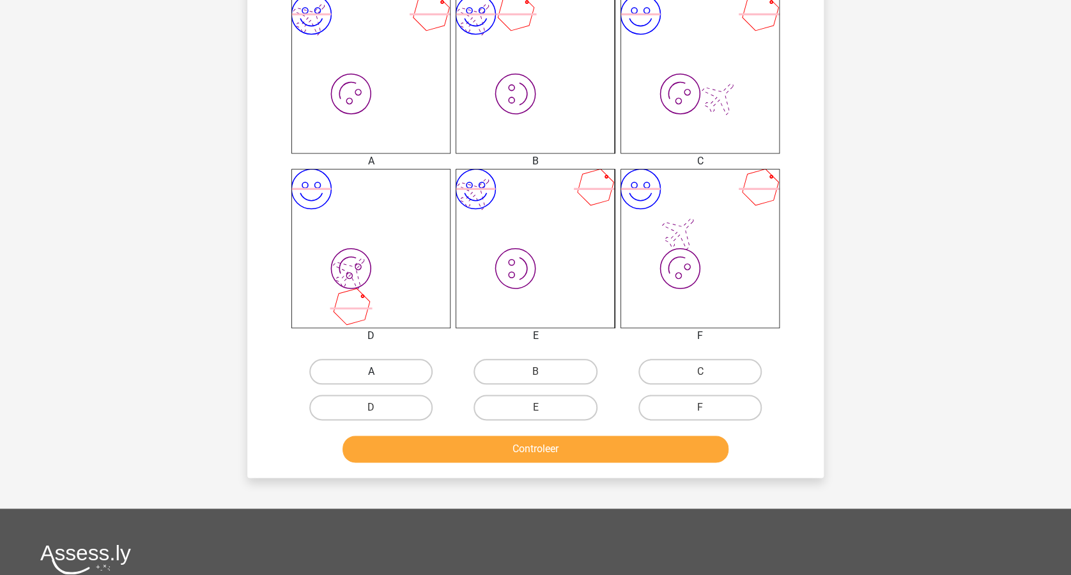
click at [379, 366] on label "A" at bounding box center [370, 372] width 123 height 26
click at [379, 371] on input "A" at bounding box center [375, 375] width 8 height 8
radio input "true"
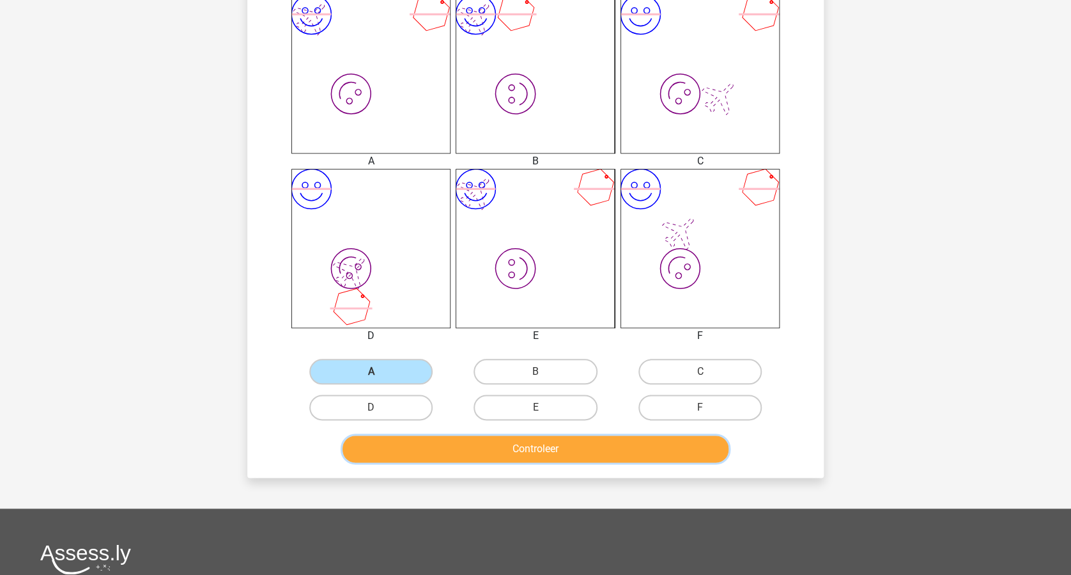
click at [596, 442] on button "Controleer" at bounding box center [536, 448] width 387 height 27
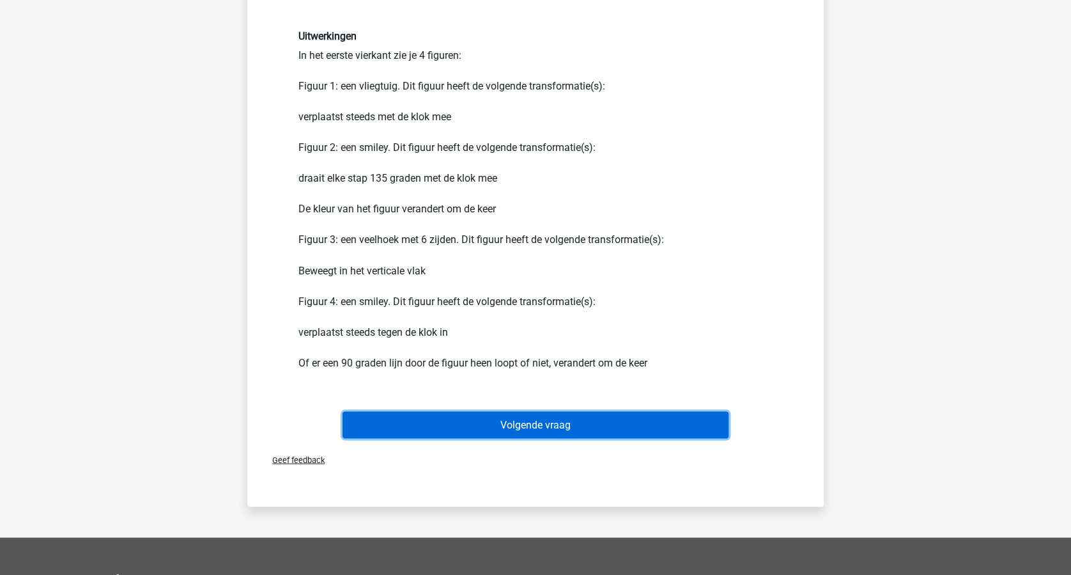
click at [577, 428] on button "Volgende vraag" at bounding box center [536, 424] width 387 height 27
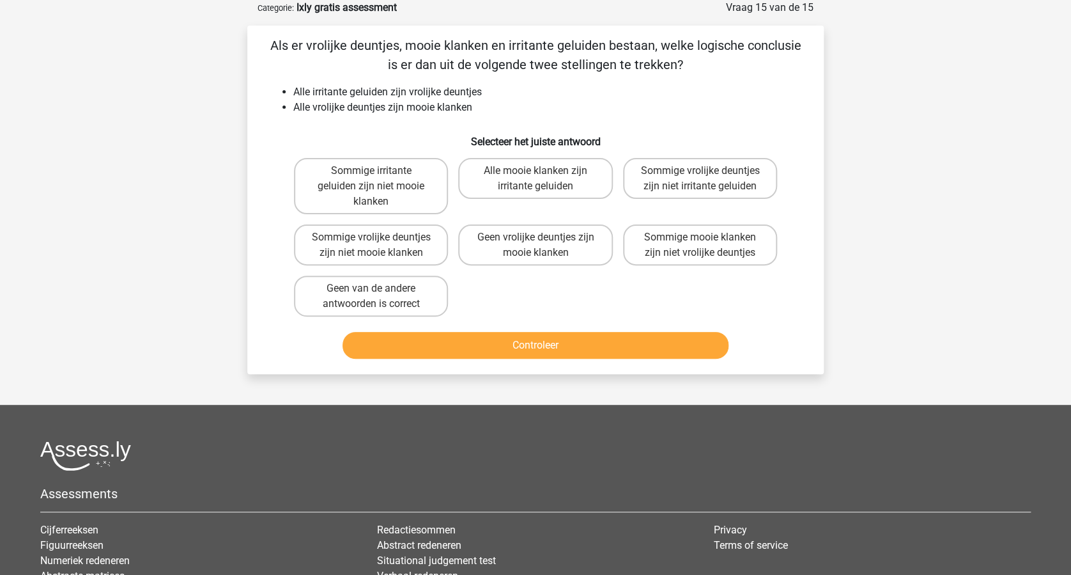
scroll to position [0, 0]
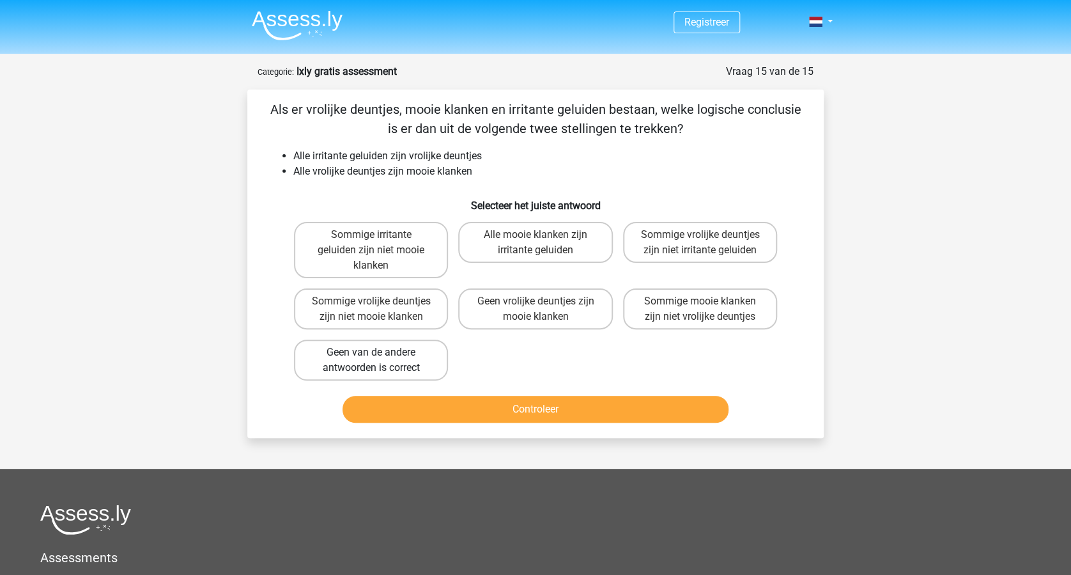
click at [380, 361] on label "Geen van de andere antwoorden is correct" at bounding box center [371, 359] width 154 height 41
click at [380, 361] on input "Geen van de andere antwoorden is correct" at bounding box center [375, 356] width 8 height 8
radio input "true"
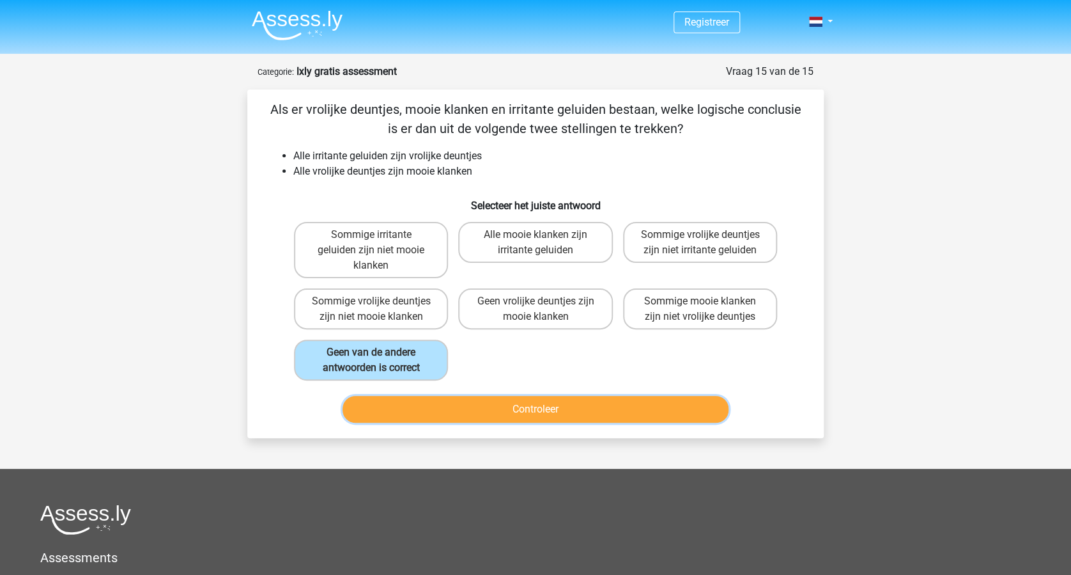
click at [541, 404] on button "Controleer" at bounding box center [536, 409] width 387 height 27
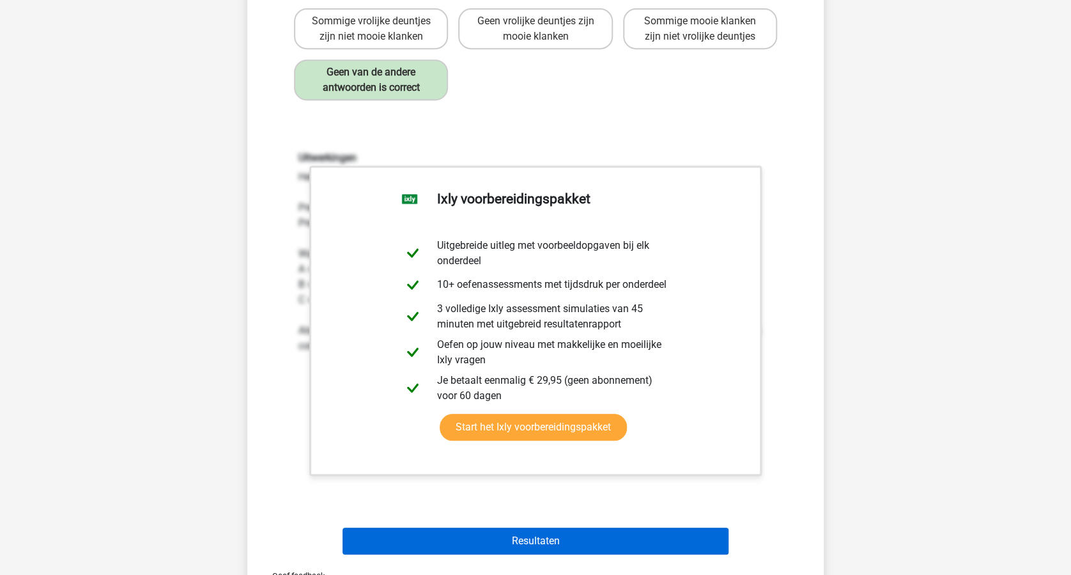
scroll to position [341, 0]
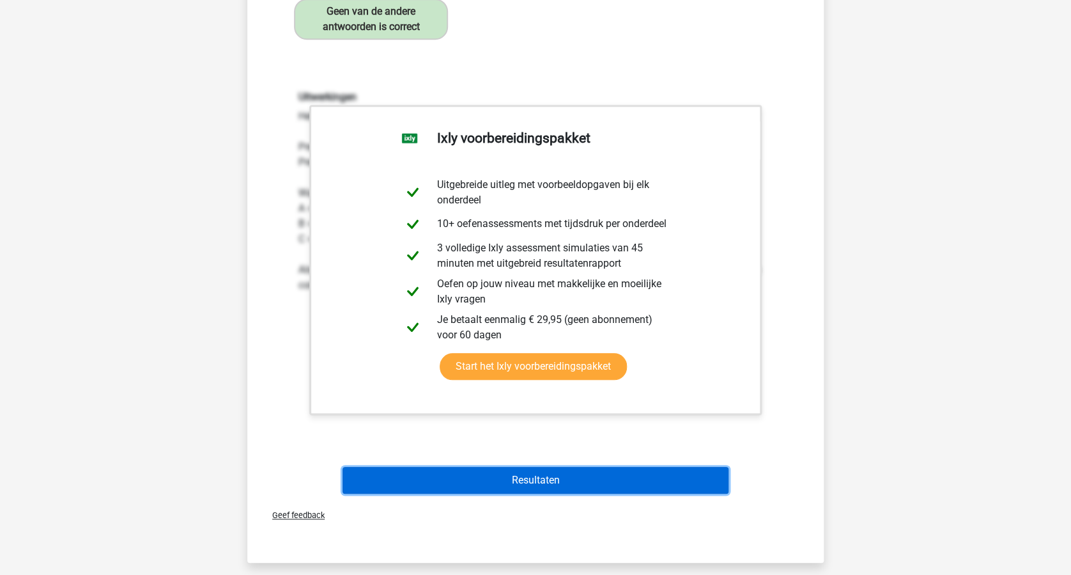
click at [600, 476] on button "Resultaten" at bounding box center [536, 480] width 387 height 27
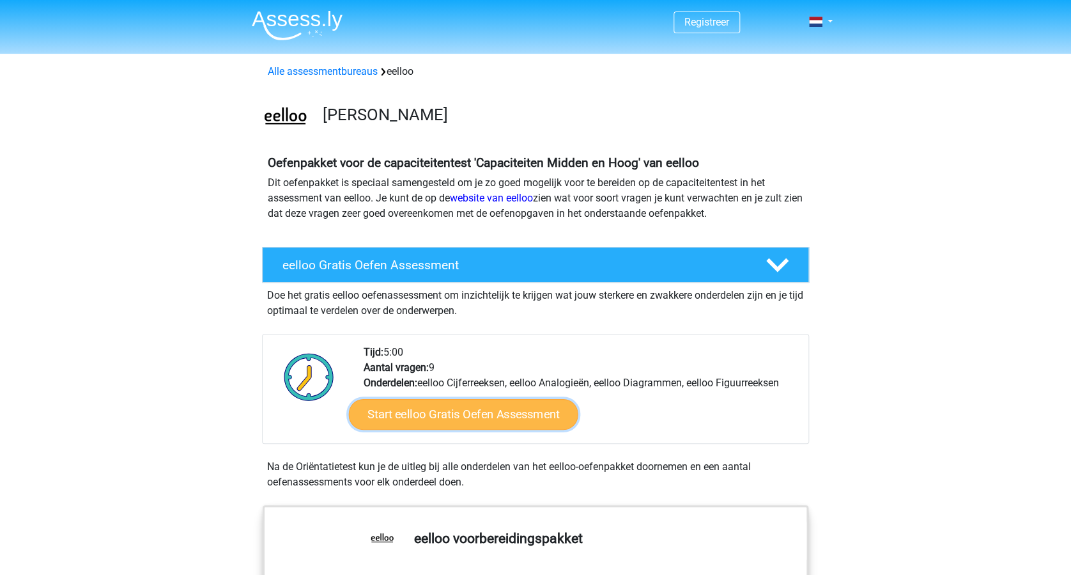
click at [491, 416] on link "Start eelloo Gratis Oefen Assessment" at bounding box center [463, 414] width 229 height 31
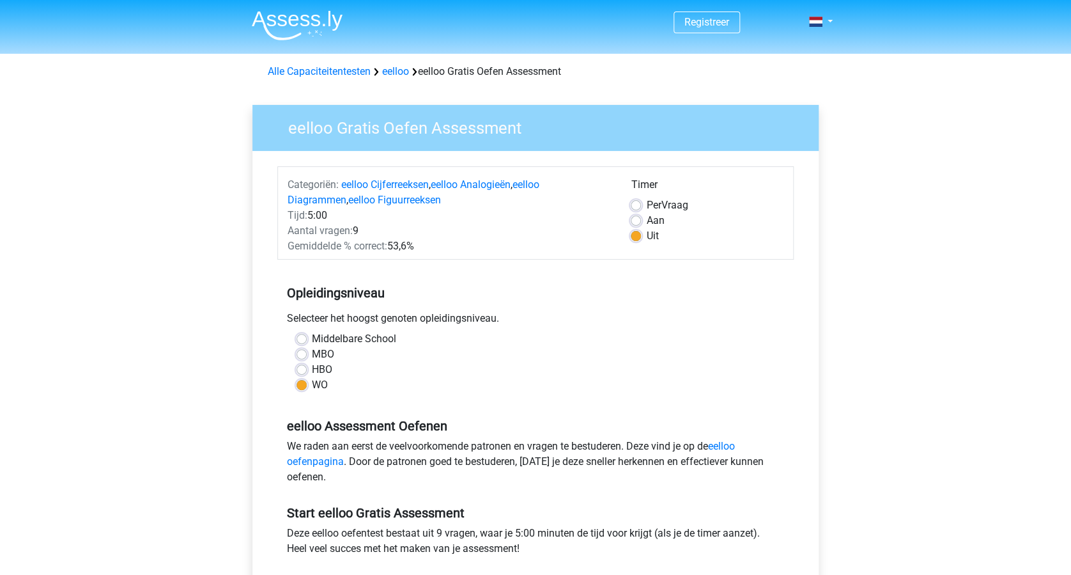
scroll to position [256, 0]
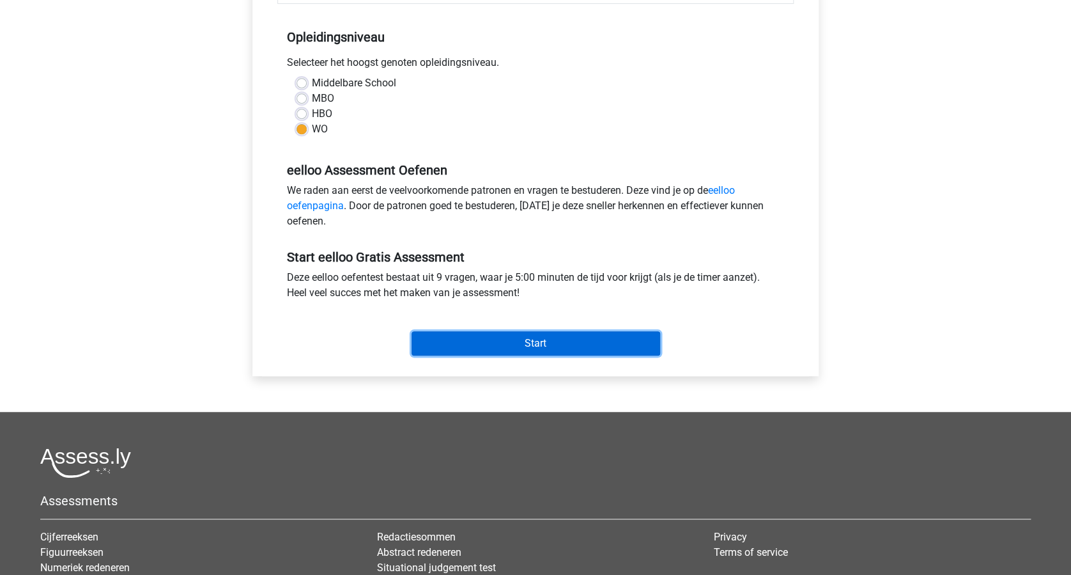
click at [534, 341] on input "Start" at bounding box center [536, 343] width 249 height 24
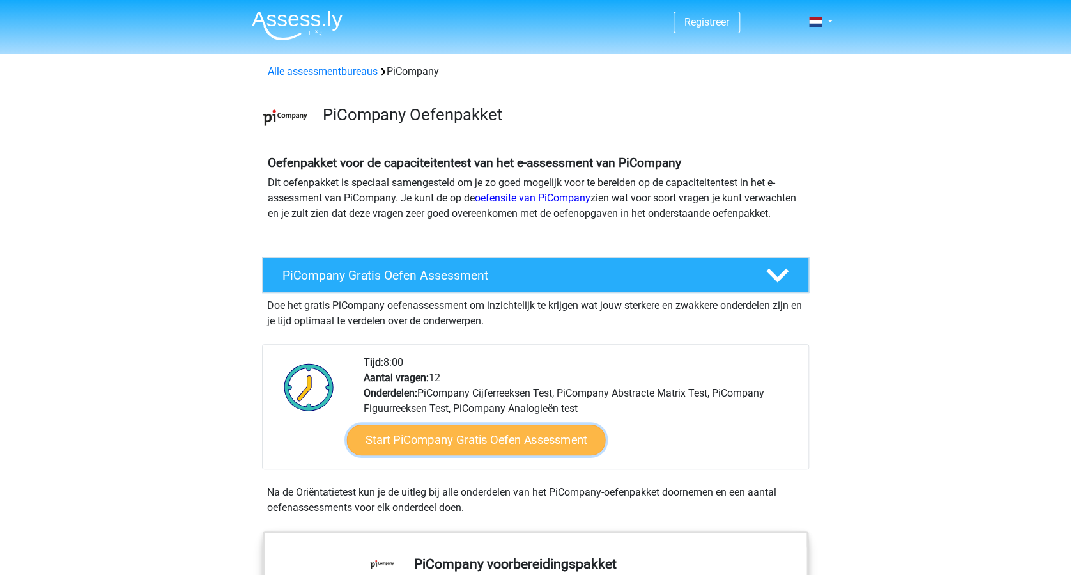
click at [496, 451] on link "Start PiCompany Gratis Oefen Assessment" at bounding box center [476, 439] width 259 height 31
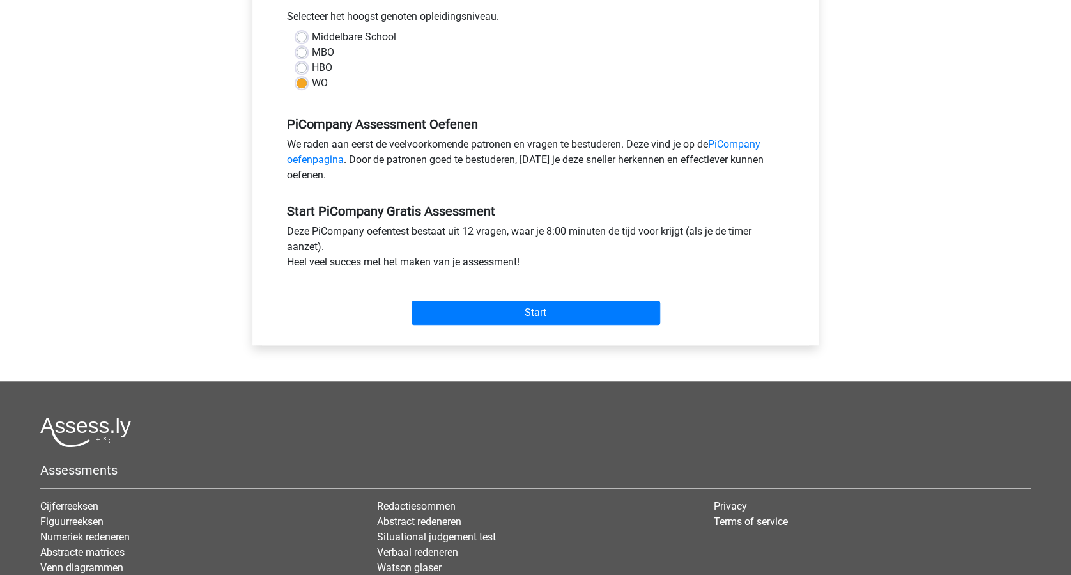
scroll to position [341, 0]
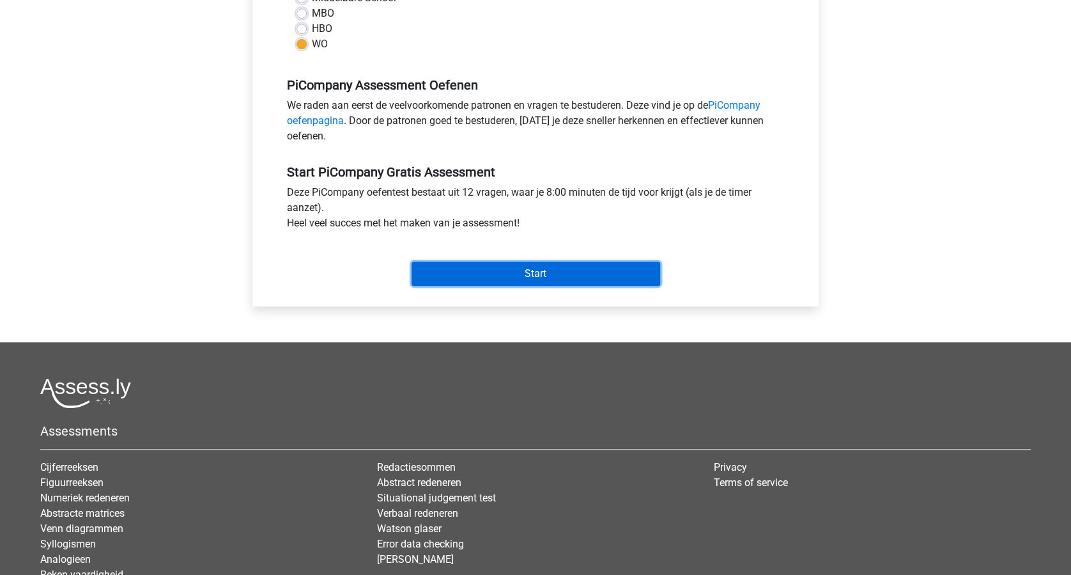
click at [545, 279] on input "Start" at bounding box center [536, 273] width 249 height 24
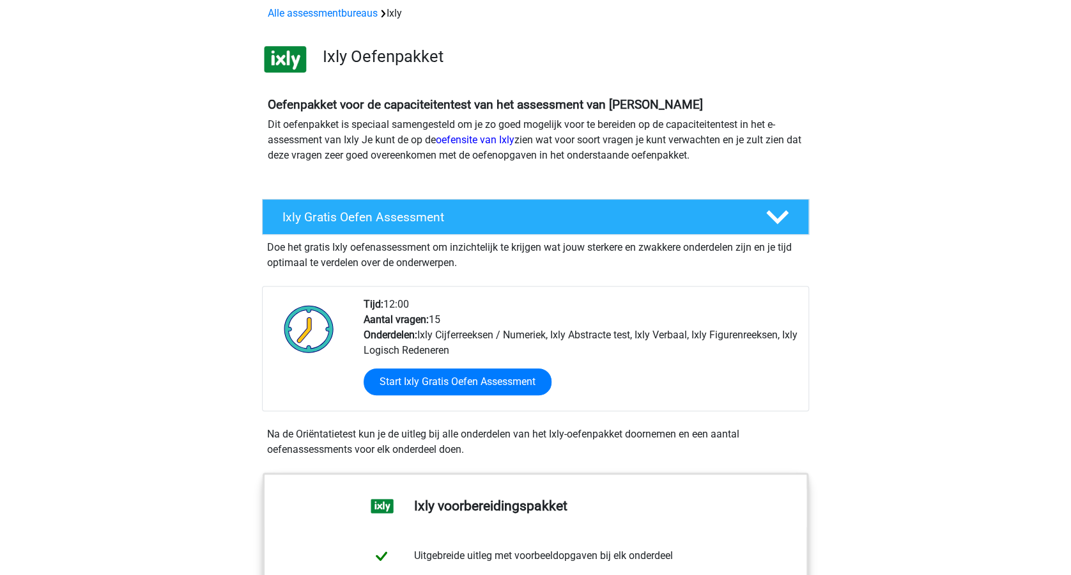
scroll to position [85, 0]
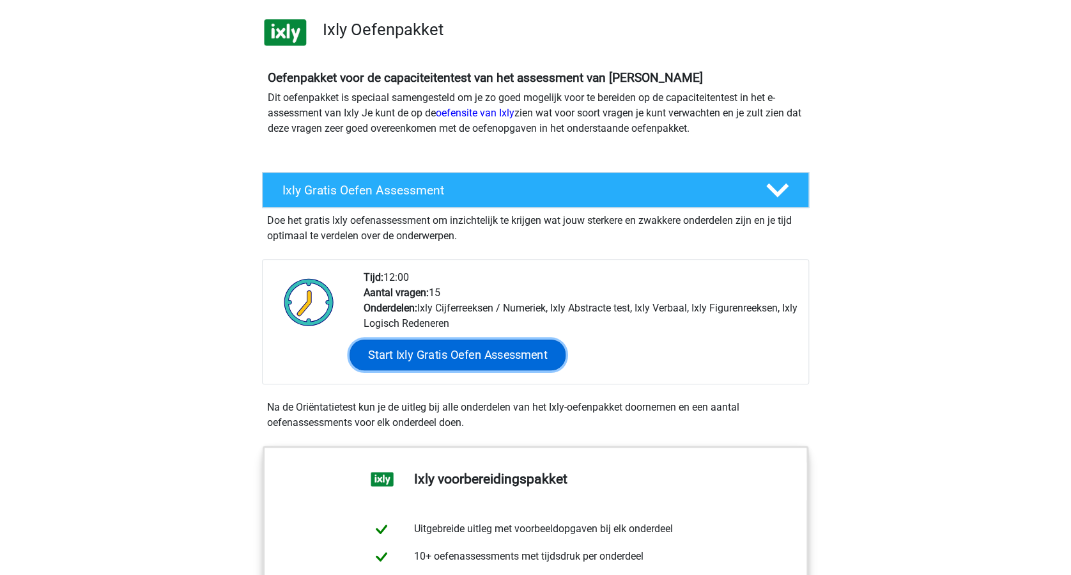
click at [472, 361] on link "Start Ixly Gratis Oefen Assessment" at bounding box center [458, 354] width 216 height 31
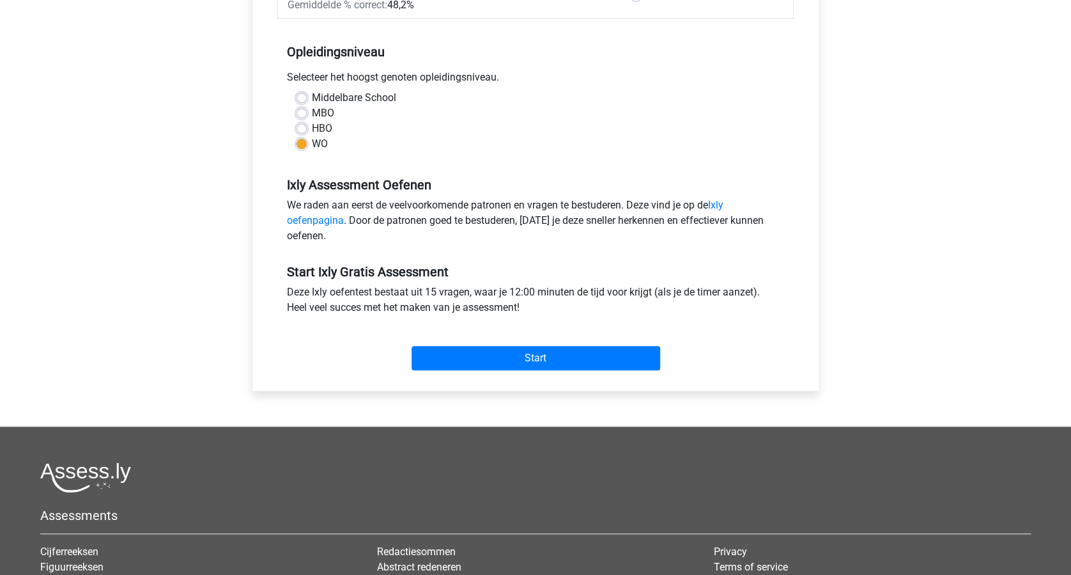
scroll to position [341, 0]
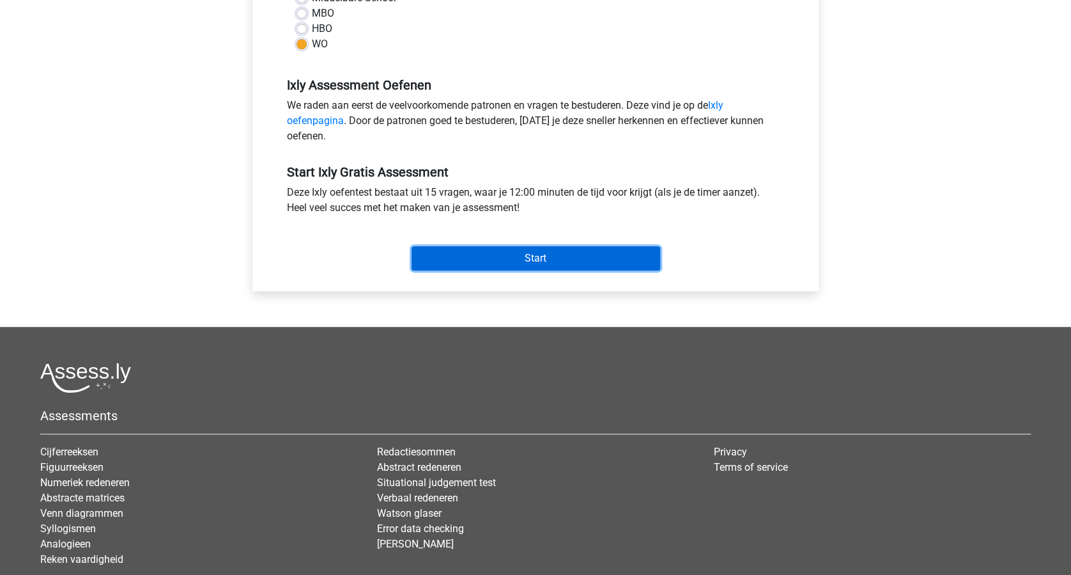
click at [542, 256] on input "Start" at bounding box center [536, 258] width 249 height 24
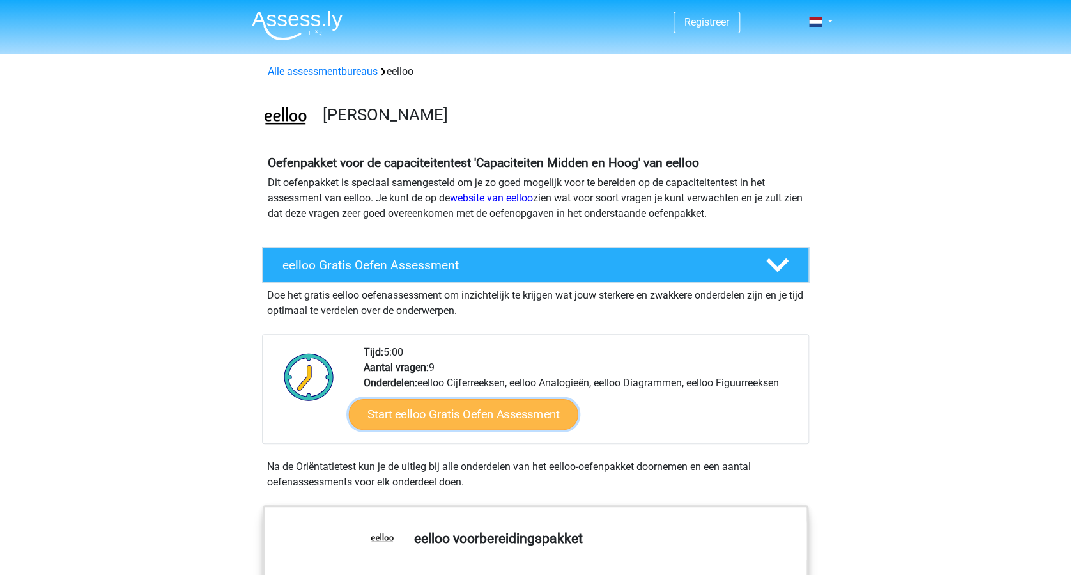
click at [502, 414] on link "Start eelloo Gratis Oefen Assessment" at bounding box center [463, 414] width 229 height 31
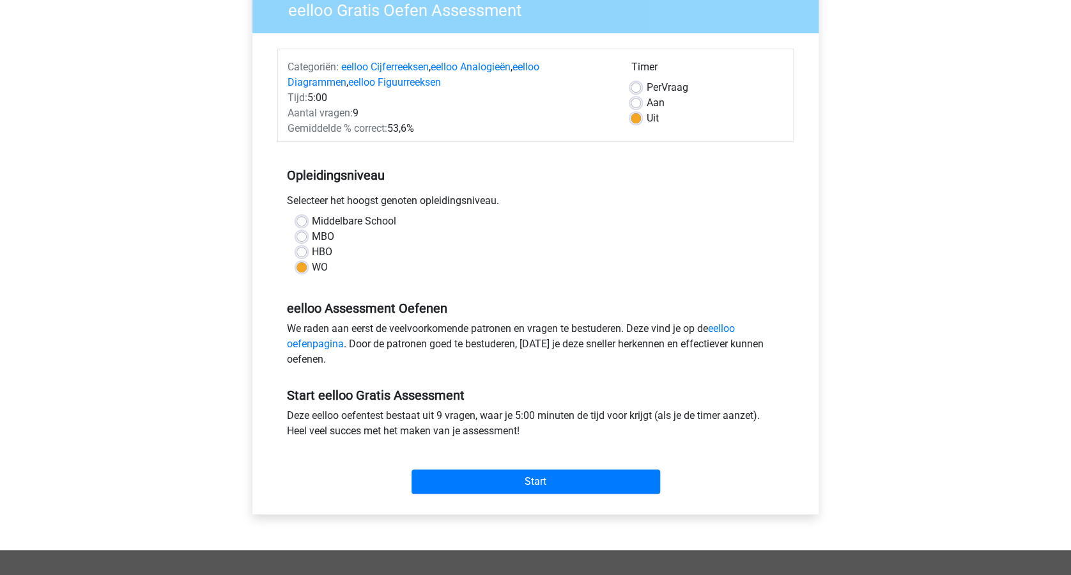
scroll to position [256, 0]
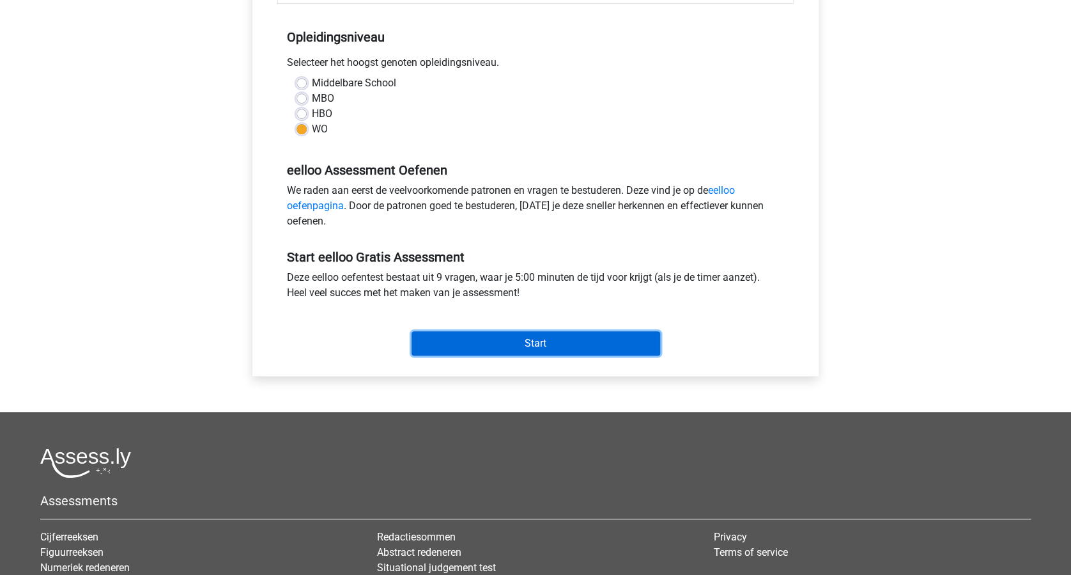
click at [538, 343] on input "Start" at bounding box center [536, 343] width 249 height 24
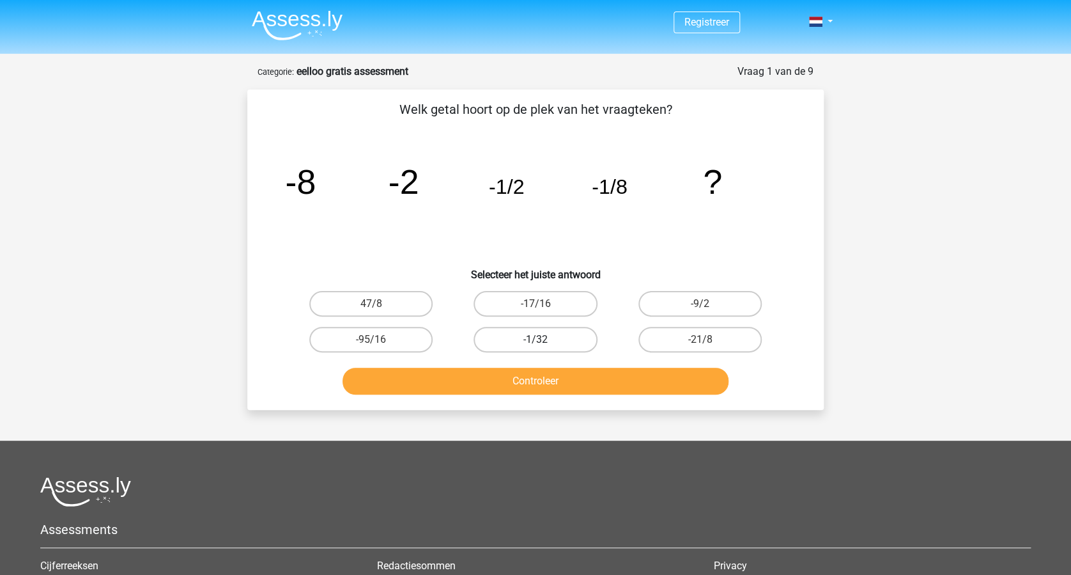
click at [538, 338] on label "-1/32" at bounding box center [535, 340] width 123 height 26
click at [538, 339] on input "-1/32" at bounding box center [540, 343] width 8 height 8
radio input "true"
click at [541, 375] on button "Controleer" at bounding box center [536, 381] width 387 height 27
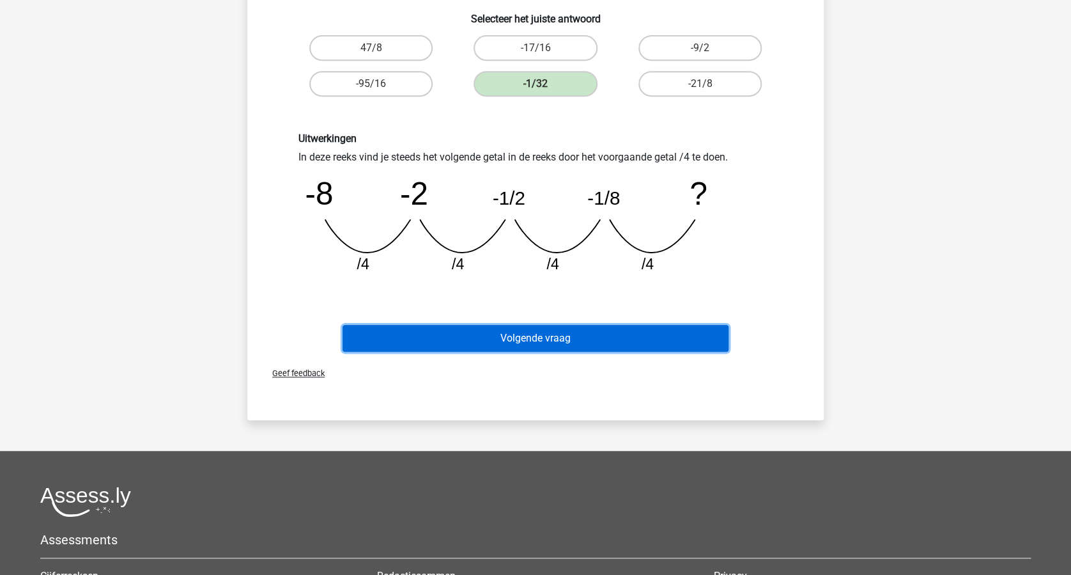
click at [568, 343] on button "Volgende vraag" at bounding box center [536, 338] width 387 height 27
